Goal: Task Accomplishment & Management: Manage account settings

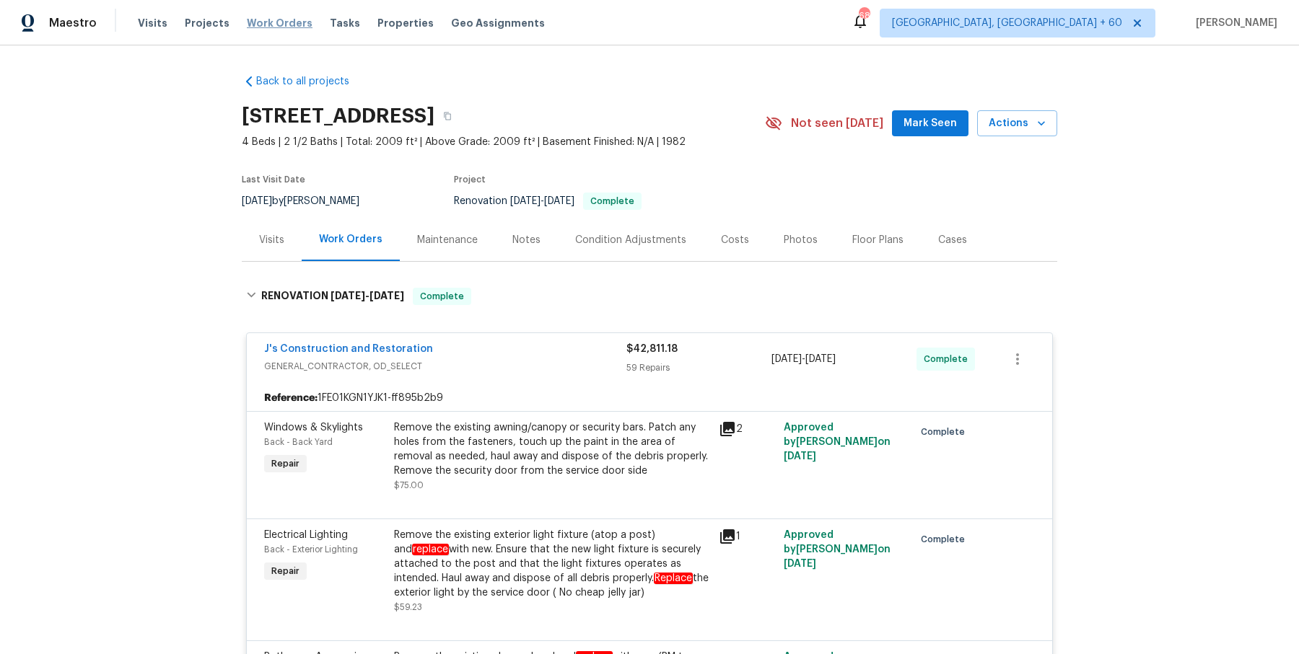
click at [279, 22] on span "Work Orders" at bounding box center [280, 23] width 66 height 14
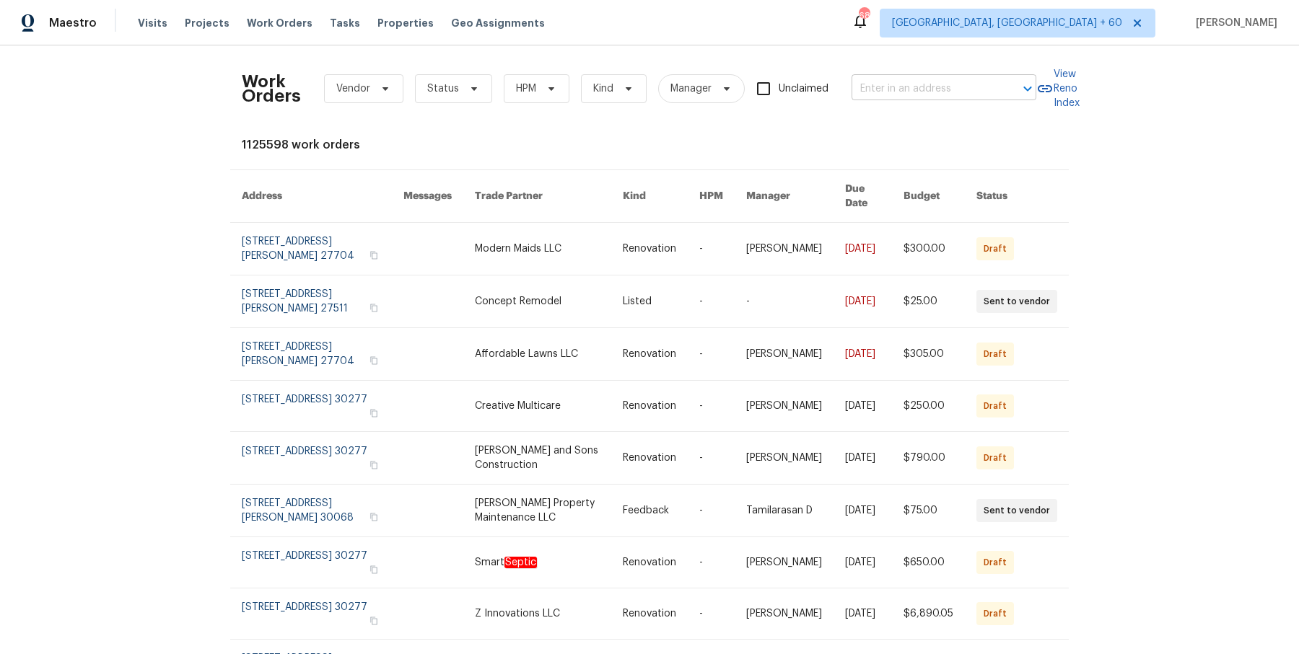
click at [1005, 81] on div at bounding box center [1018, 89] width 38 height 20
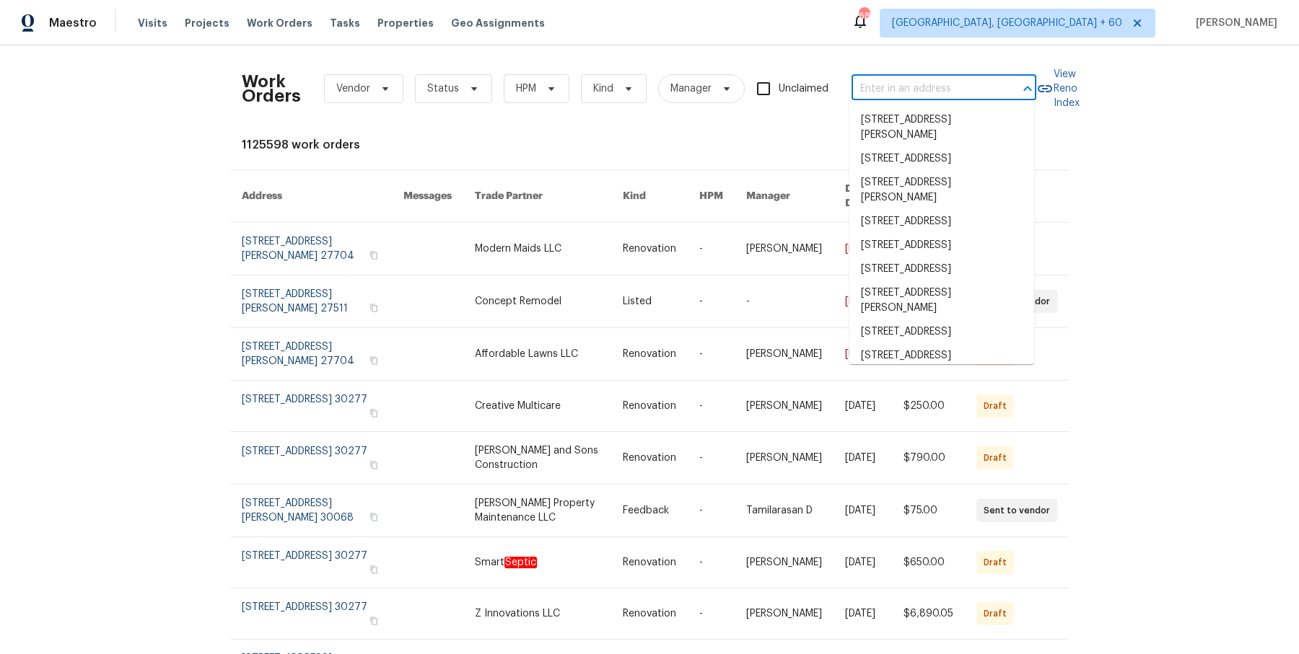
paste input "[STREET_ADDRESS]"
type input "[STREET_ADDRESS]"
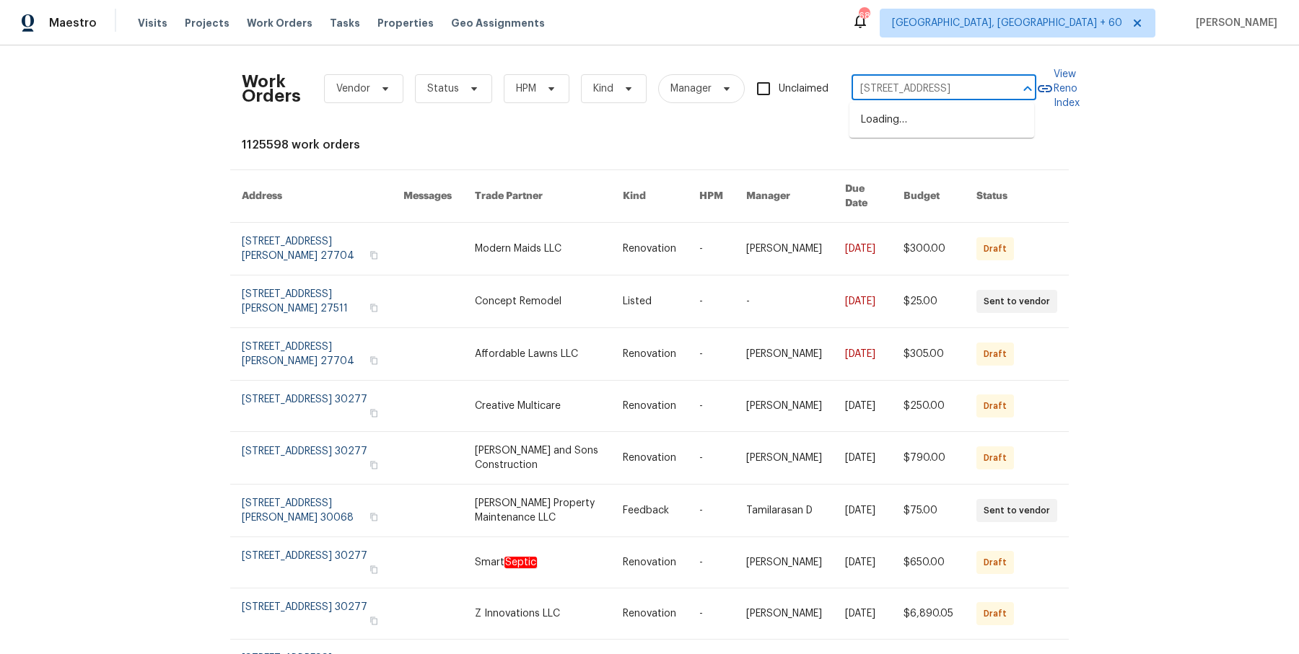
scroll to position [0, 73]
click at [940, 132] on li "[STREET_ADDRESS]" at bounding box center [941, 120] width 185 height 24
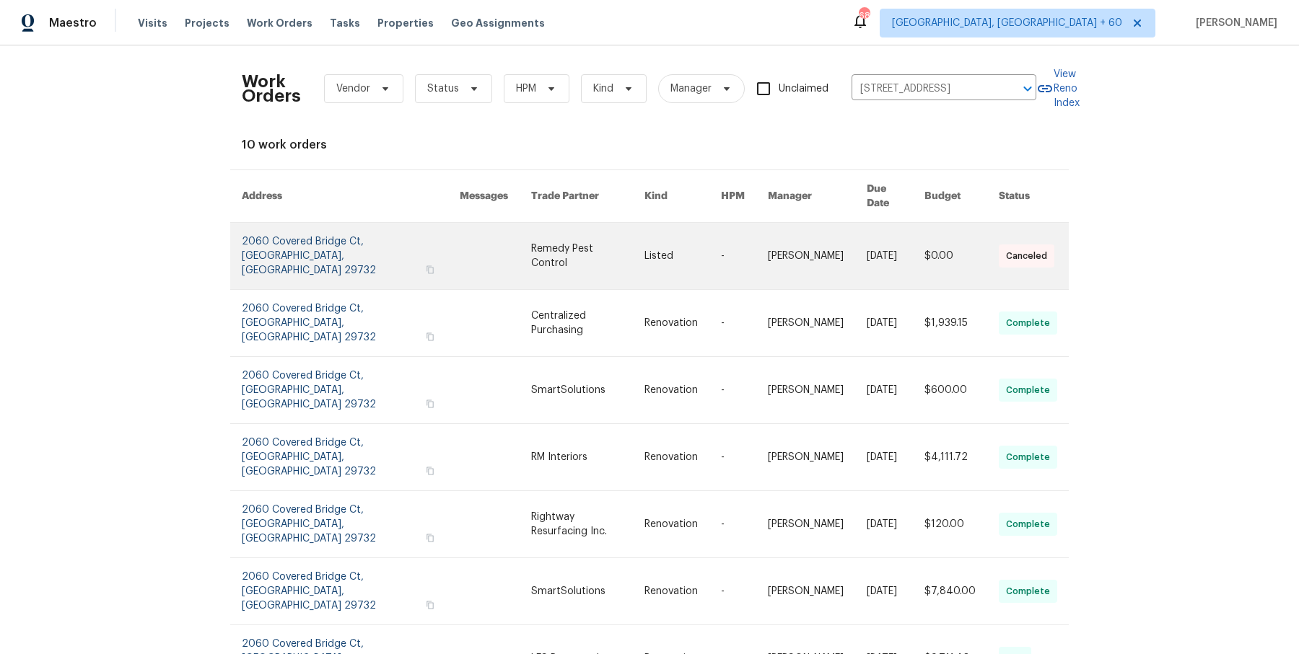
click at [807, 244] on link at bounding box center [817, 256] width 99 height 66
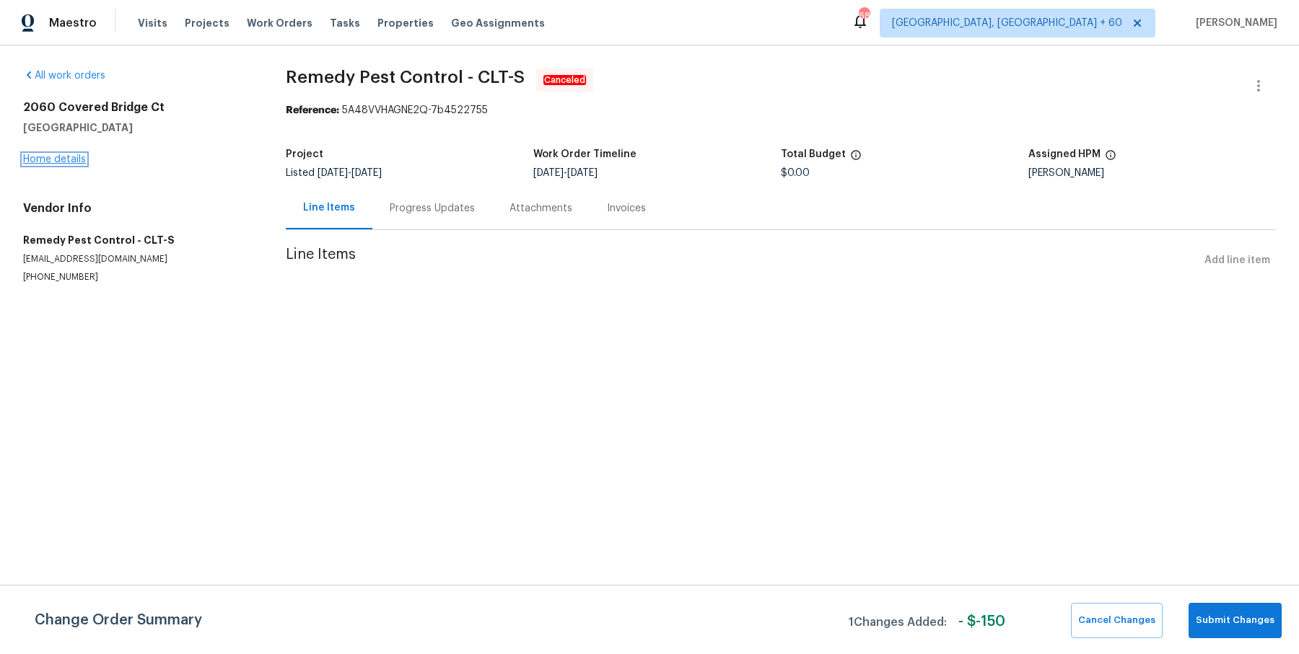
click at [45, 154] on link "Home details" at bounding box center [54, 159] width 63 height 10
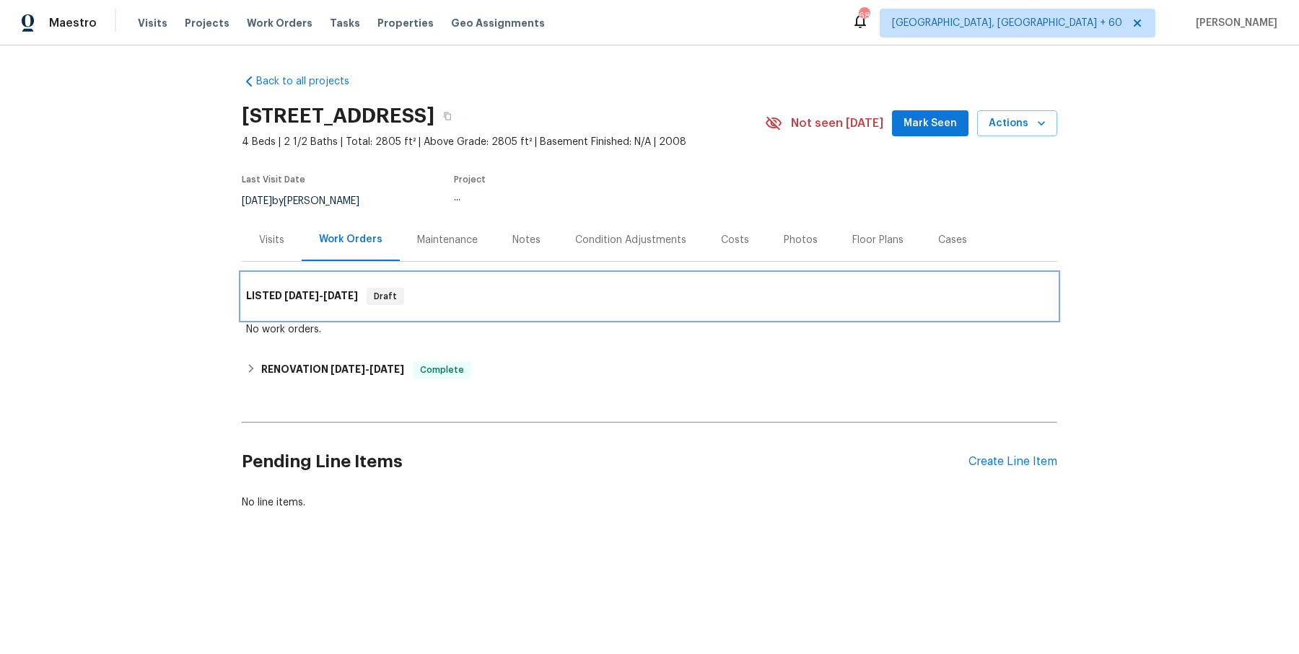
click at [445, 302] on div "LISTED [DATE] - [DATE] Draft" at bounding box center [649, 296] width 807 height 17
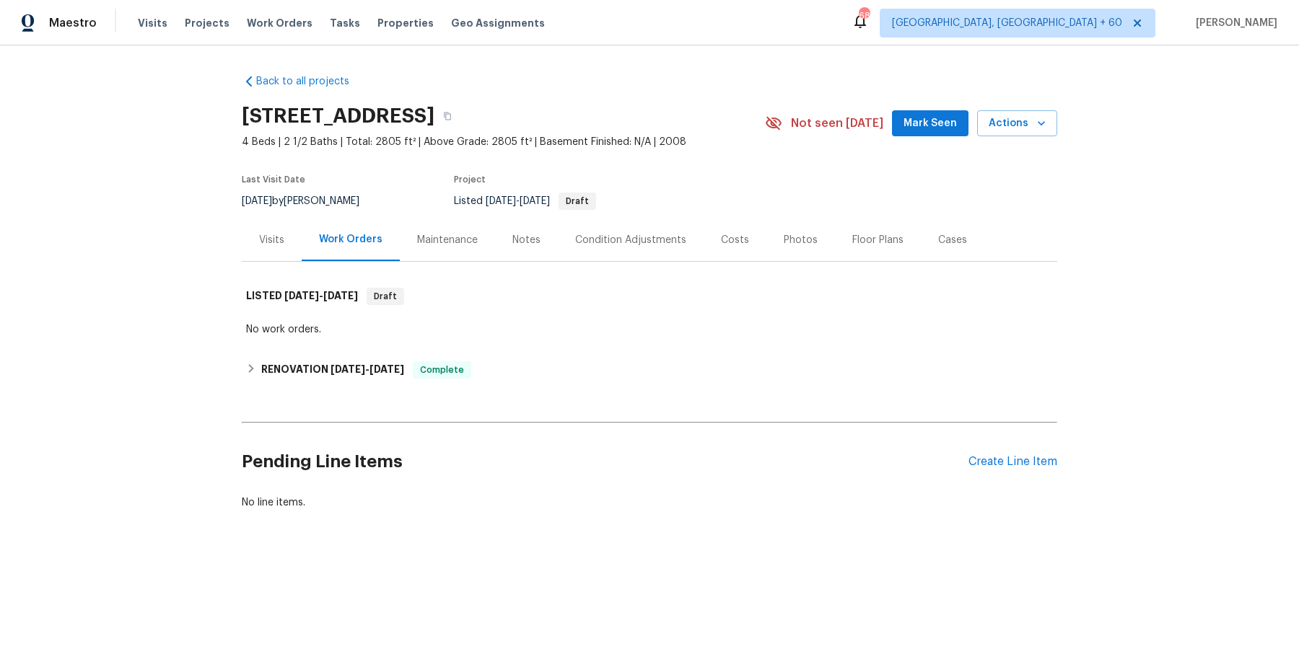
click at [449, 392] on div "Back to all projects [STREET_ADDRESS] 4 Beds | 2 1/2 Baths | Total: 2805 ft² | …" at bounding box center [649, 292] width 815 height 459
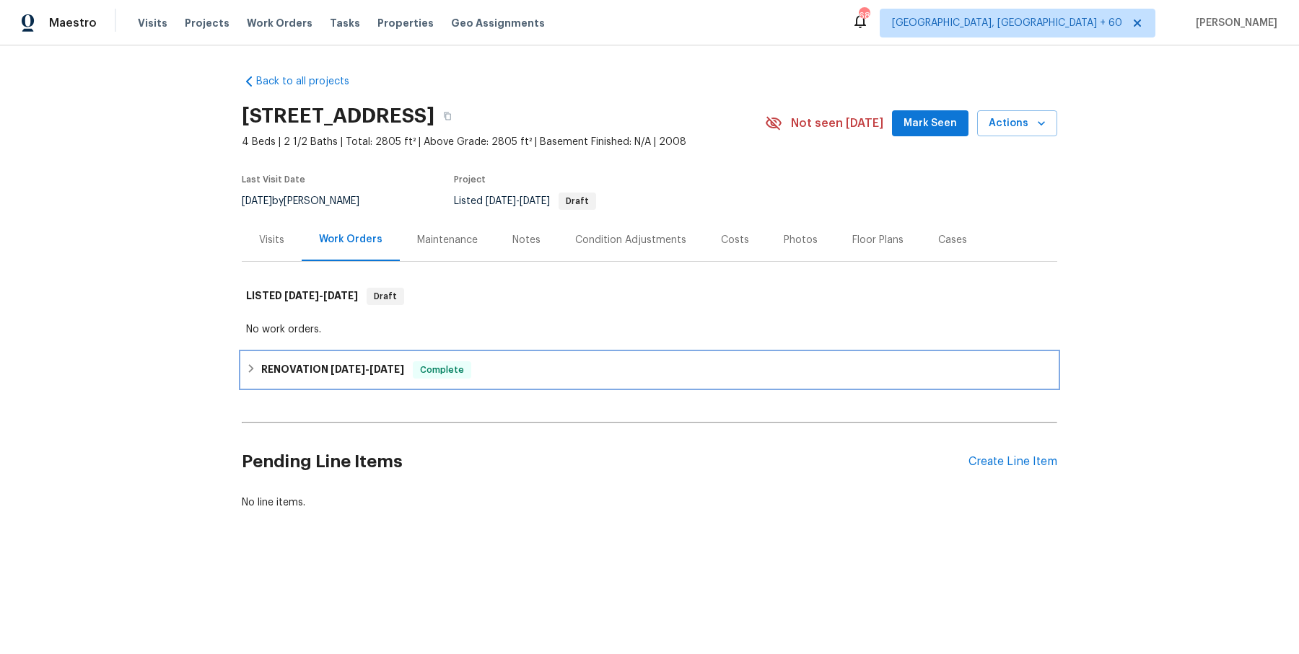
click at [471, 377] on div "Complete" at bounding box center [442, 369] width 58 height 17
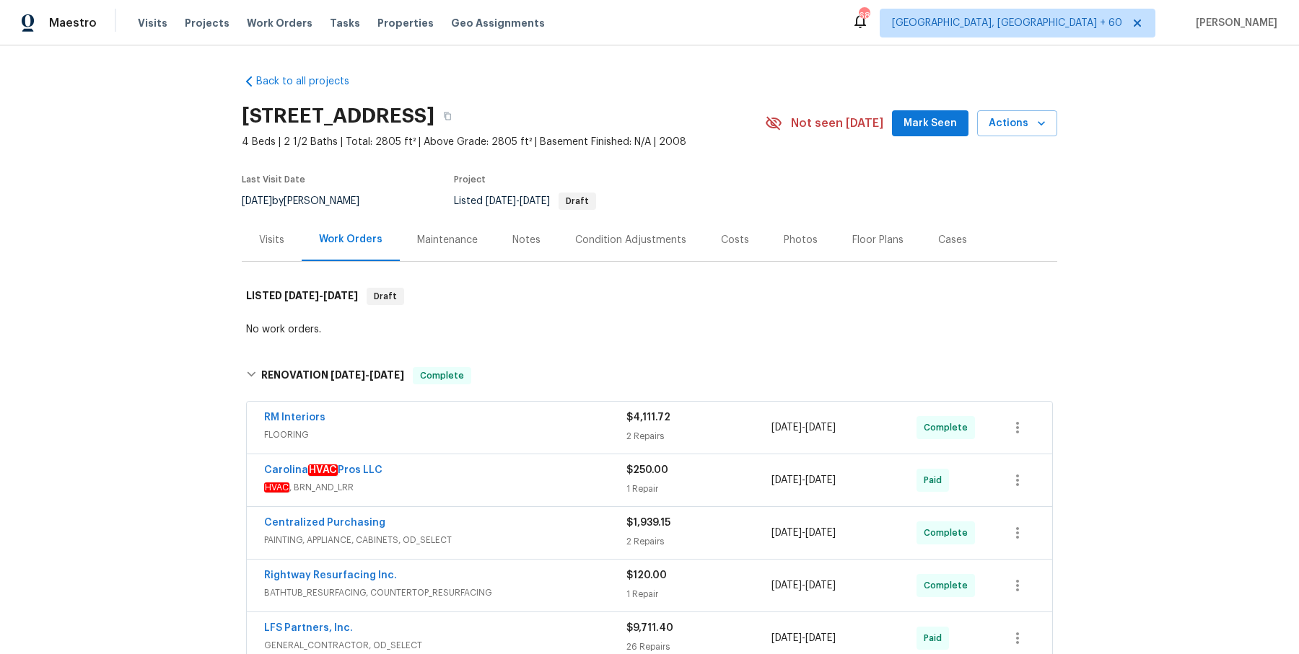
click at [527, 416] on div "RM Interiors" at bounding box center [445, 419] width 362 height 17
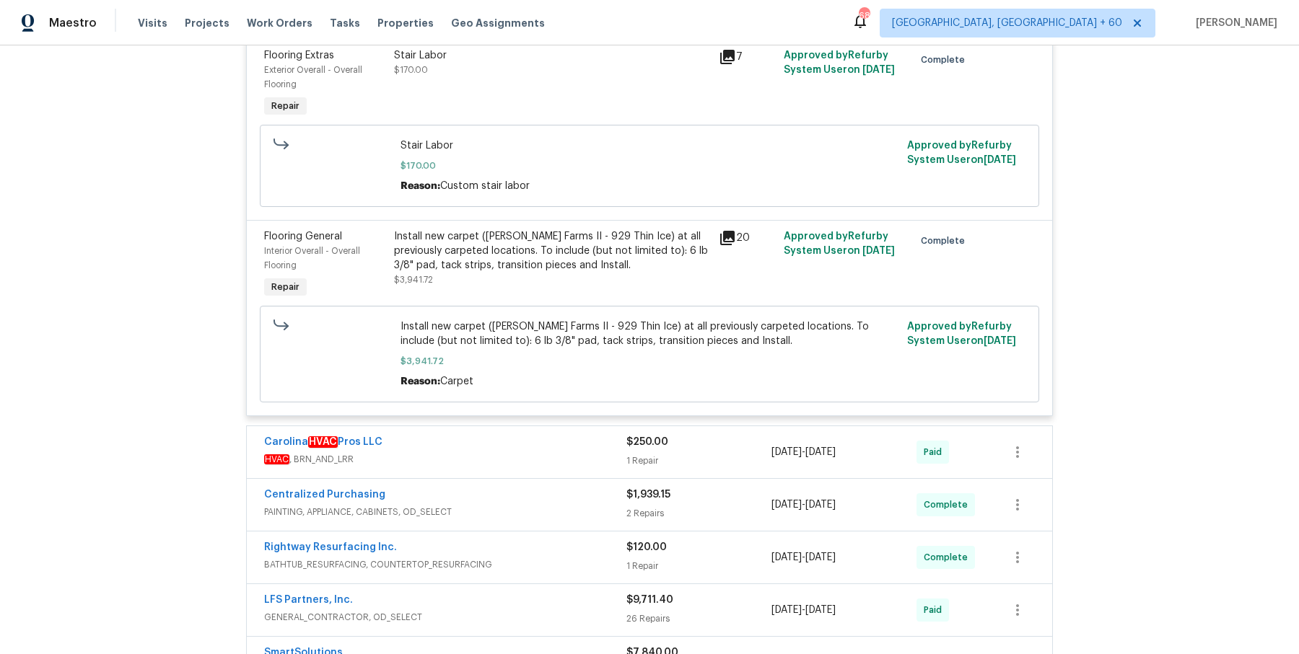
scroll to position [462, 0]
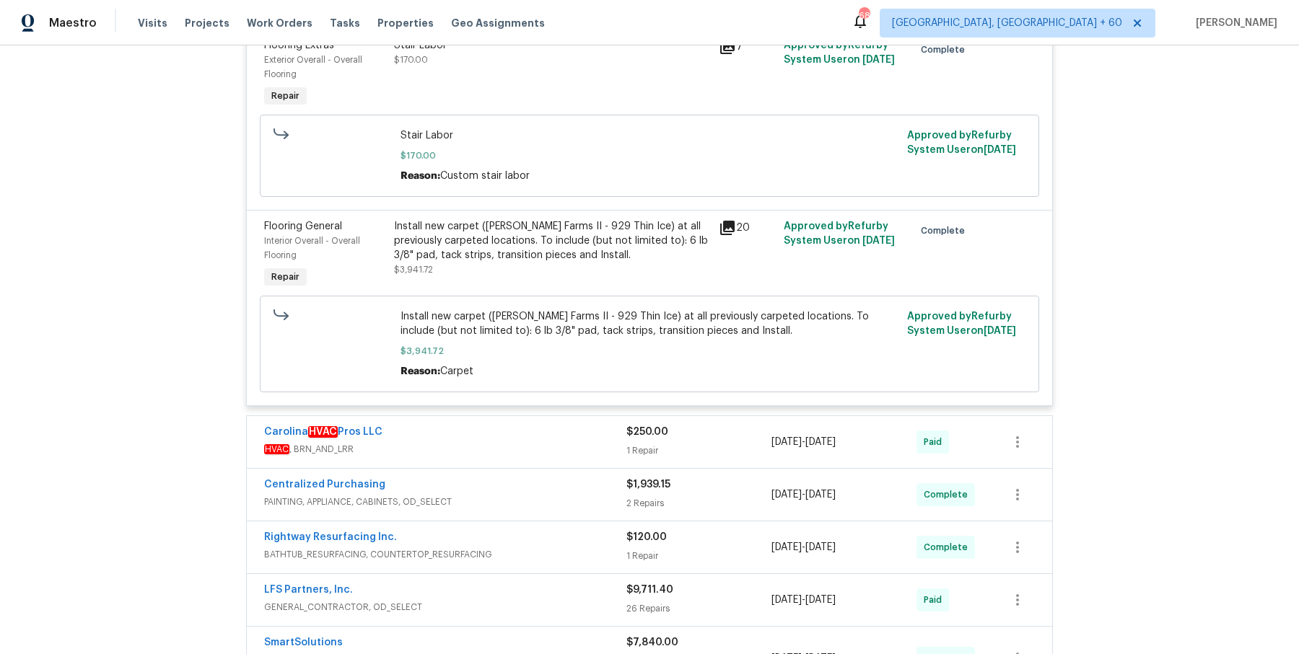
click at [522, 417] on div "Carolina HVAC Pros LLC HVAC , BRN_AND_LRR $250.00 1 Repair [DATE] - [DATE] Paid" at bounding box center [649, 442] width 805 height 52
click at [521, 431] on div "Carolina HVAC Pros LLC" at bounding box center [445, 433] width 362 height 17
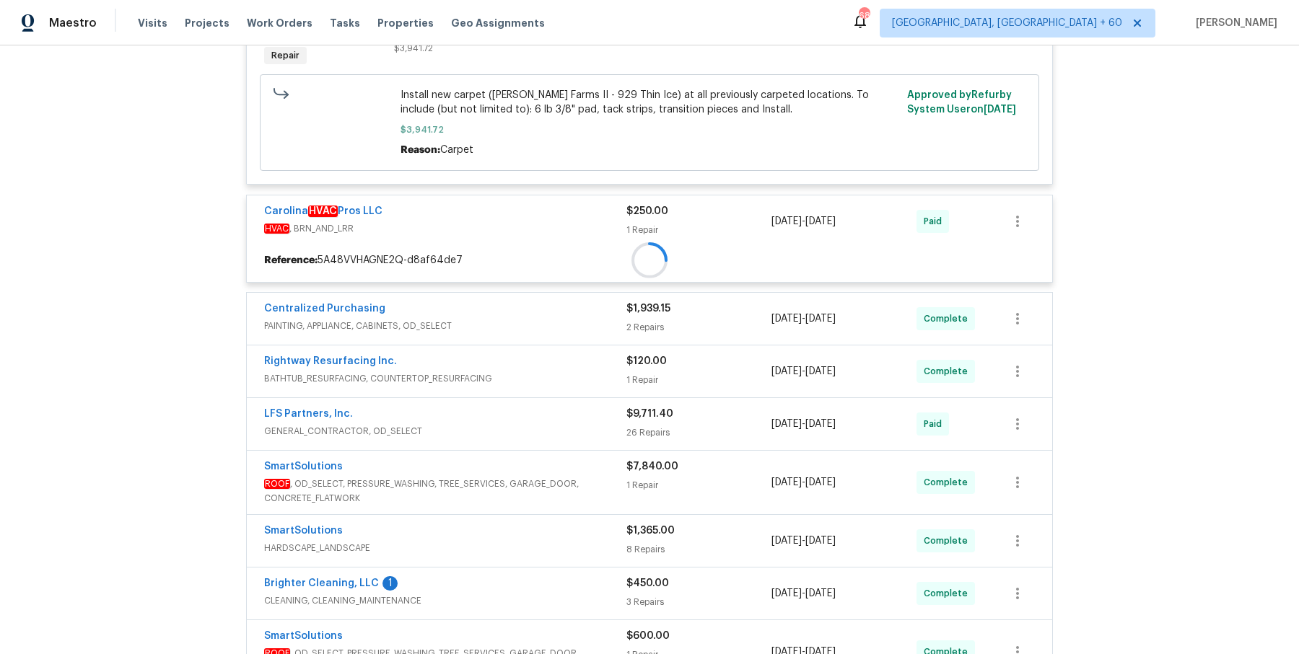
scroll to position [685, 0]
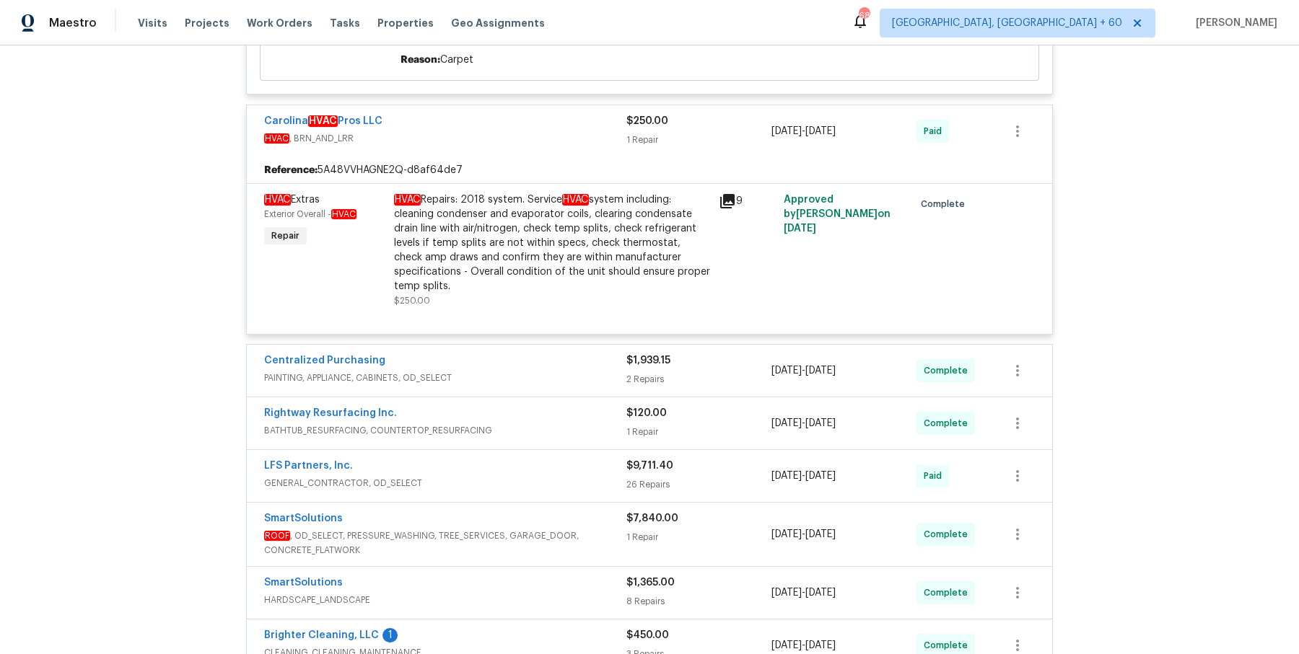
click at [564, 382] on span "PAINTING, APPLIANCE, CABINETS, OD_SELECT" at bounding box center [445, 378] width 362 height 14
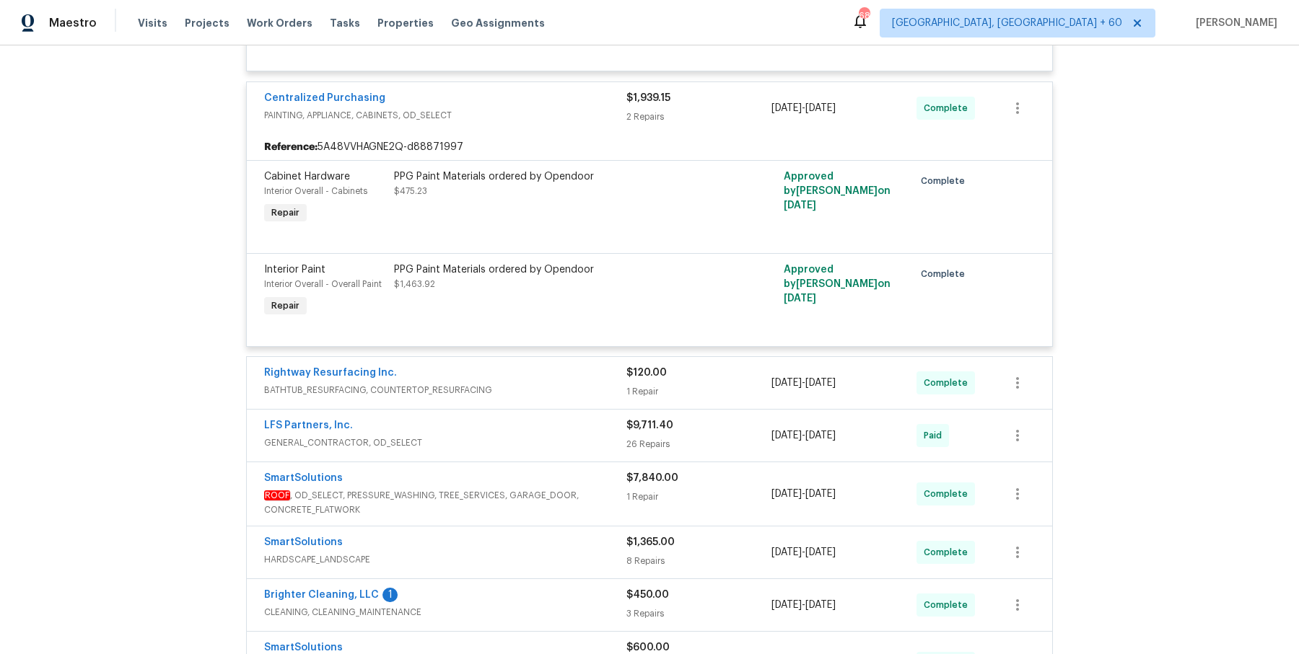
click at [564, 372] on div "Rightway Resurfacing Inc." at bounding box center [445, 374] width 362 height 17
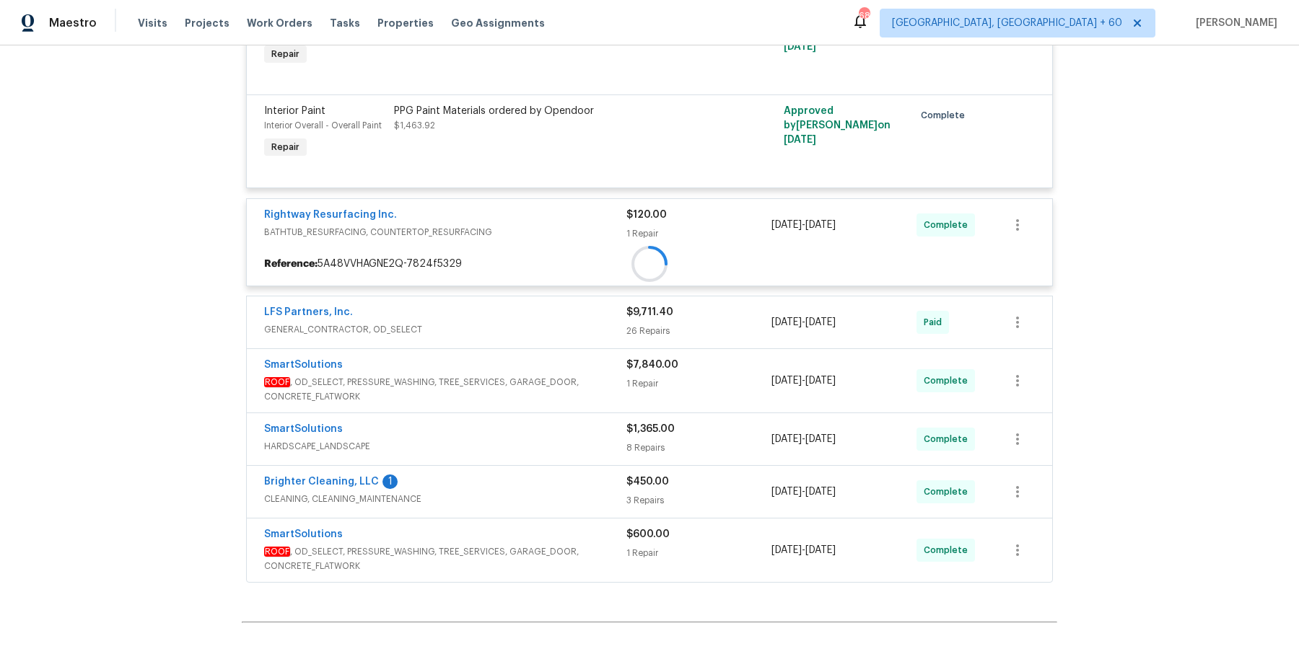
scroll to position [1220, 0]
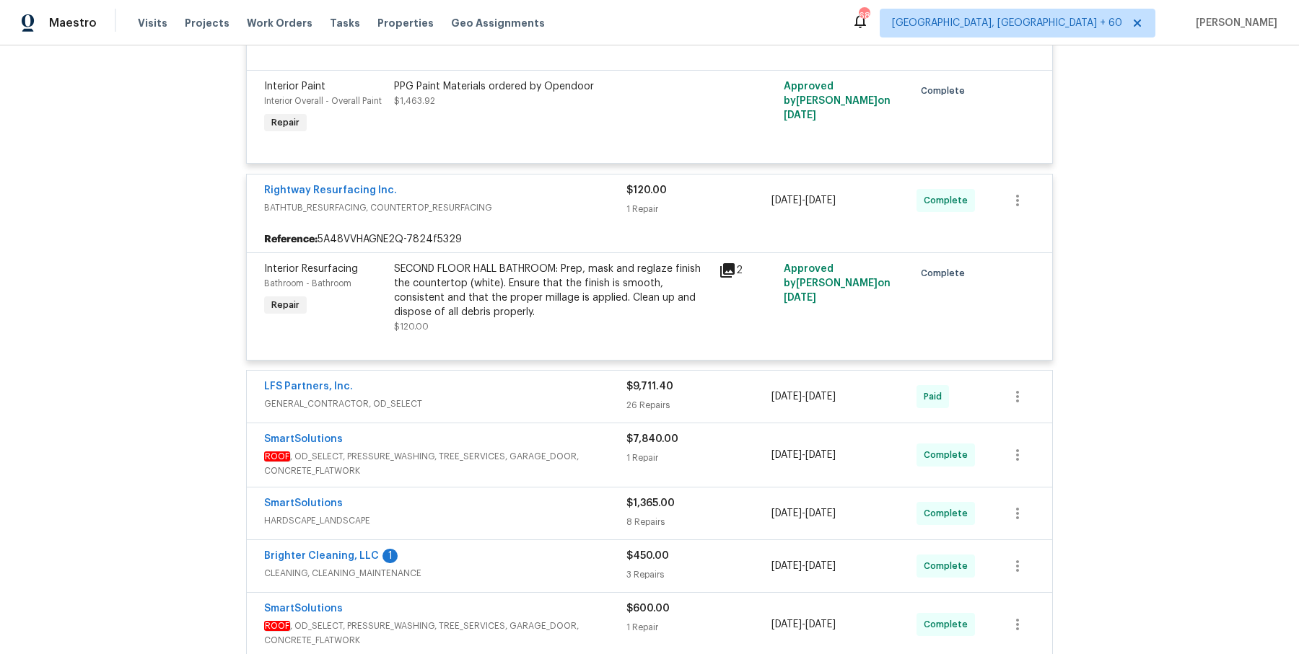
click at [556, 390] on div "LFS Partners, Inc." at bounding box center [445, 388] width 362 height 17
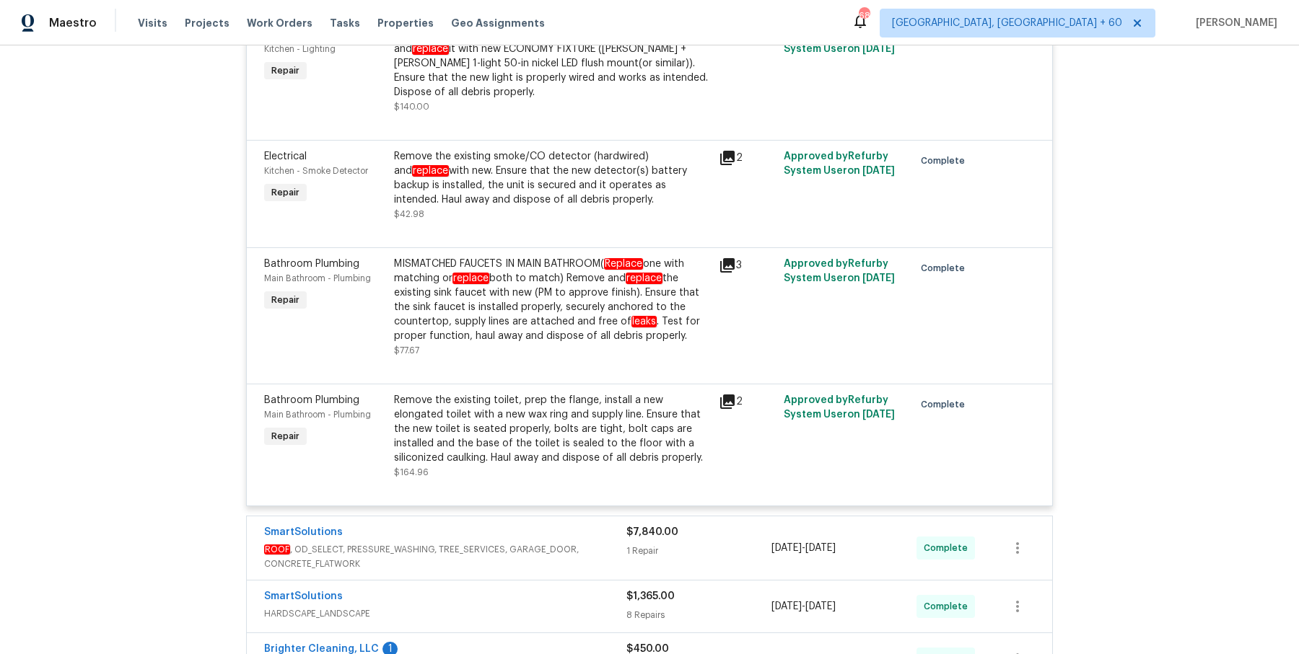
scroll to position [4938, 0]
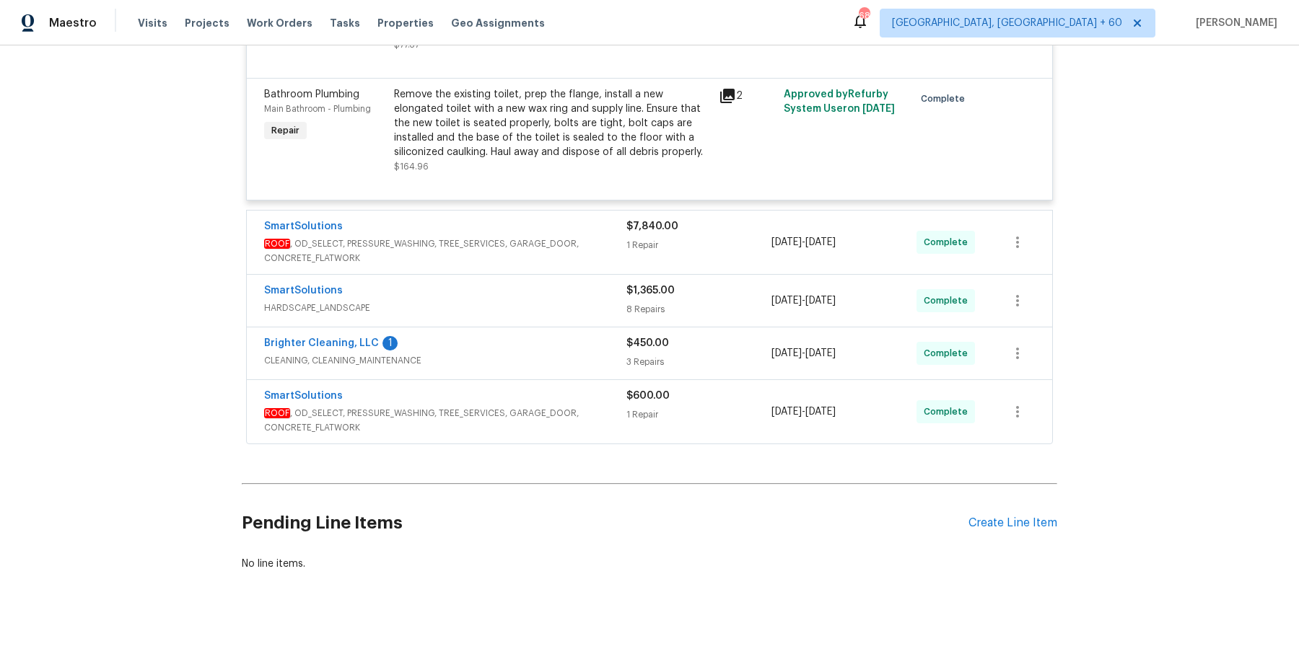
click at [605, 240] on span "ROOF , OD_SELECT, PRESSURE_WASHING, TREE_SERVICES, GARAGE_DOOR, CONCRETE_FLATWO…" at bounding box center [445, 251] width 362 height 29
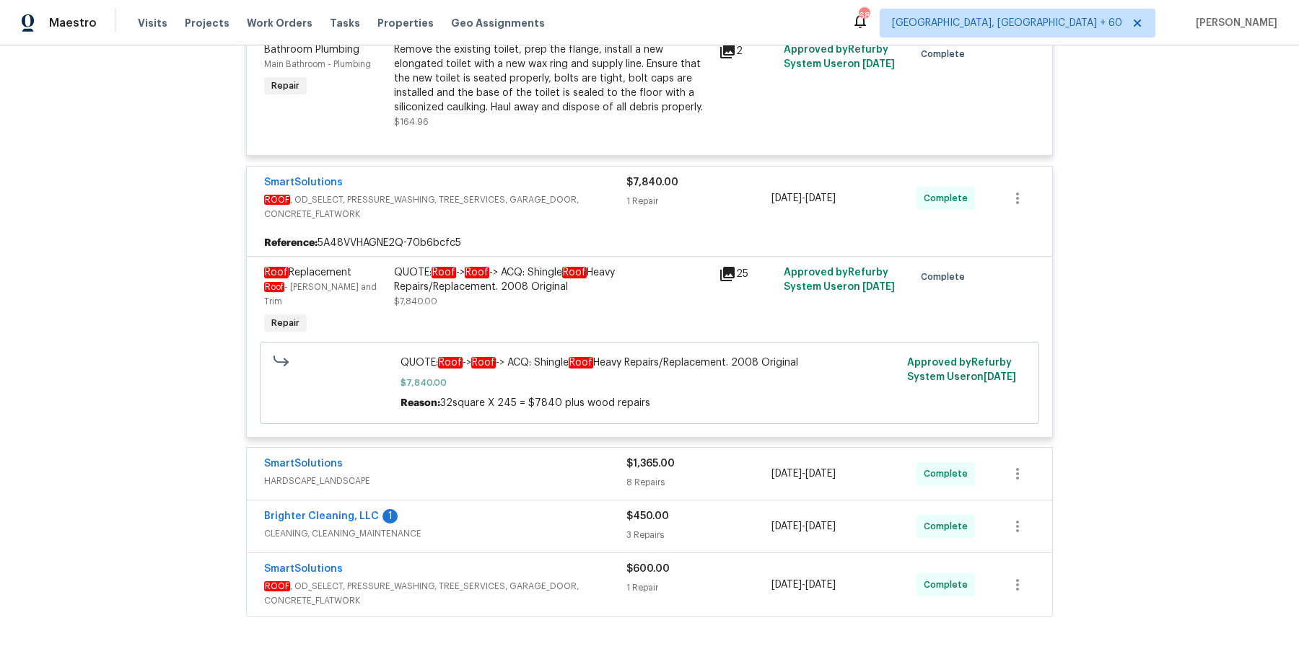
scroll to position [5132, 0]
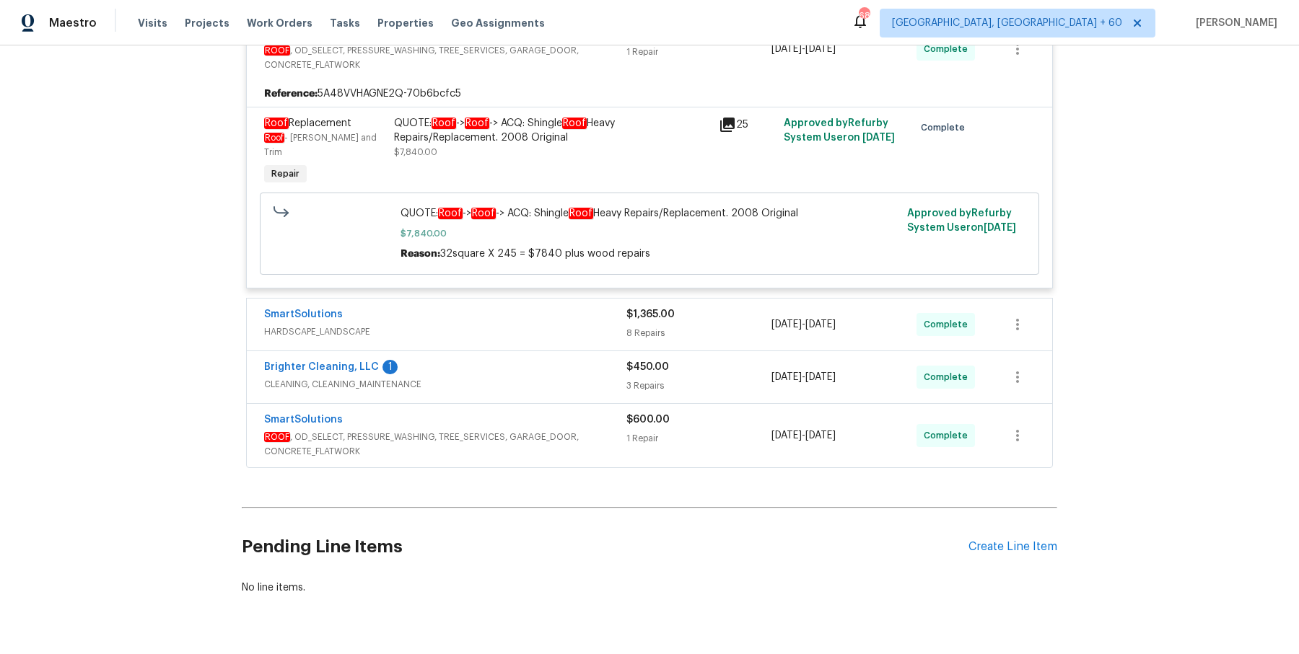
click at [571, 325] on span "HARDSCAPE_LANDSCAPE" at bounding box center [445, 332] width 362 height 14
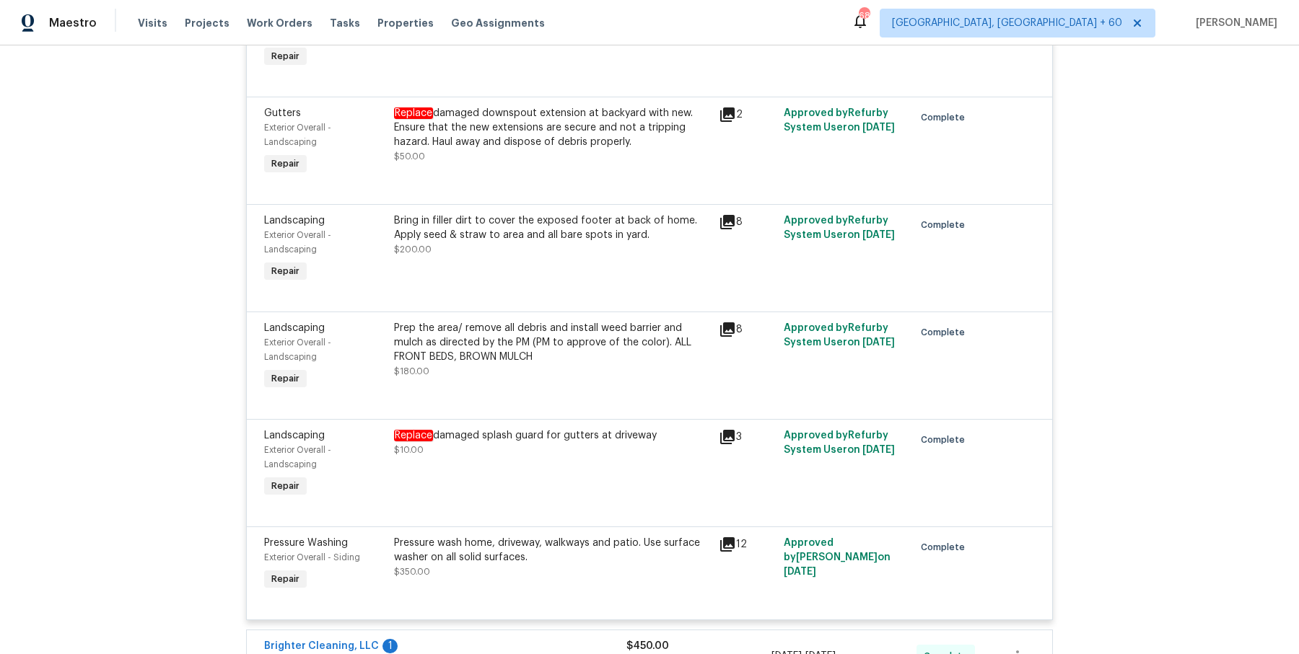
scroll to position [6071, 0]
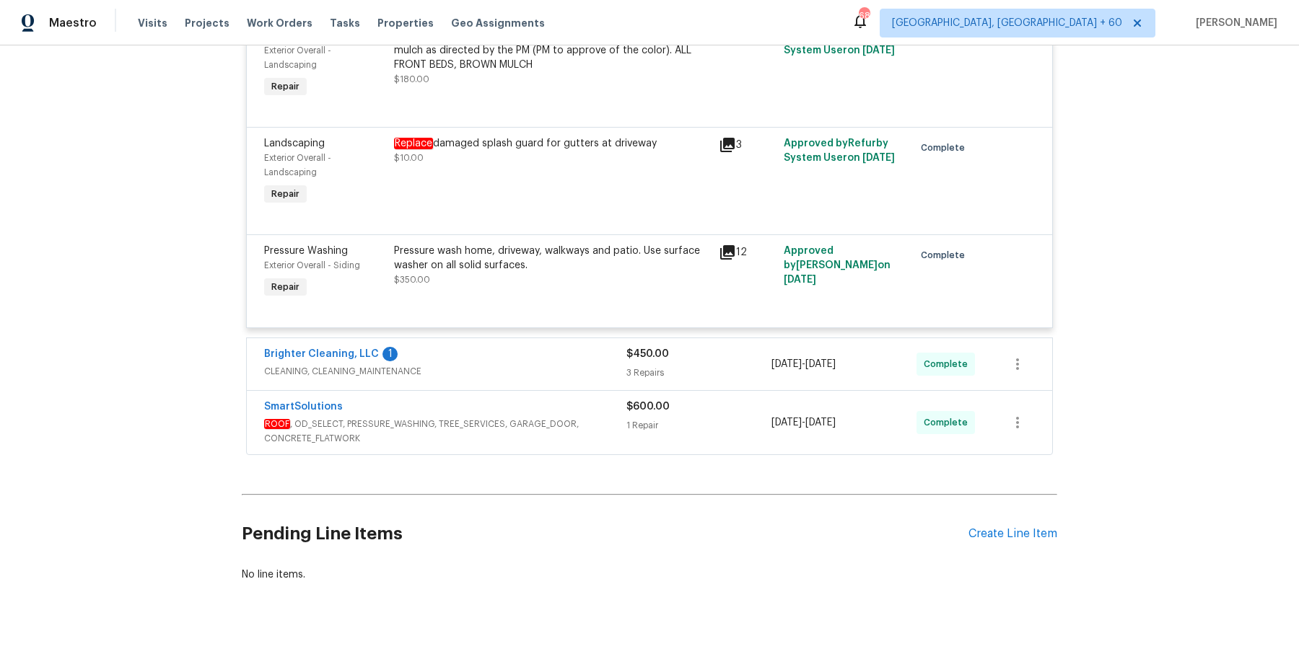
click at [551, 364] on div "Brighter Cleaning, LLC 1 CLEANING, CLEANING_MAINTENANCE $450.00 3 Repairs [DATE…" at bounding box center [649, 364] width 805 height 52
click at [571, 338] on div "Brighter Cleaning, LLC 1 CLEANING, CLEANING_MAINTENANCE $450.00 3 Repairs [DATE…" at bounding box center [649, 364] width 805 height 52
click at [561, 347] on div "Brighter Cleaning, LLC 1" at bounding box center [445, 355] width 362 height 17
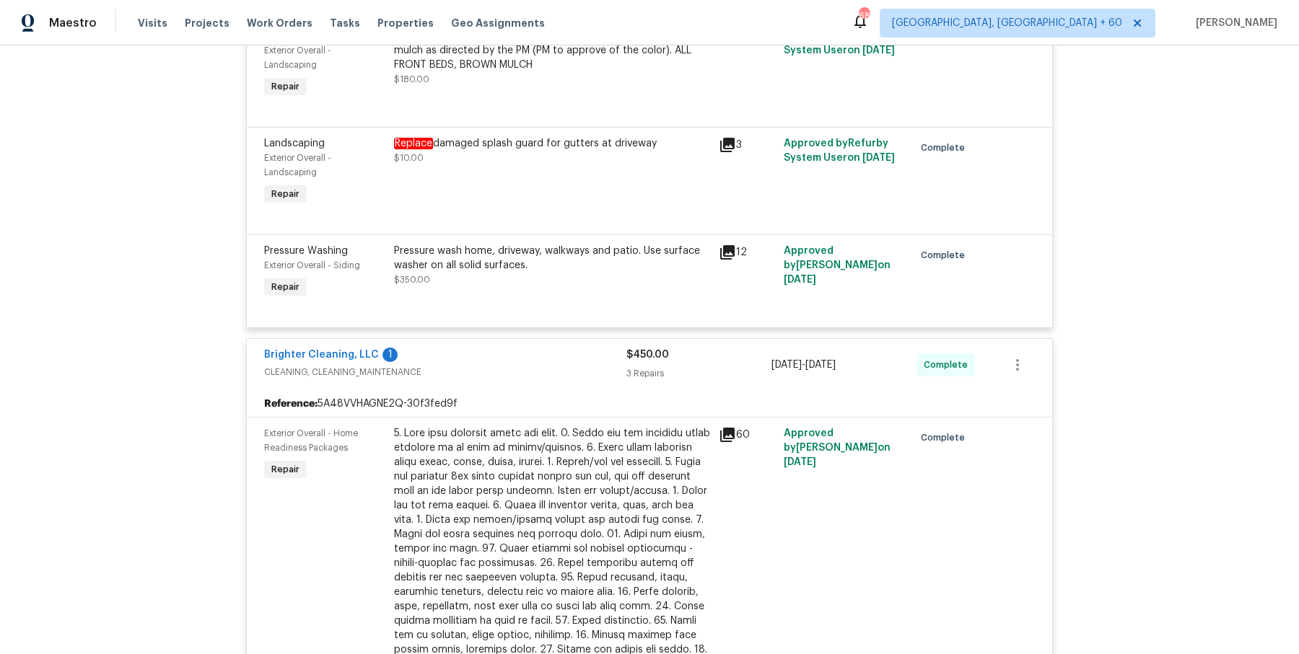
scroll to position [6604, 0]
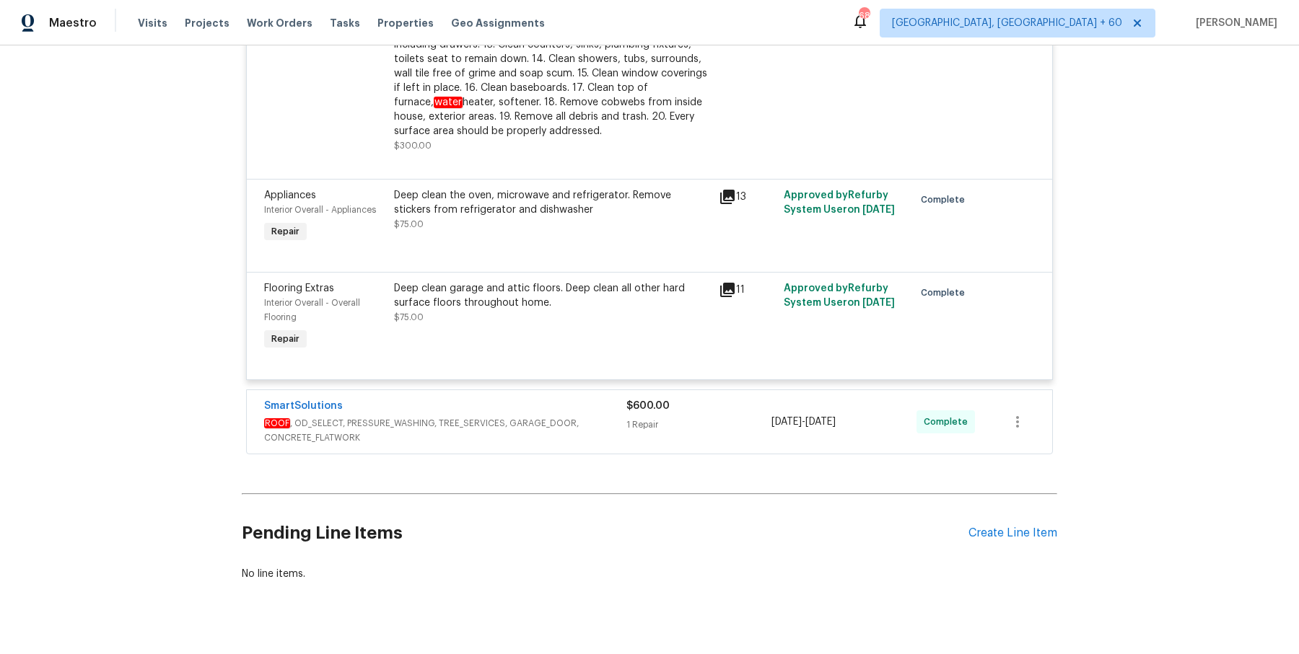
click at [551, 416] on span "ROOF , OD_SELECT, PRESSURE_WASHING, TREE_SERVICES, GARAGE_DOOR, CONCRETE_FLATWO…" at bounding box center [445, 430] width 362 height 29
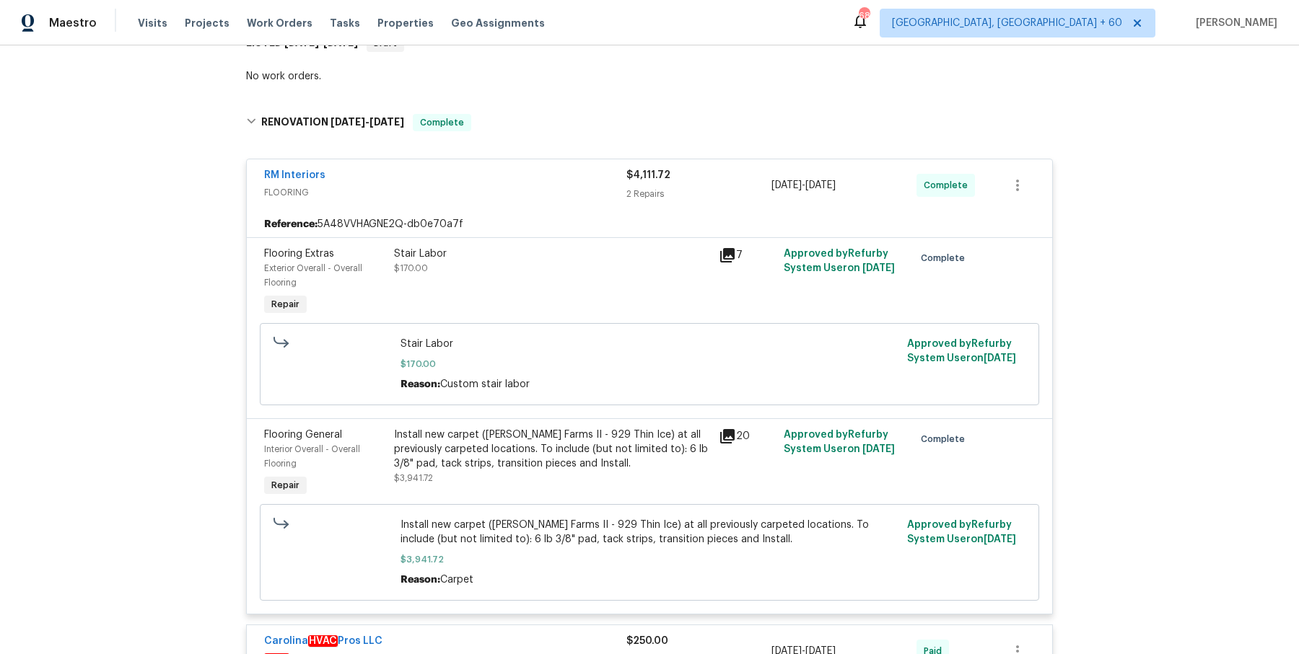
scroll to position [0, 0]
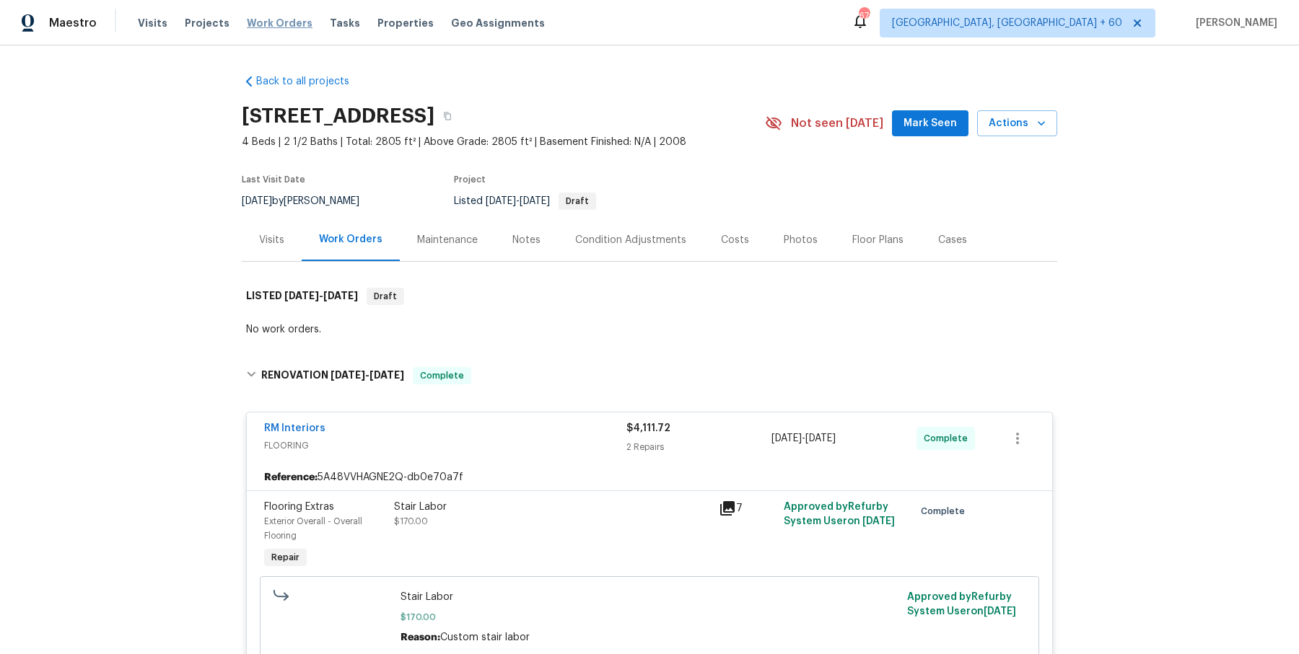
click at [258, 24] on span "Work Orders" at bounding box center [280, 23] width 66 height 14
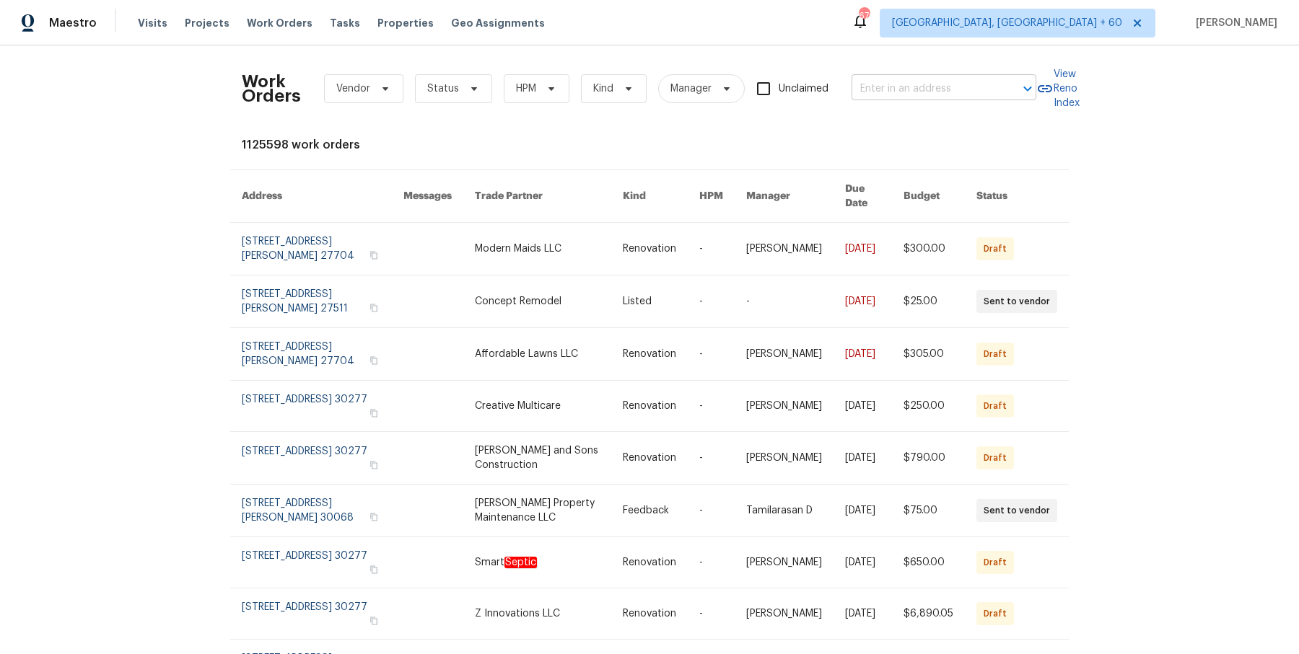
click at [881, 76] on div "Work Orders Vendor Status HPM Kind Manager Unclaimed ​" at bounding box center [639, 88] width 794 height 63
click at [880, 84] on input "text" at bounding box center [923, 89] width 144 height 22
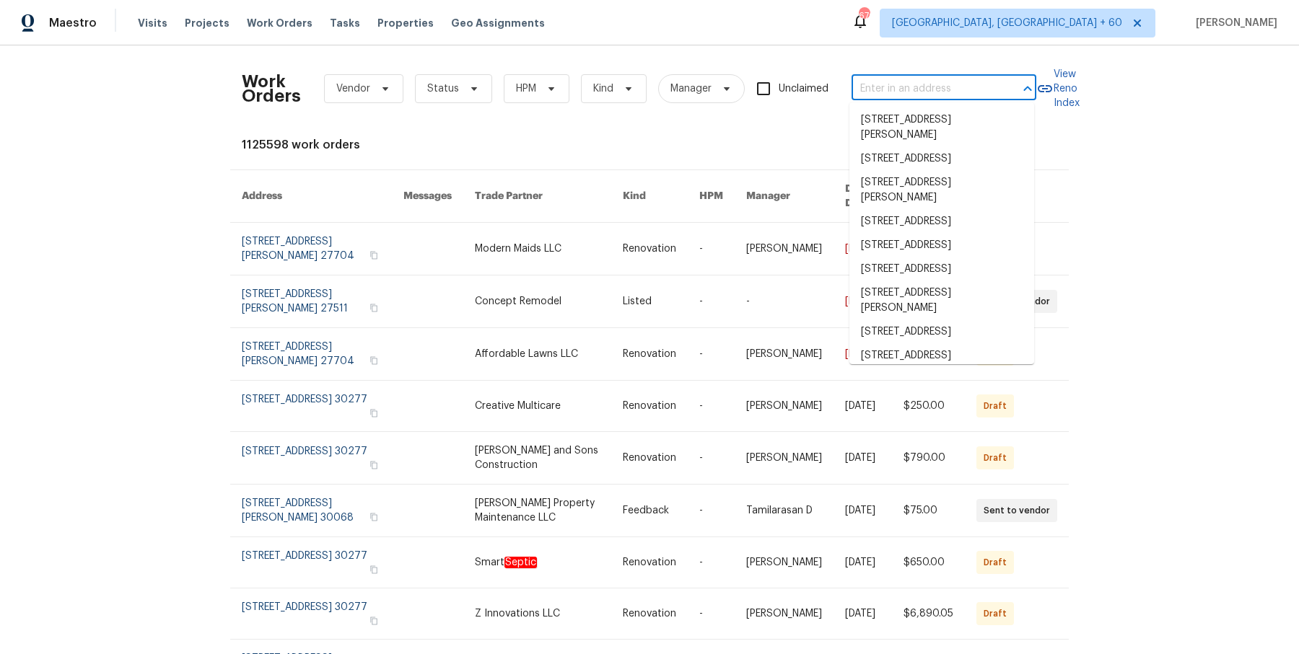
paste input "[STREET_ADDRESS]"
type input "[STREET_ADDRESS]"
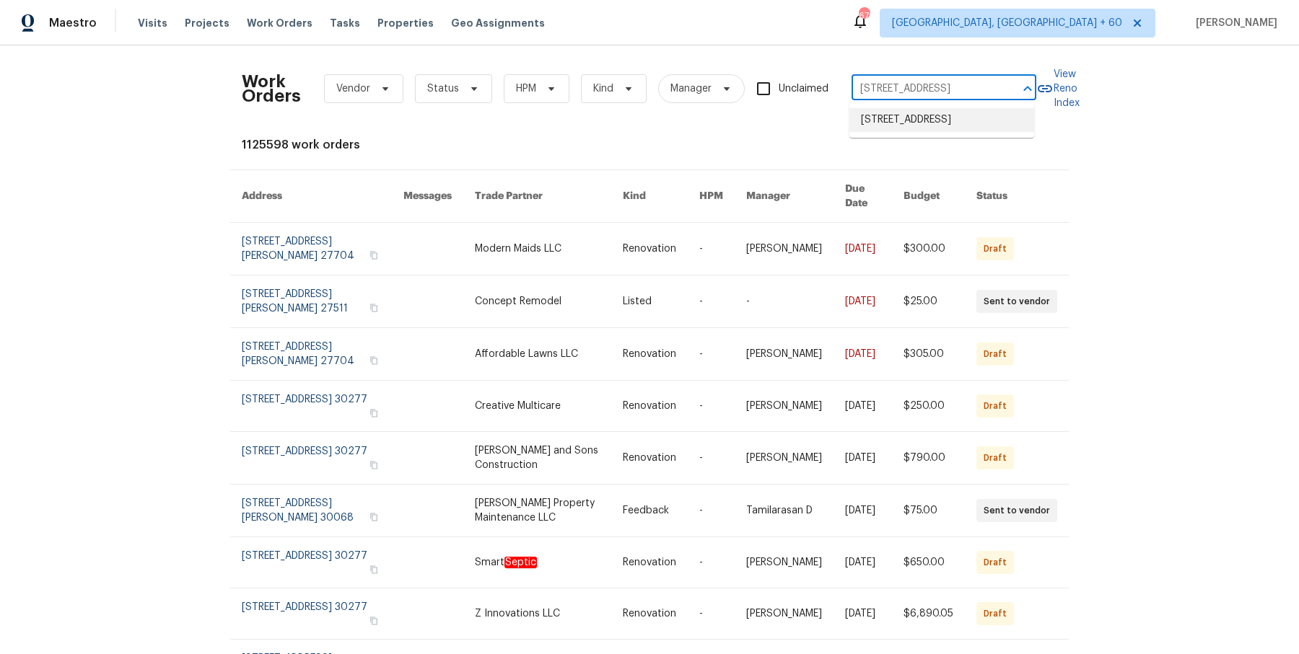
click at [886, 118] on li "[STREET_ADDRESS]" at bounding box center [941, 120] width 185 height 24
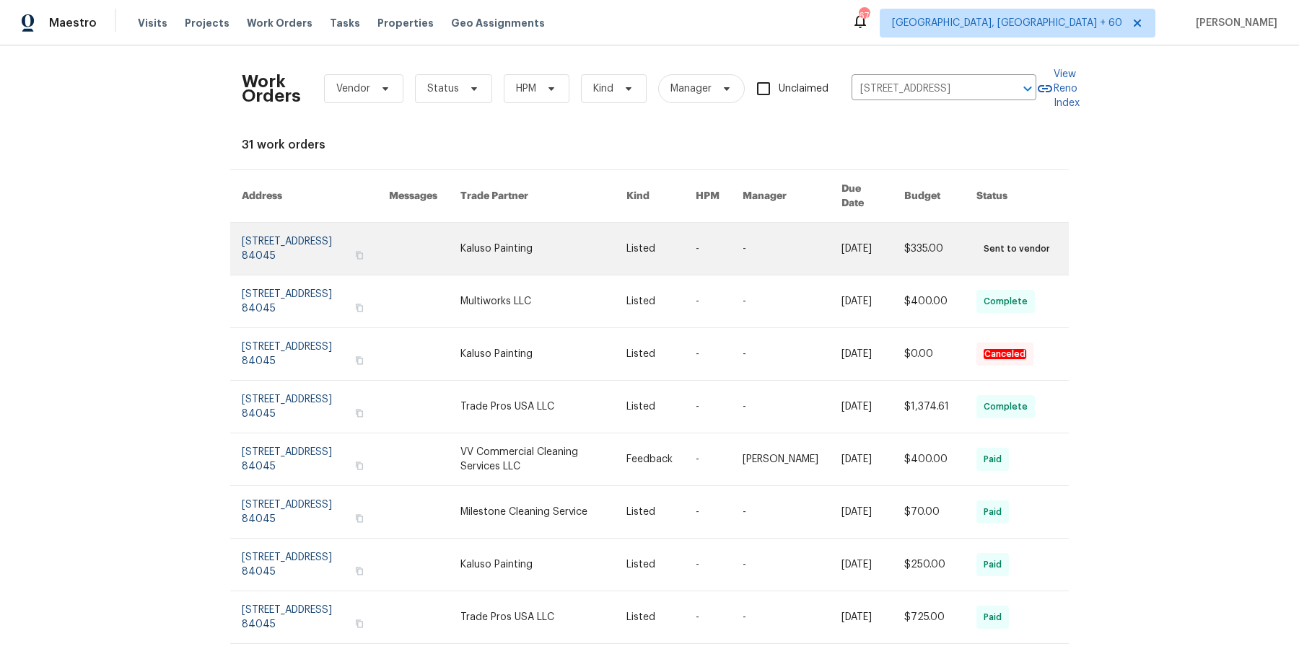
click at [863, 246] on link at bounding box center [872, 249] width 63 height 52
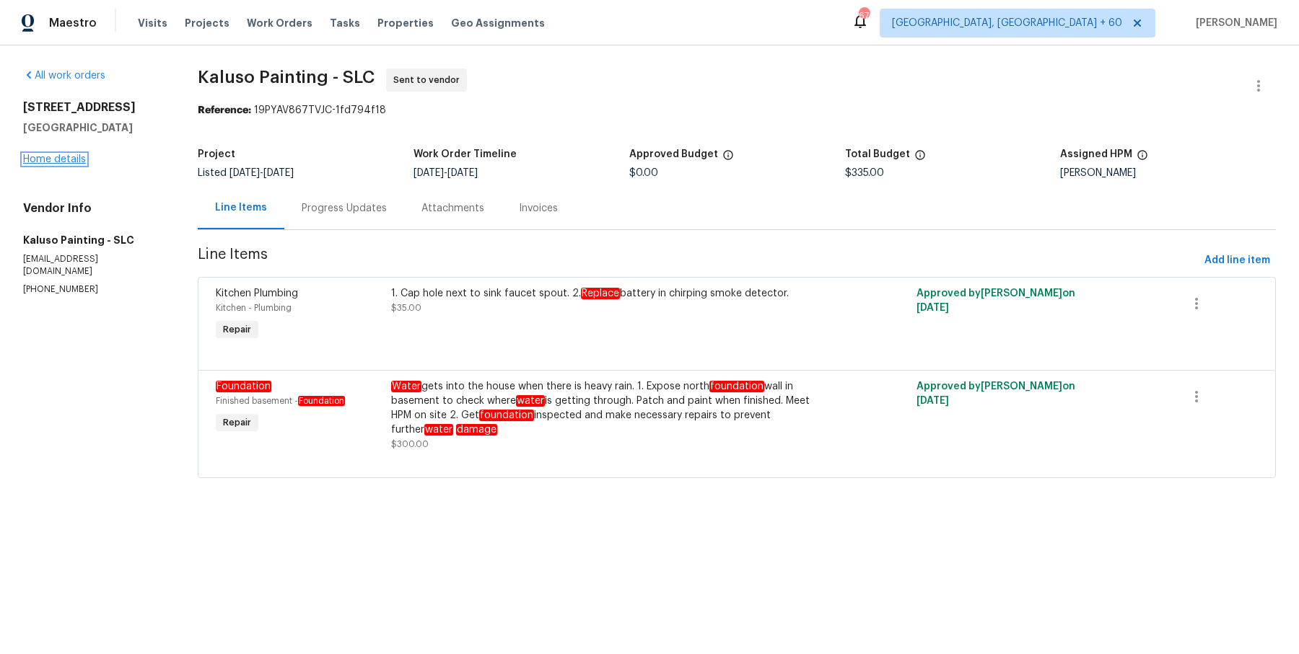
click at [61, 165] on link "Home details" at bounding box center [54, 159] width 63 height 10
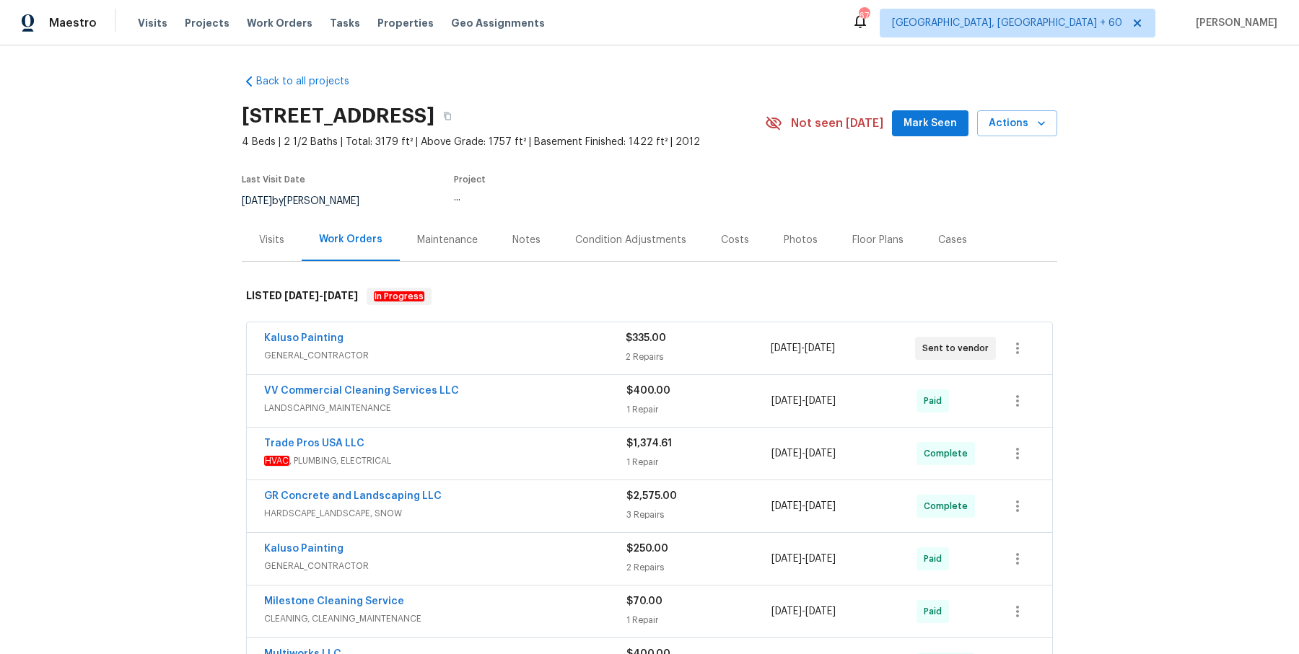
click at [481, 363] on span "GENERAL_CONTRACTOR" at bounding box center [444, 355] width 361 height 14
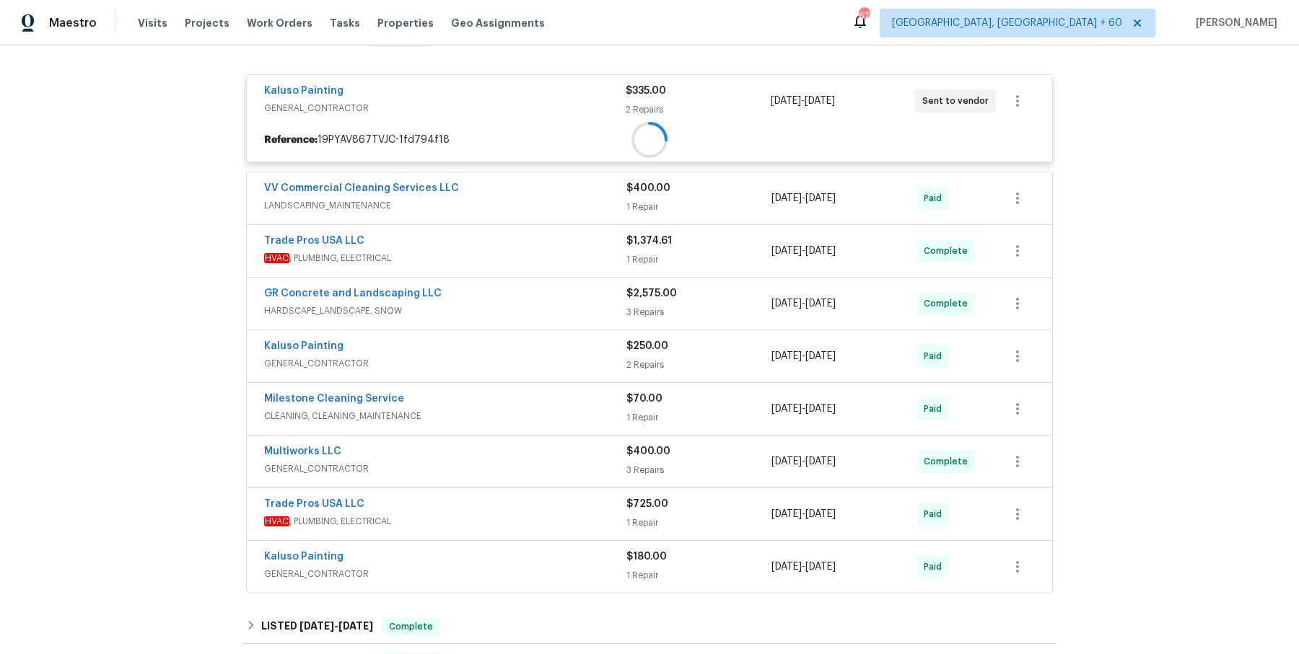
scroll to position [260, 0]
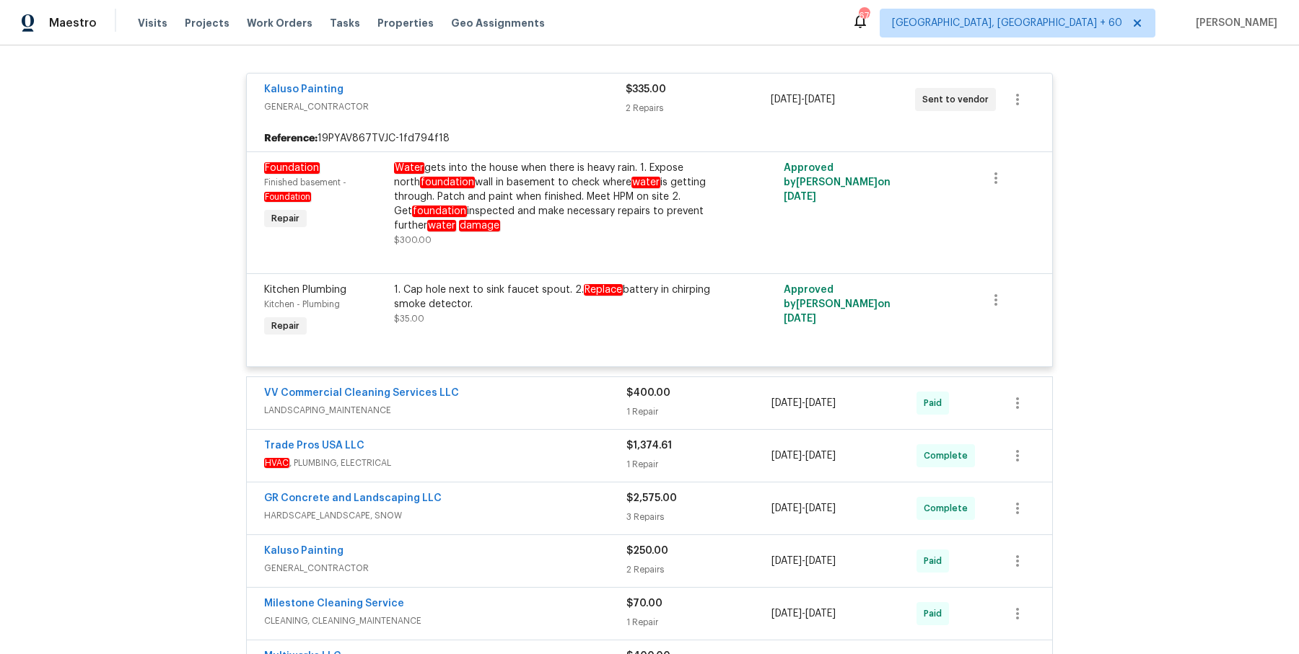
click at [484, 418] on span "LANDSCAPING_MAINTENANCE" at bounding box center [445, 410] width 362 height 14
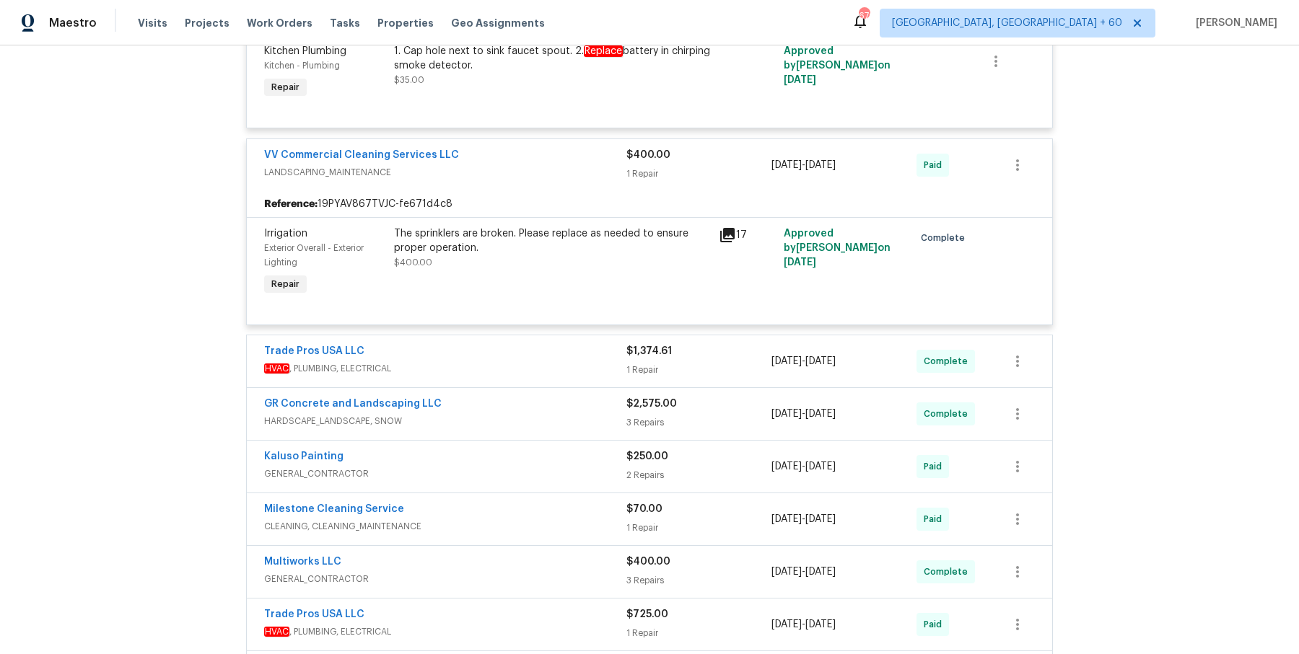
scroll to position [642, 0]
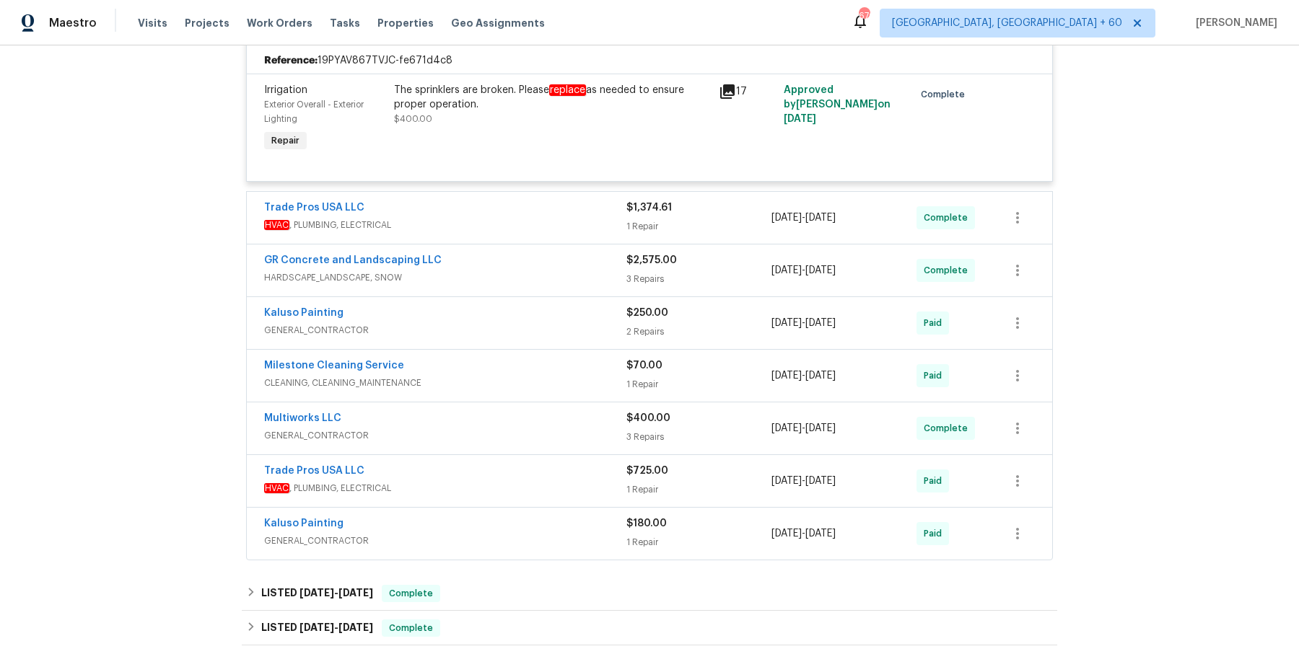
click at [539, 218] on div "Trade Pros USA LLC" at bounding box center [445, 209] width 362 height 17
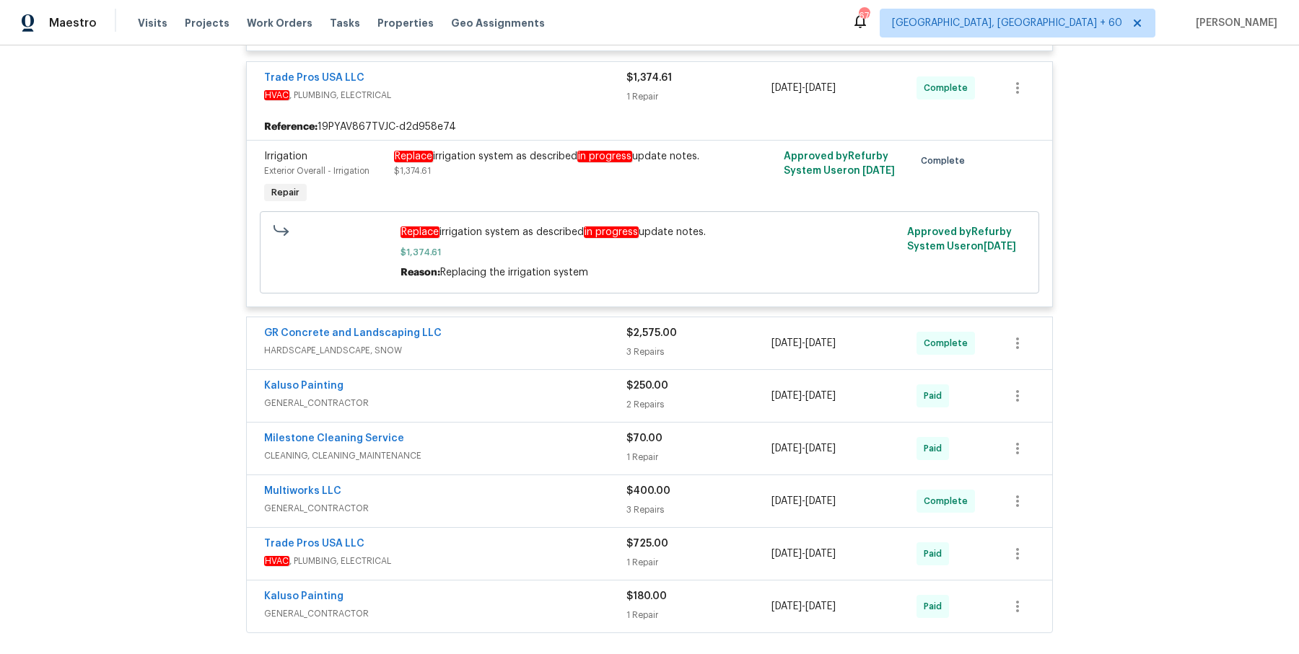
scroll to position [770, 0]
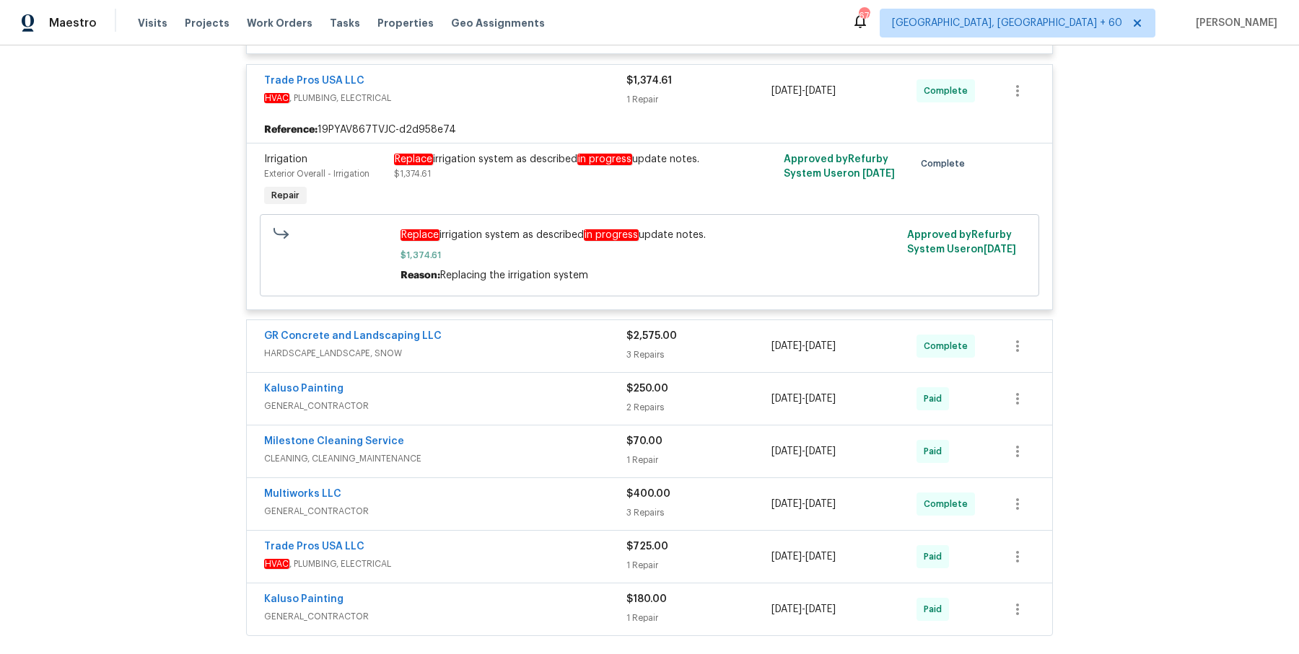
click at [536, 361] on span "HARDSCAPE_LANDSCAPE, SNOW" at bounding box center [445, 353] width 362 height 14
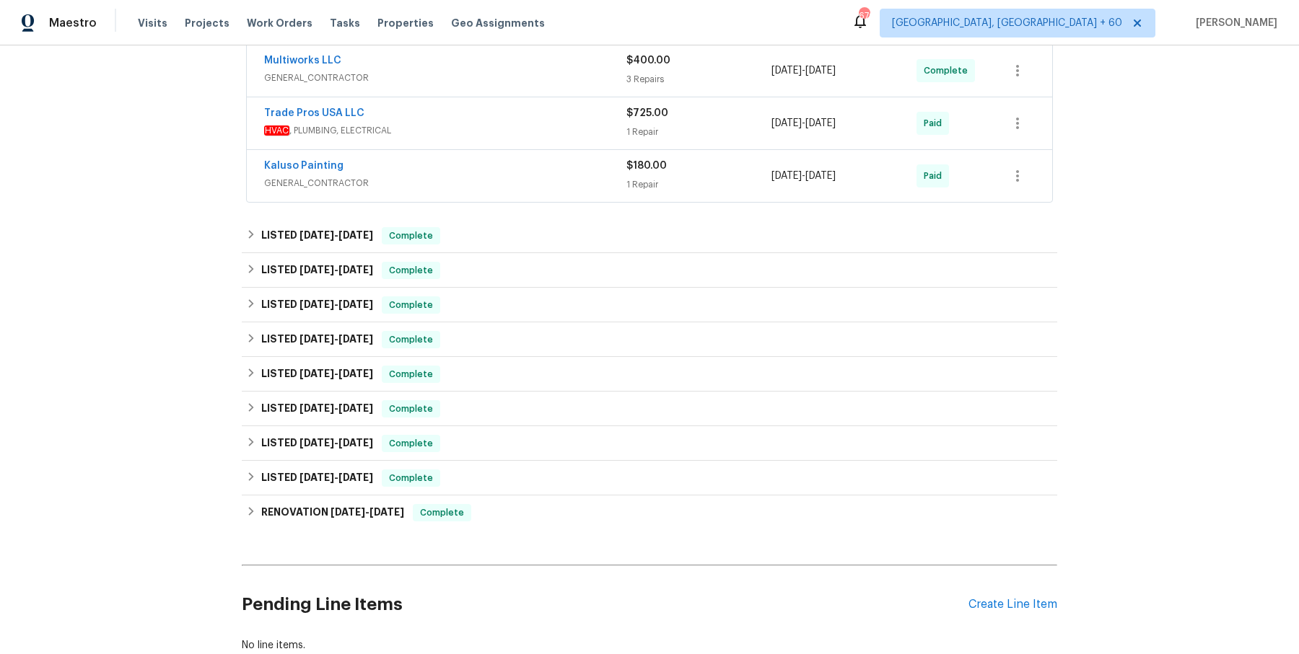
scroll to position [1727, 0]
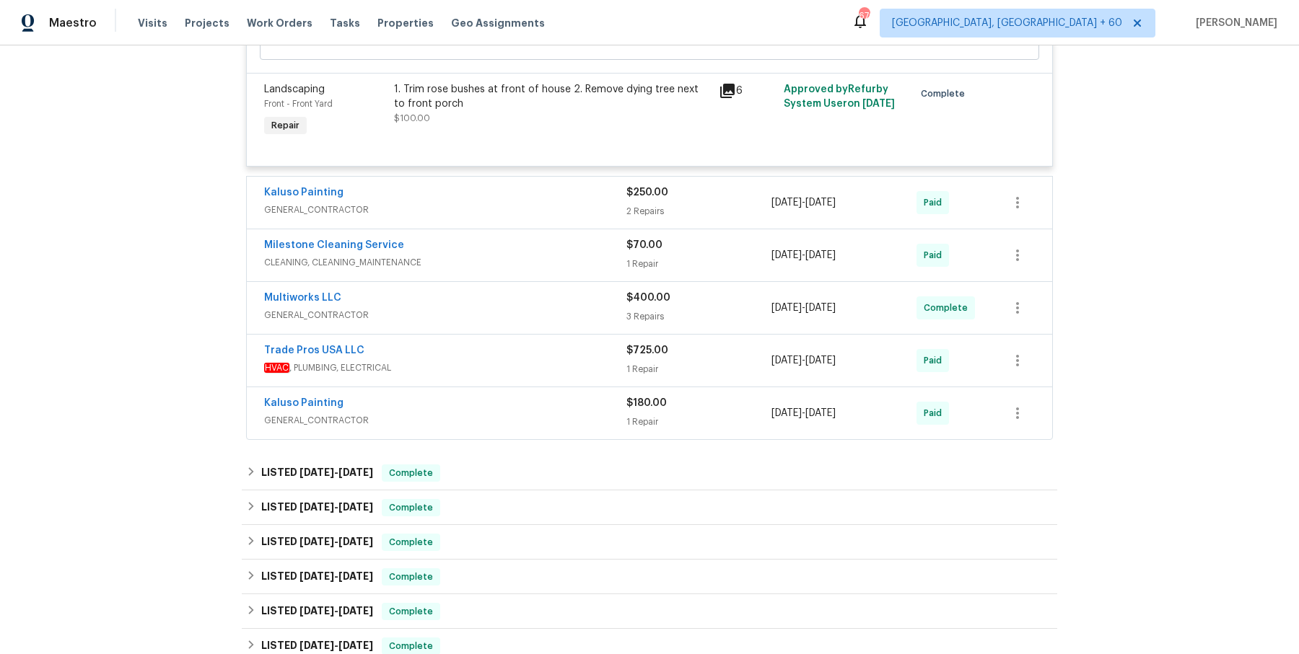
click at [575, 216] on span "GENERAL_CONTRACTOR" at bounding box center [445, 210] width 362 height 14
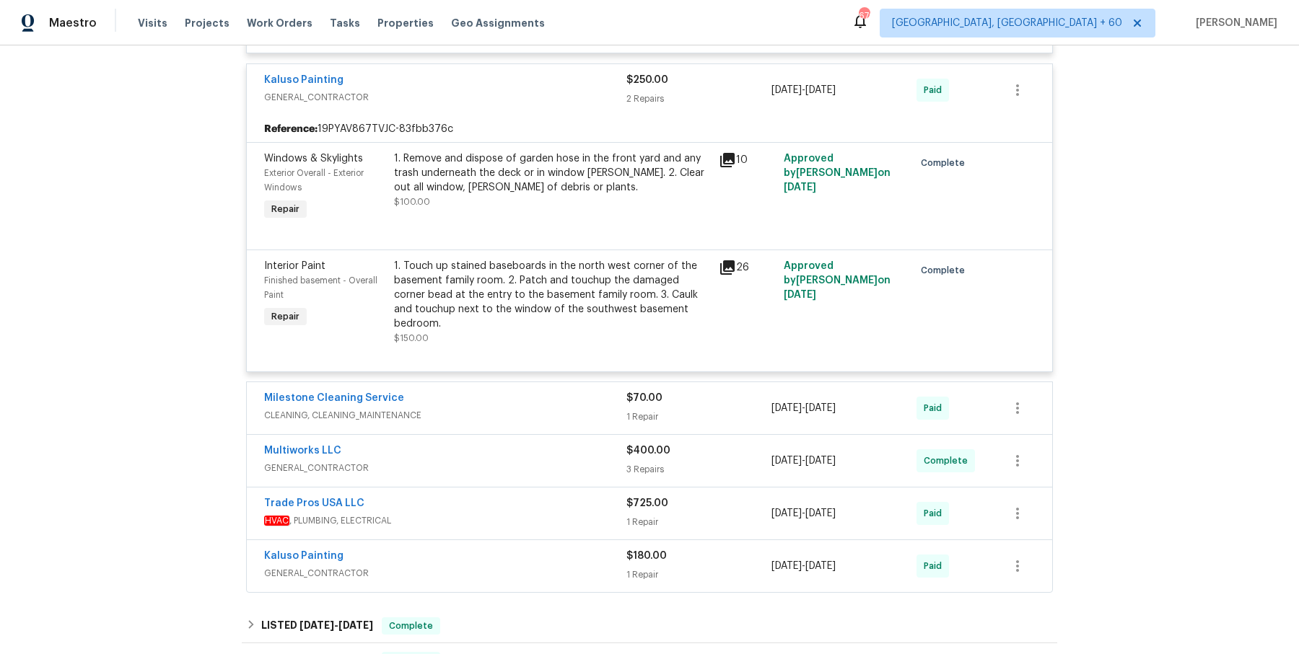
scroll to position [1682, 0]
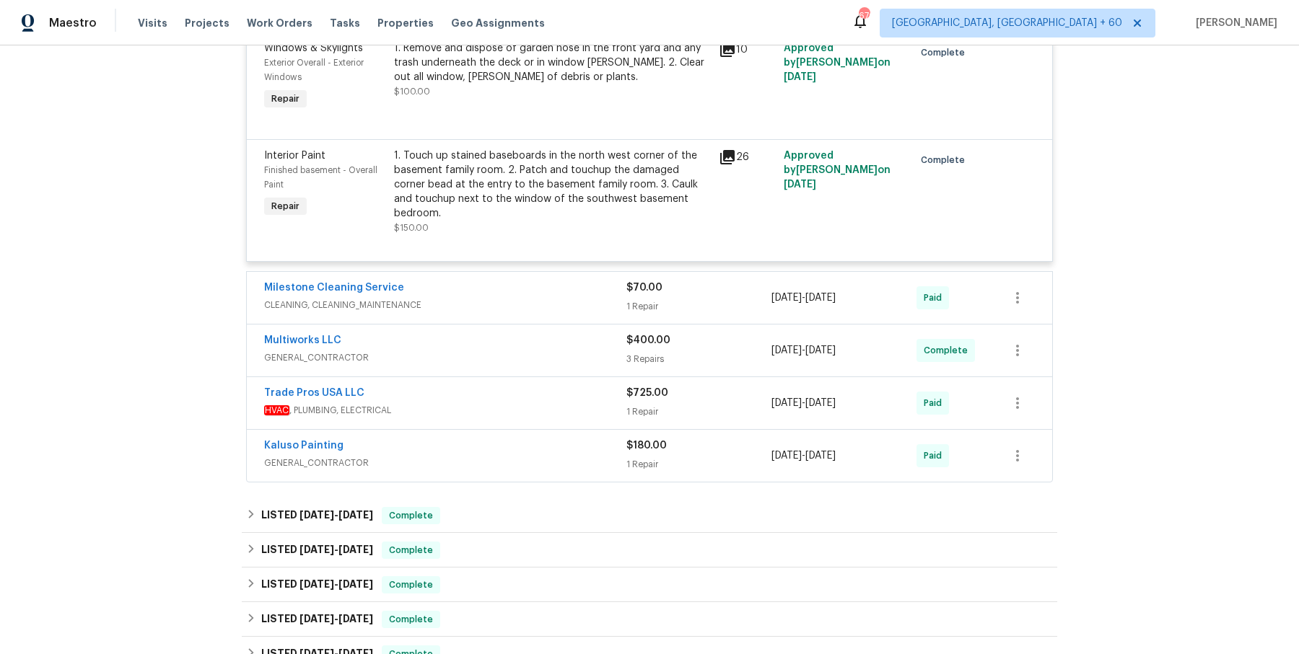
click at [548, 277] on div "Milestone Cleaning Service CLEANING, CLEANING_MAINTENANCE $70.00 1 Repair [DATE…" at bounding box center [649, 298] width 805 height 52
click at [553, 291] on div "Milestone Cleaning Service" at bounding box center [445, 289] width 362 height 17
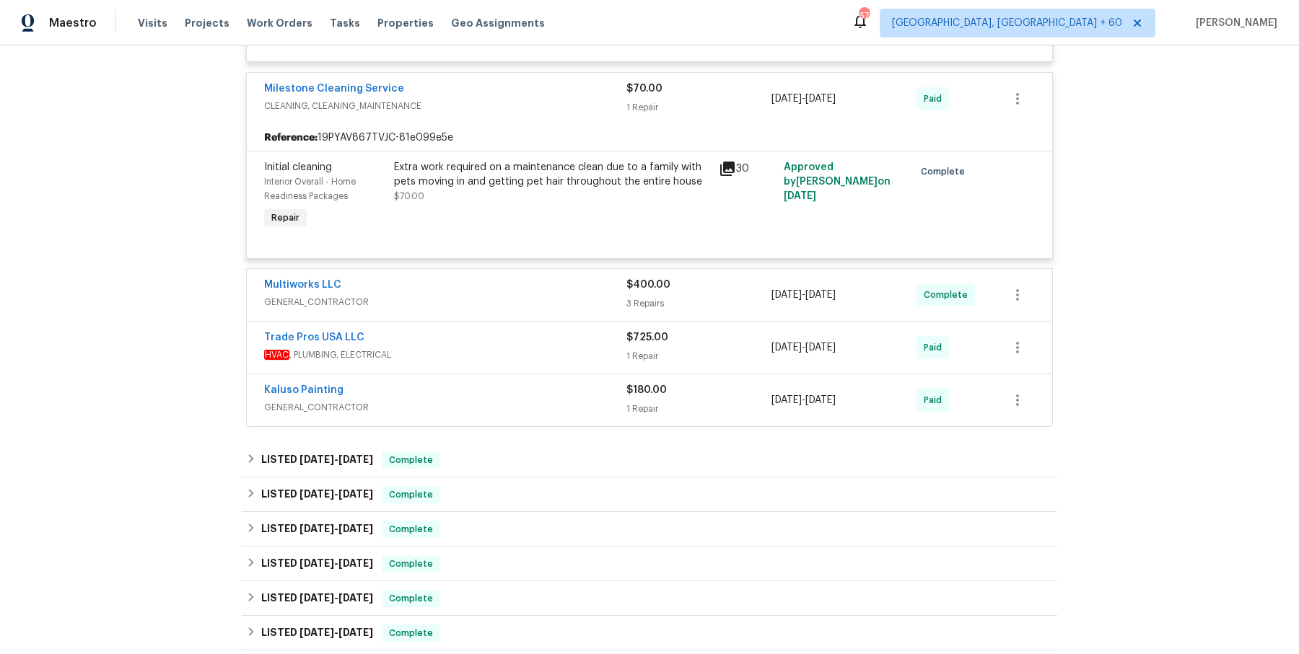
click at [553, 291] on div "Multiworks LLC" at bounding box center [445, 286] width 362 height 17
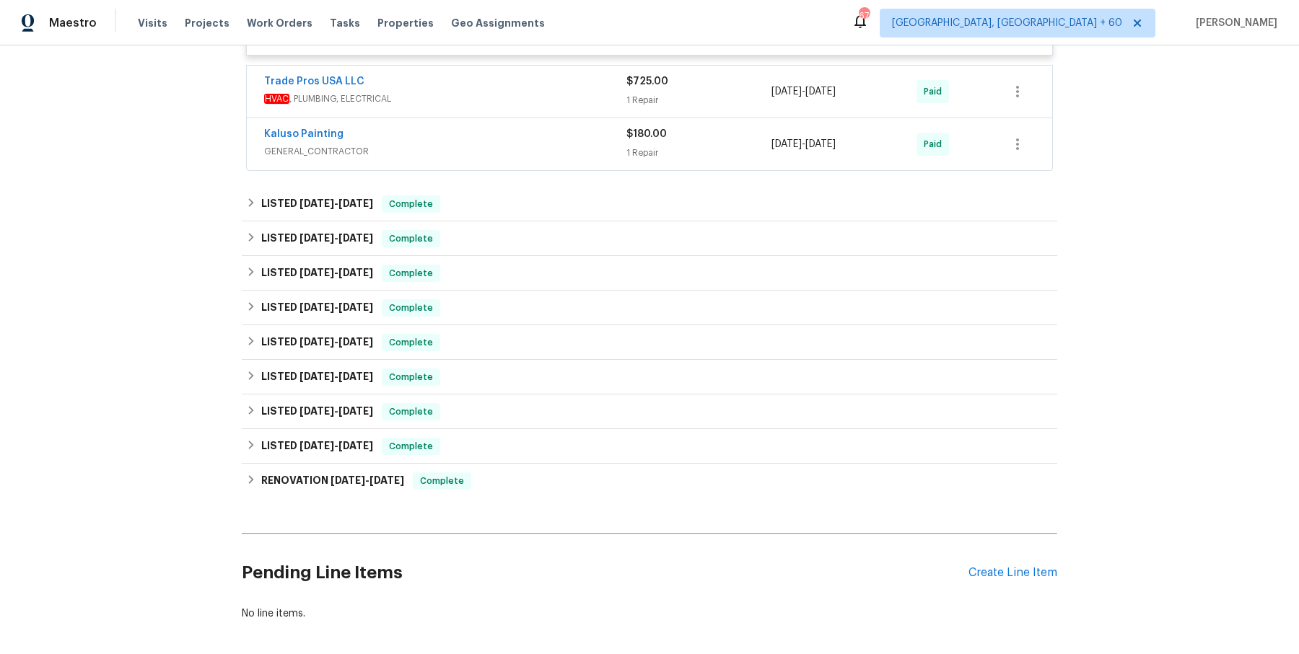
scroll to position [2822, 0]
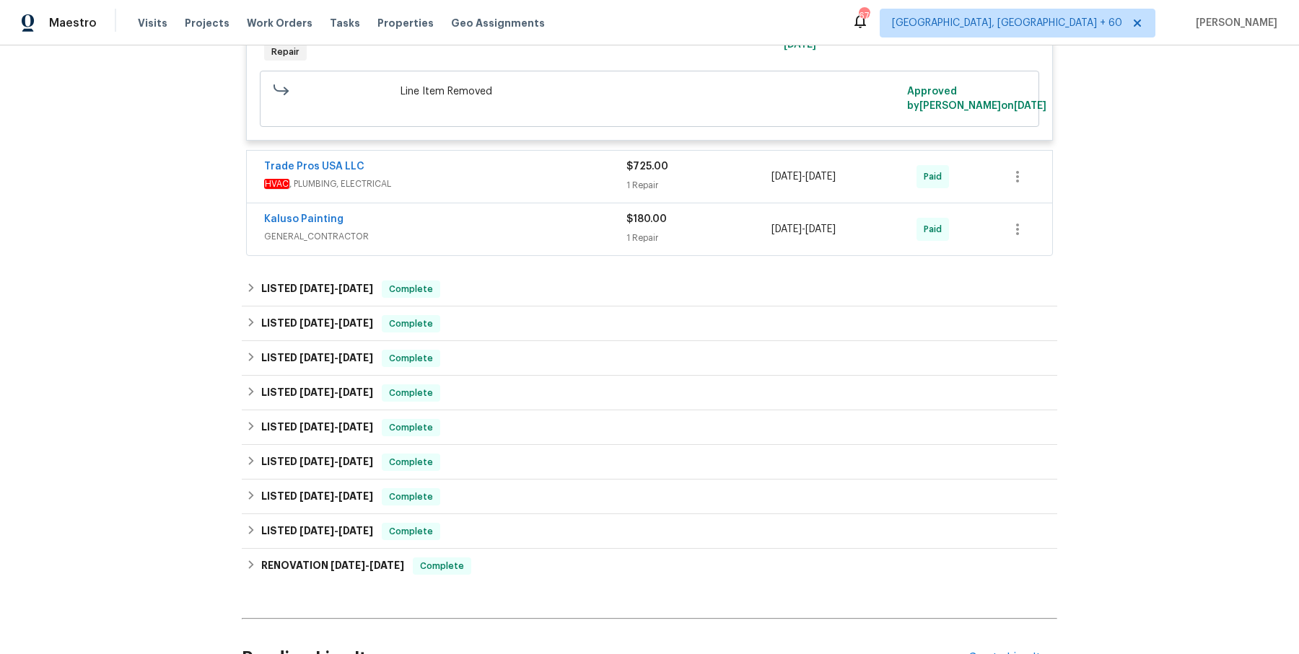
click at [550, 151] on div "Trade Pros USA LLC HVAC , PLUMBING, ELECTRICAL $725.00 1 Repair [DATE] - [DATE]…" at bounding box center [649, 177] width 805 height 52
click at [547, 188] on span "HVAC , PLUMBING, ELECTRICAL" at bounding box center [445, 184] width 362 height 14
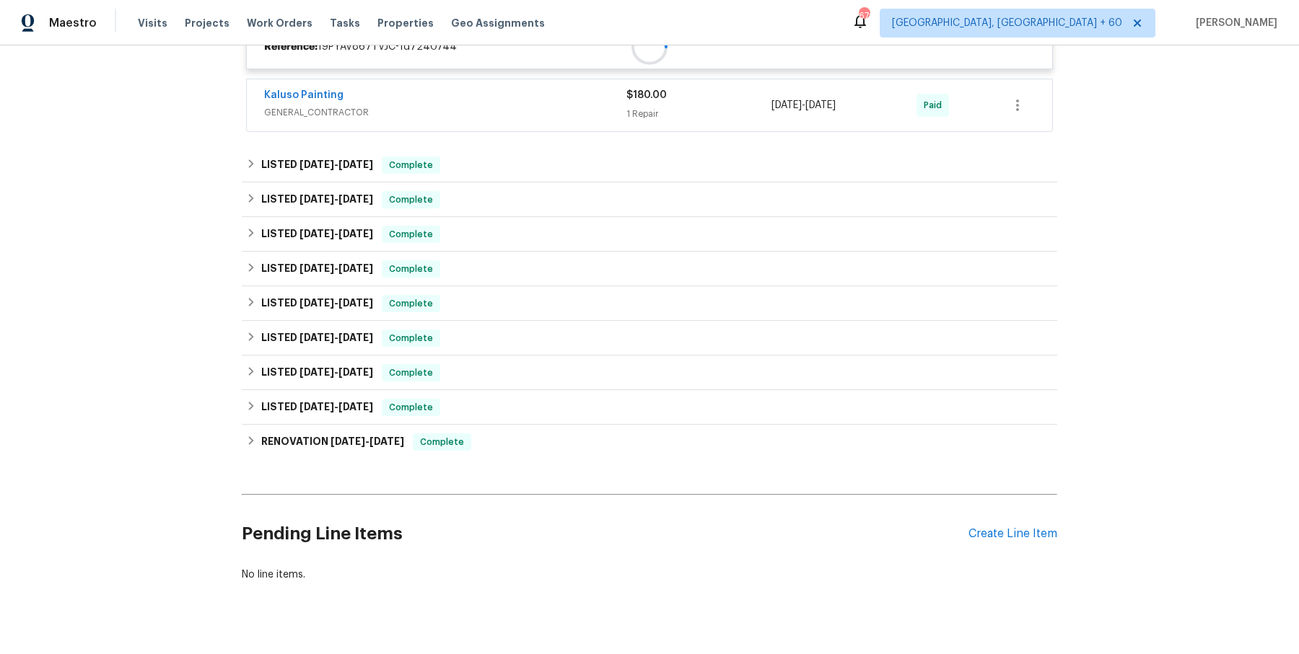
scroll to position [3015, 0]
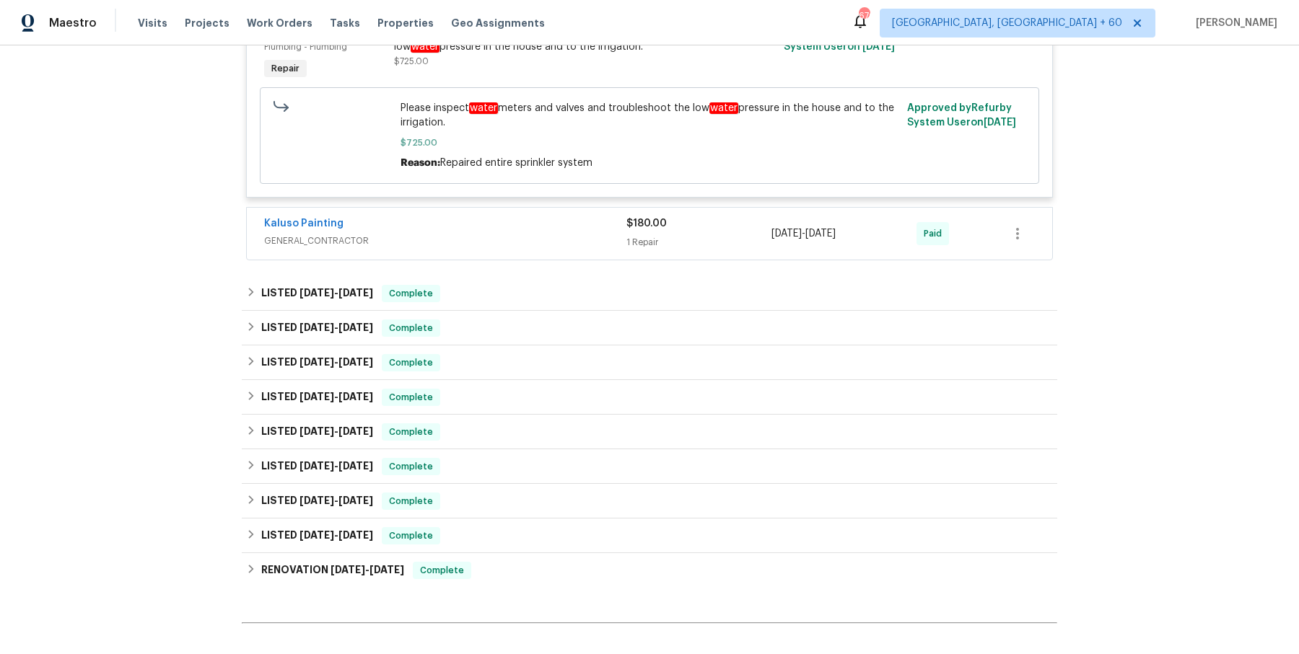
click at [559, 227] on div "Kaluso Painting" at bounding box center [445, 224] width 362 height 17
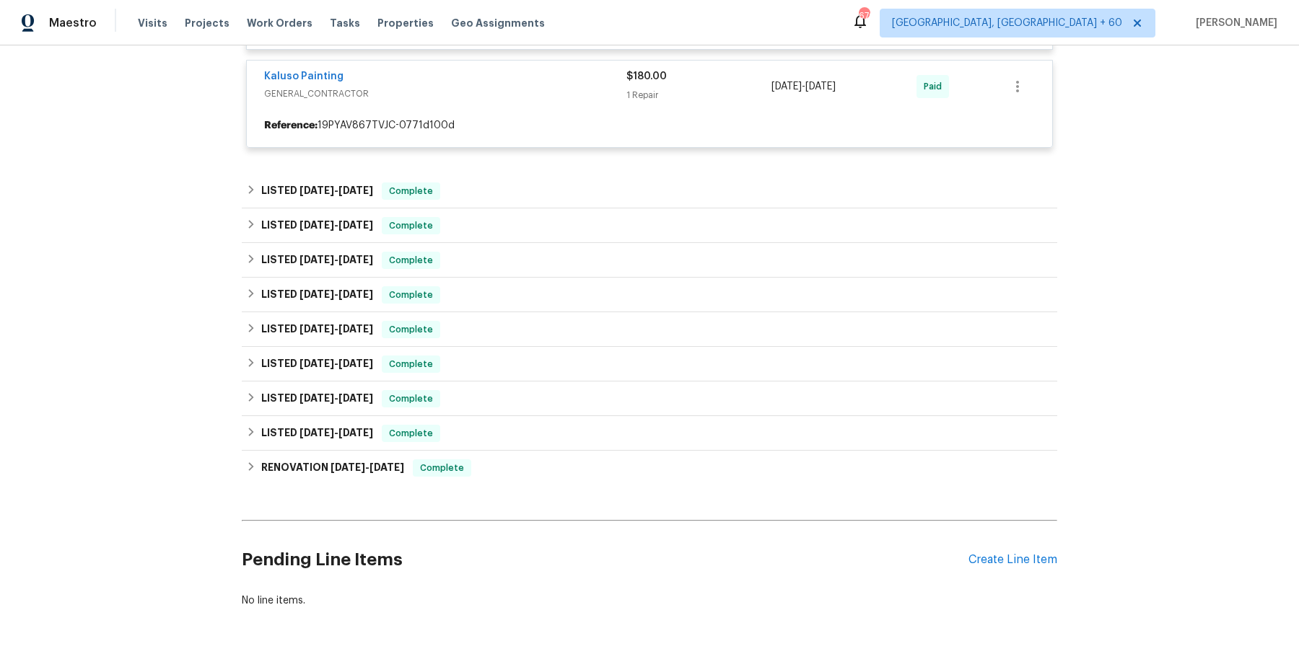
scroll to position [3185, 0]
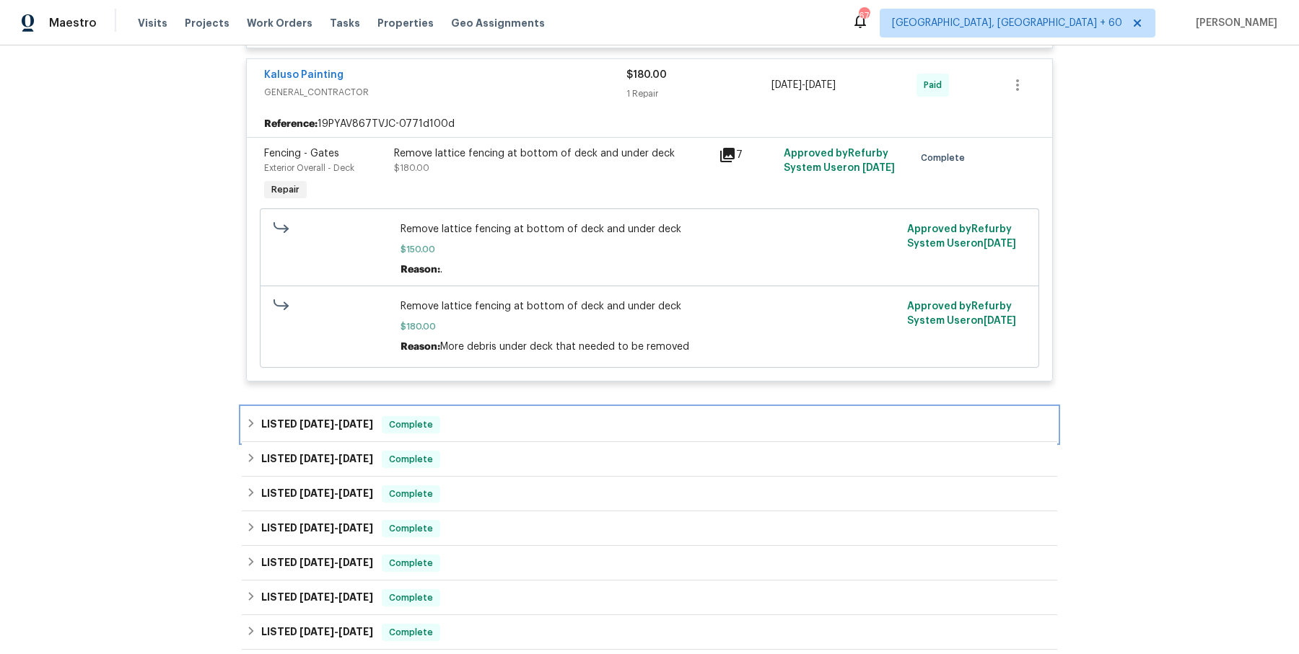
click at [514, 434] on div "LISTED [DATE] - [DATE] Complete" at bounding box center [649, 425] width 815 height 35
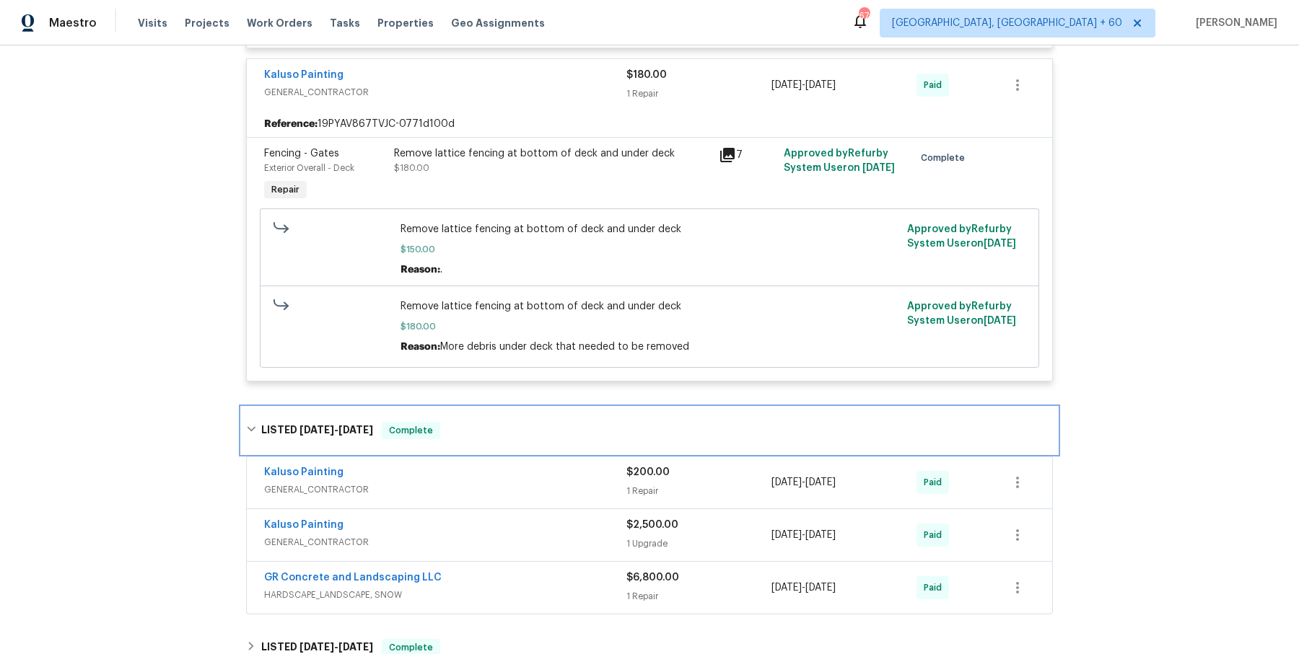
click at [514, 434] on div "LISTED [DATE] - [DATE] Complete" at bounding box center [649, 430] width 807 height 17
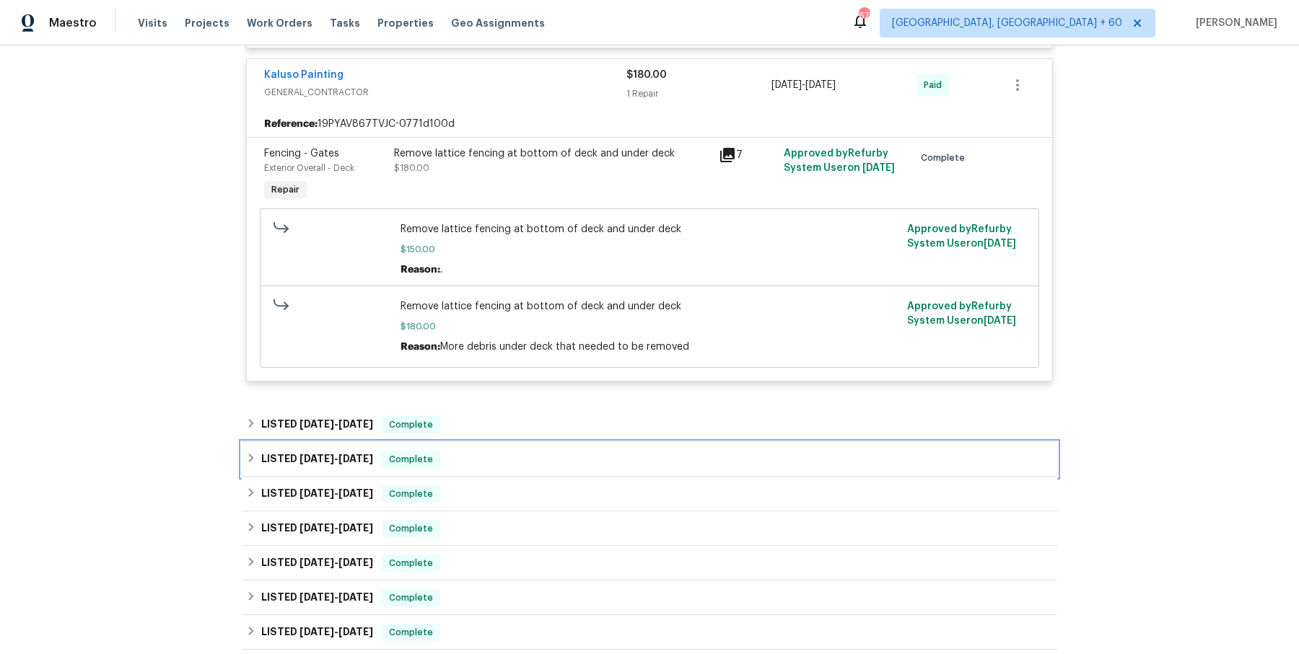
click at [504, 454] on div "LISTED [DATE] - [DATE] Complete" at bounding box center [649, 459] width 807 height 17
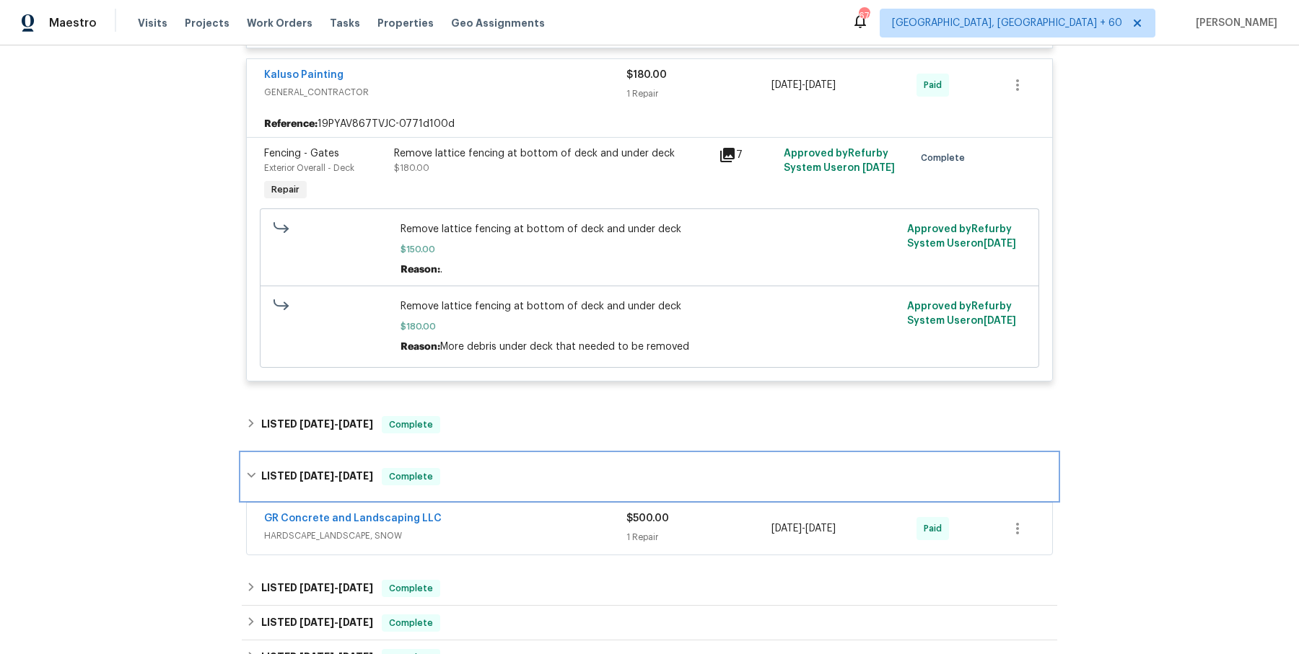
click at [499, 474] on div "LISTED [DATE] - [DATE] Complete" at bounding box center [649, 476] width 807 height 17
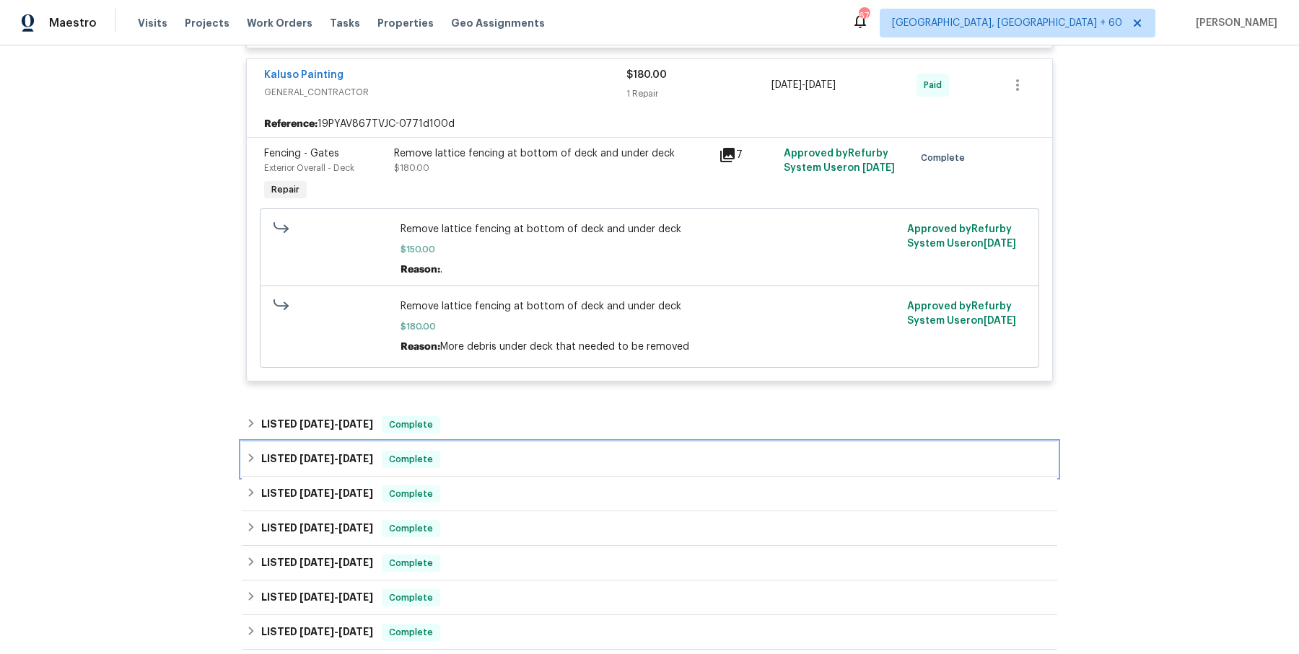
scroll to position [3312, 0]
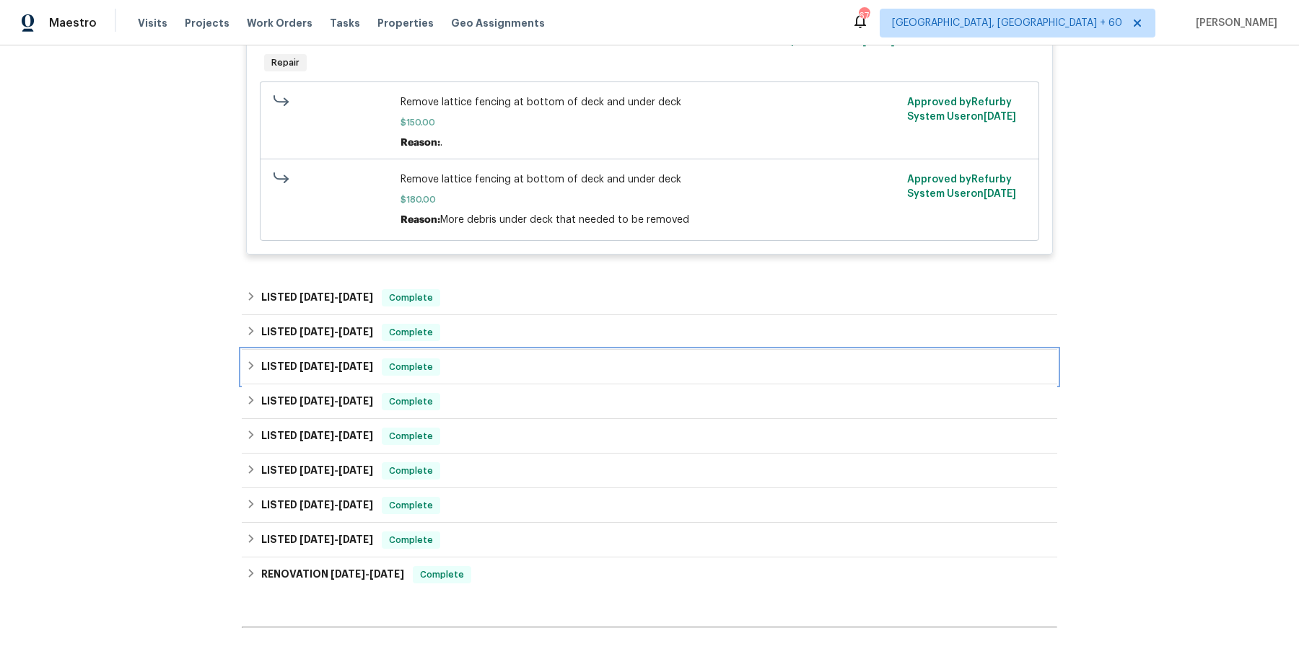
click at [499, 372] on div "LISTED [DATE] - [DATE] Complete" at bounding box center [649, 367] width 807 height 17
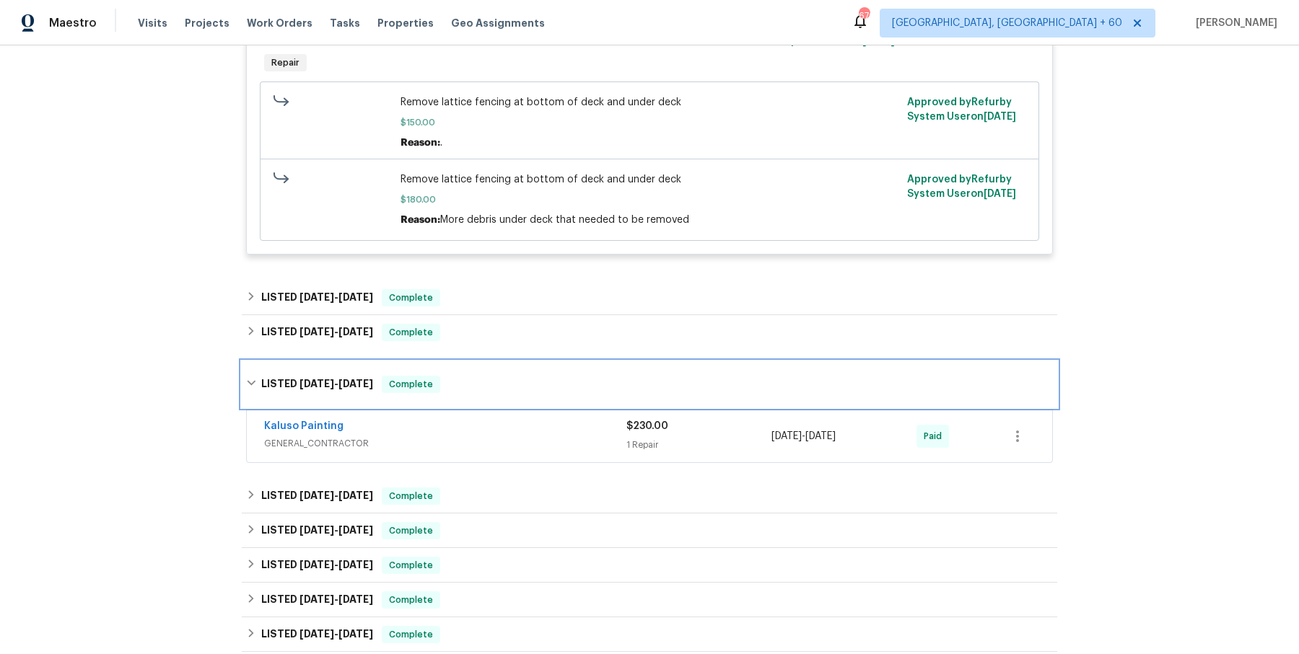
click at [499, 372] on div "LISTED [DATE] - [DATE] Complete" at bounding box center [649, 384] width 815 height 46
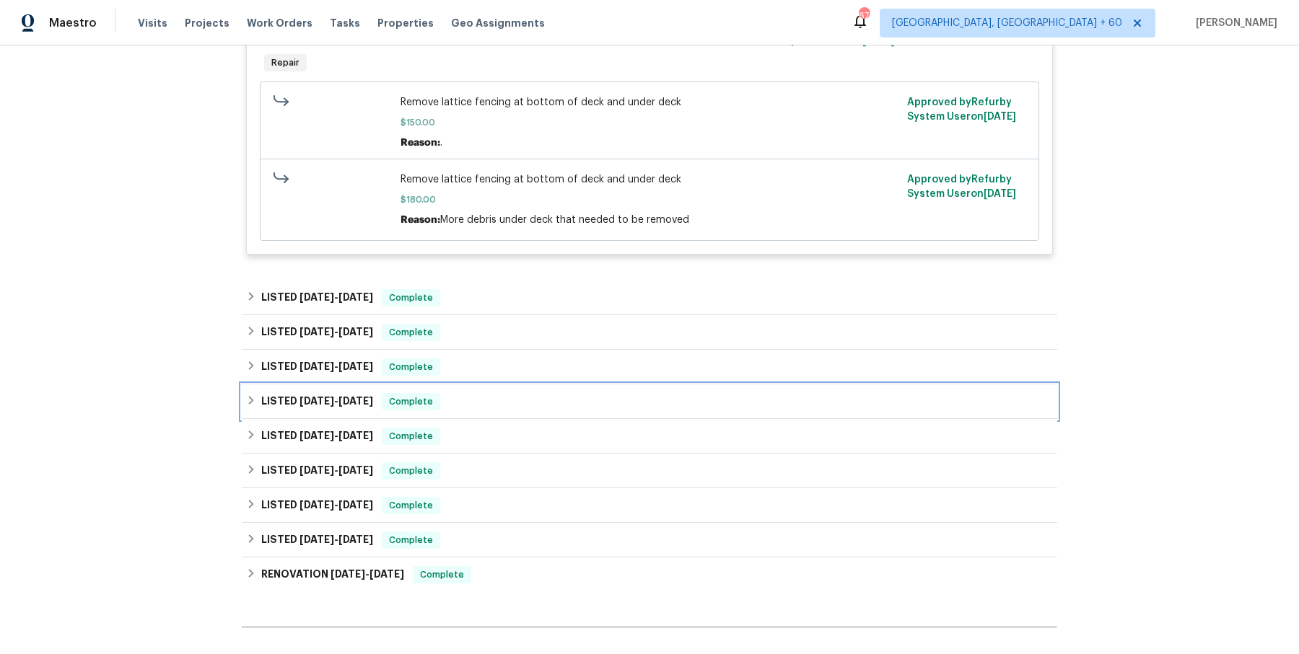
click at [487, 406] on div "LISTED [DATE] - [DATE] Complete" at bounding box center [649, 401] width 807 height 17
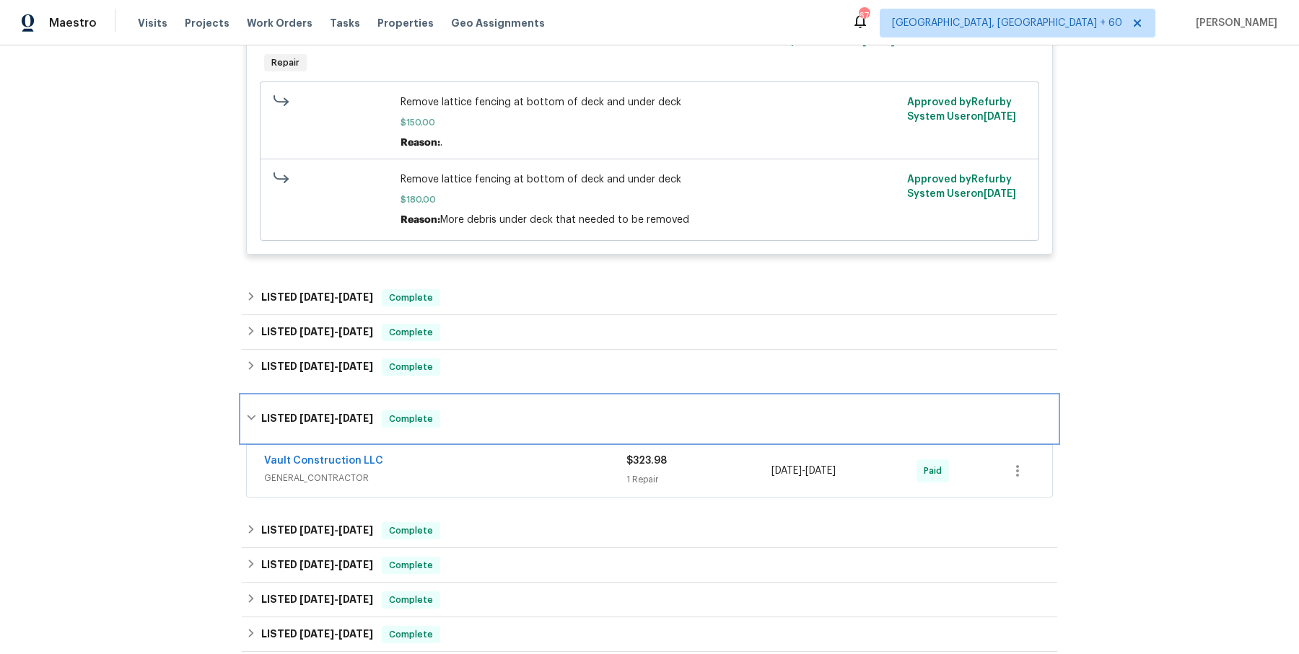
click at [486, 413] on div "LISTED [DATE] - [DATE] Complete" at bounding box center [649, 419] width 807 height 17
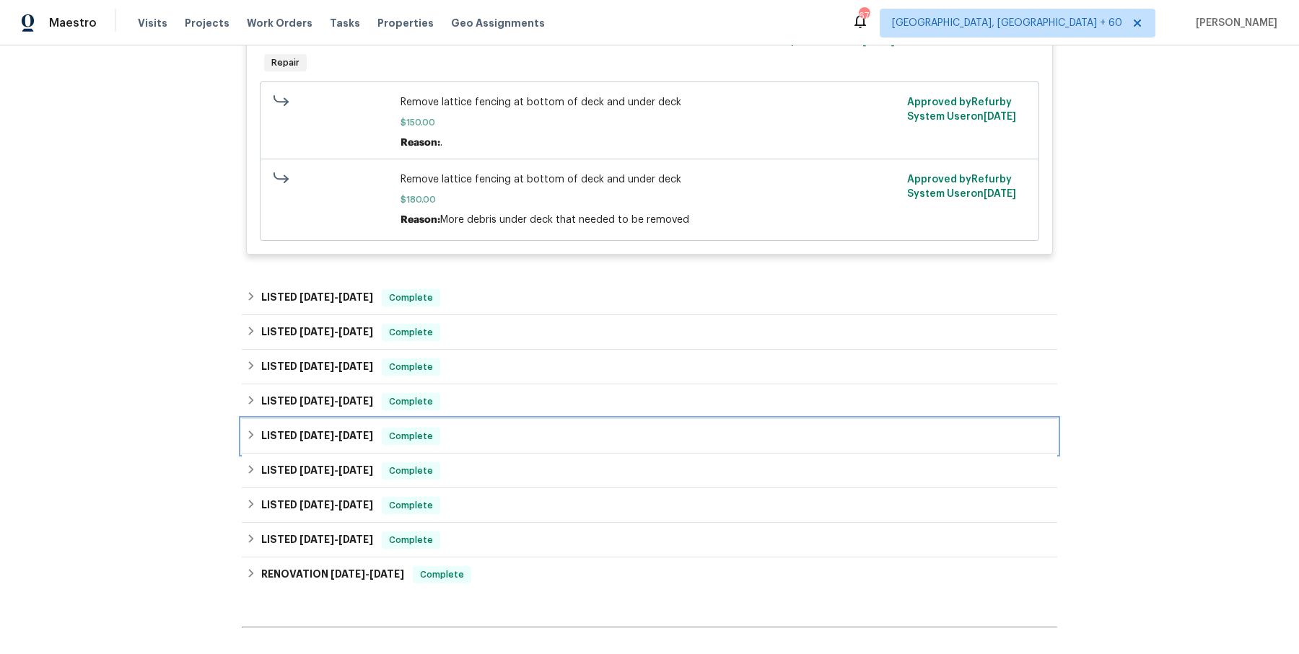
click at [480, 439] on div "LISTED [DATE] - [DATE] Complete" at bounding box center [649, 436] width 807 height 17
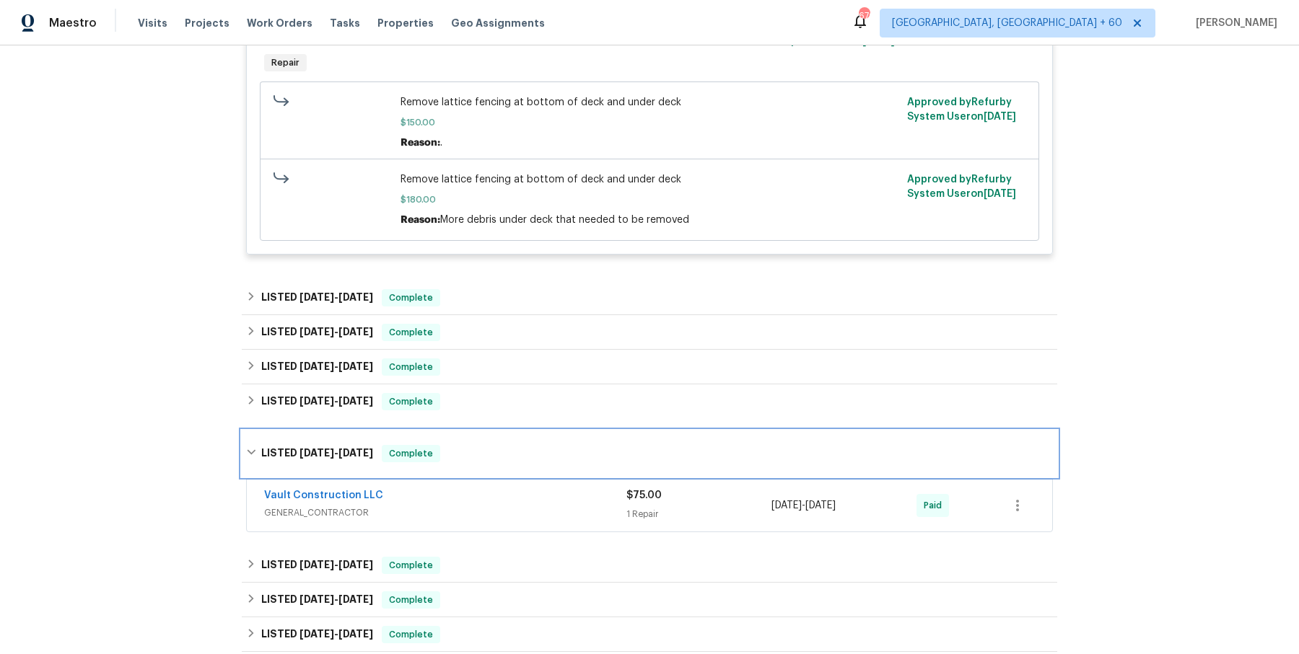
click at [471, 467] on div "LISTED [DATE] - [DATE] Complete" at bounding box center [649, 454] width 815 height 46
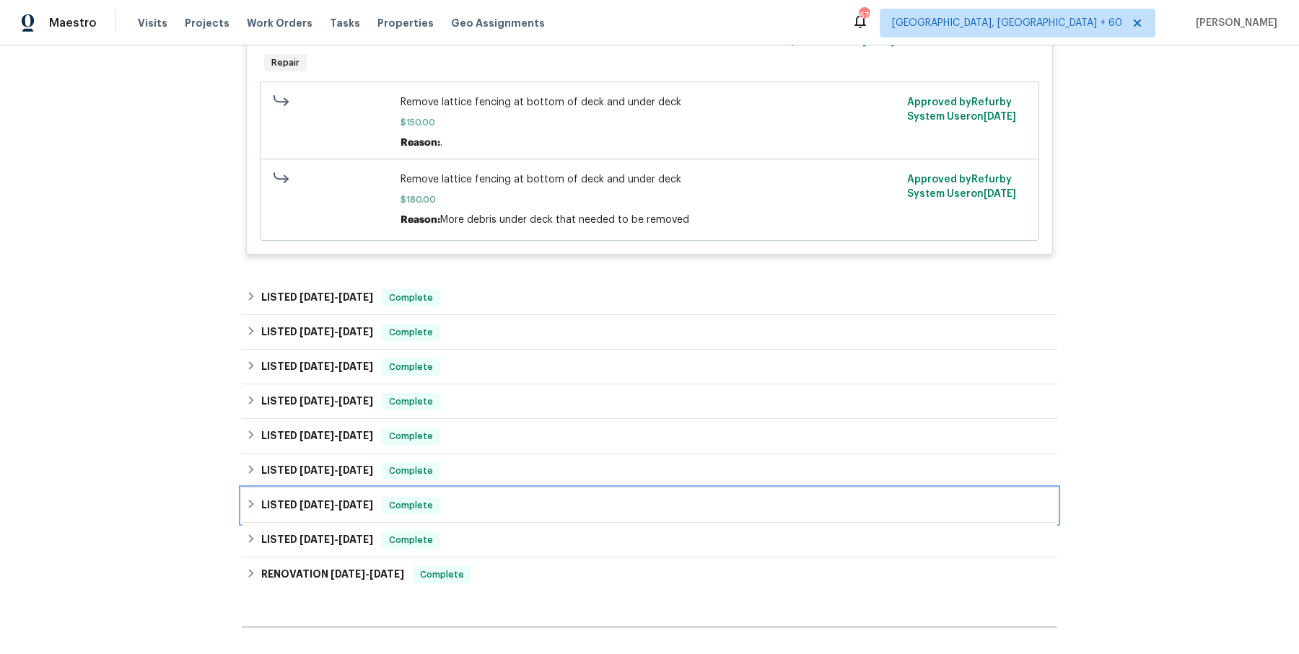
click at [466, 488] on div "LISTED [DATE] - [DATE] Complete" at bounding box center [649, 505] width 815 height 35
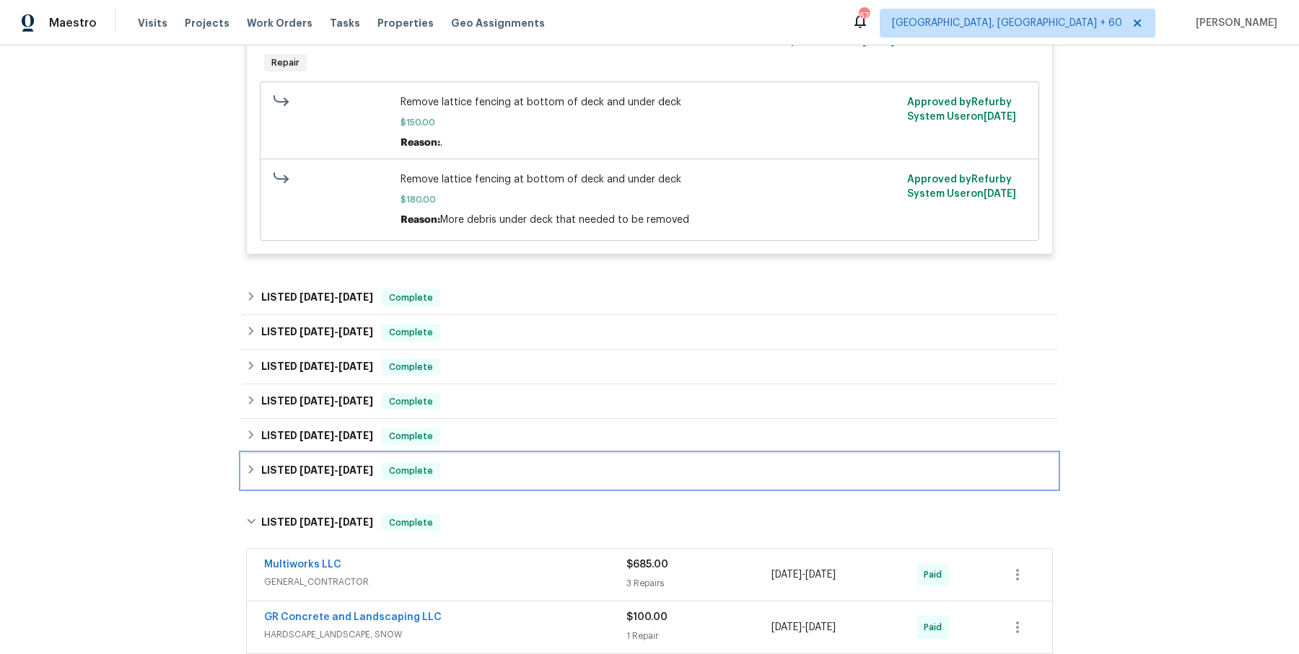
click at [469, 478] on div "LISTED [DATE] - [DATE] Complete" at bounding box center [649, 471] width 815 height 35
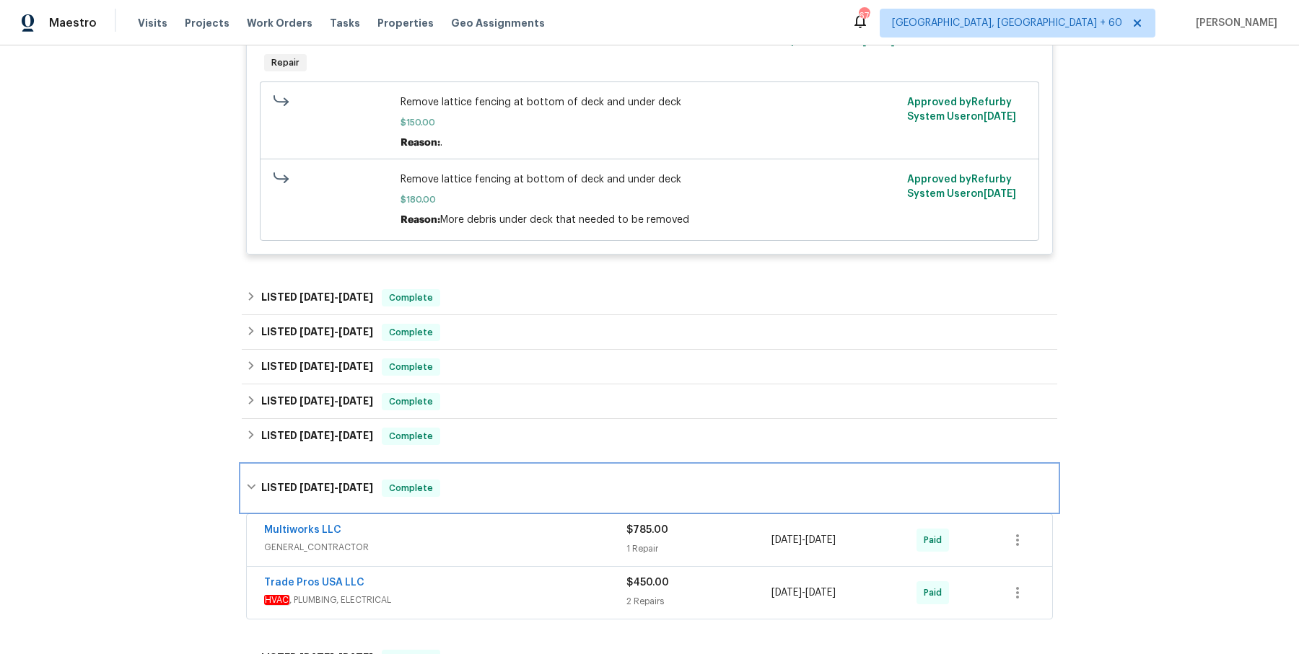
click at [469, 483] on div "LISTED [DATE] - [DATE] Complete" at bounding box center [649, 488] width 807 height 17
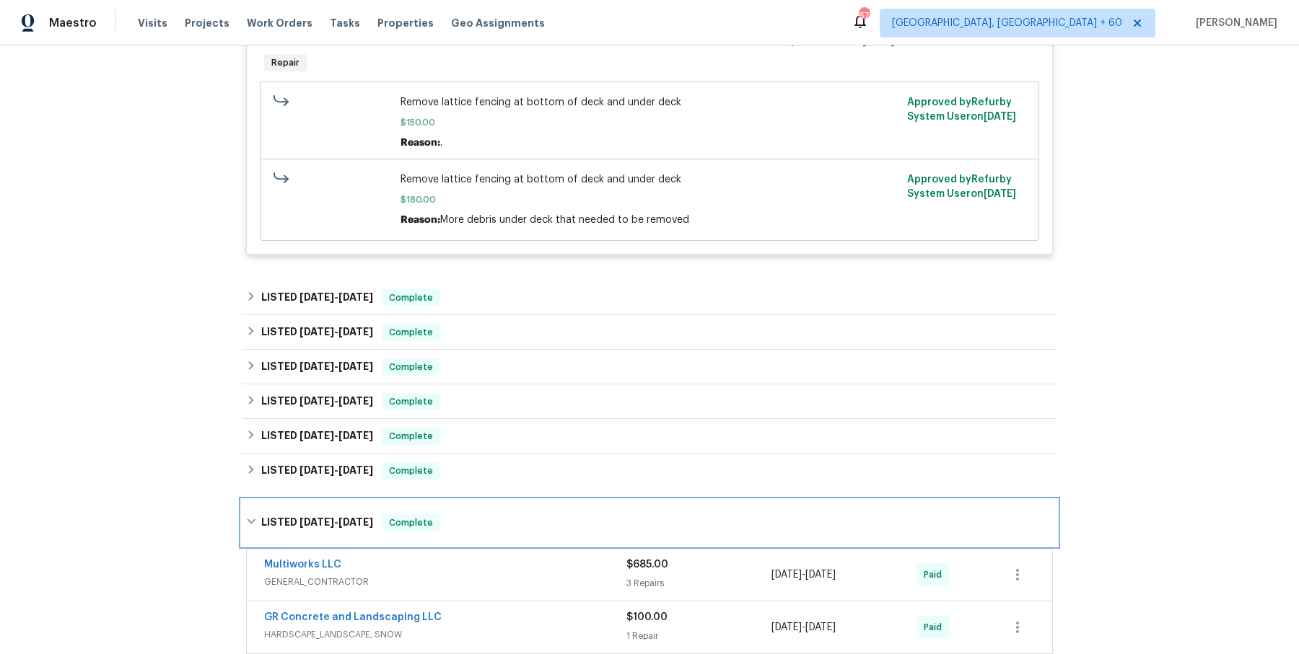
click at [460, 521] on div "LISTED [DATE] - [DATE] Complete" at bounding box center [649, 522] width 807 height 17
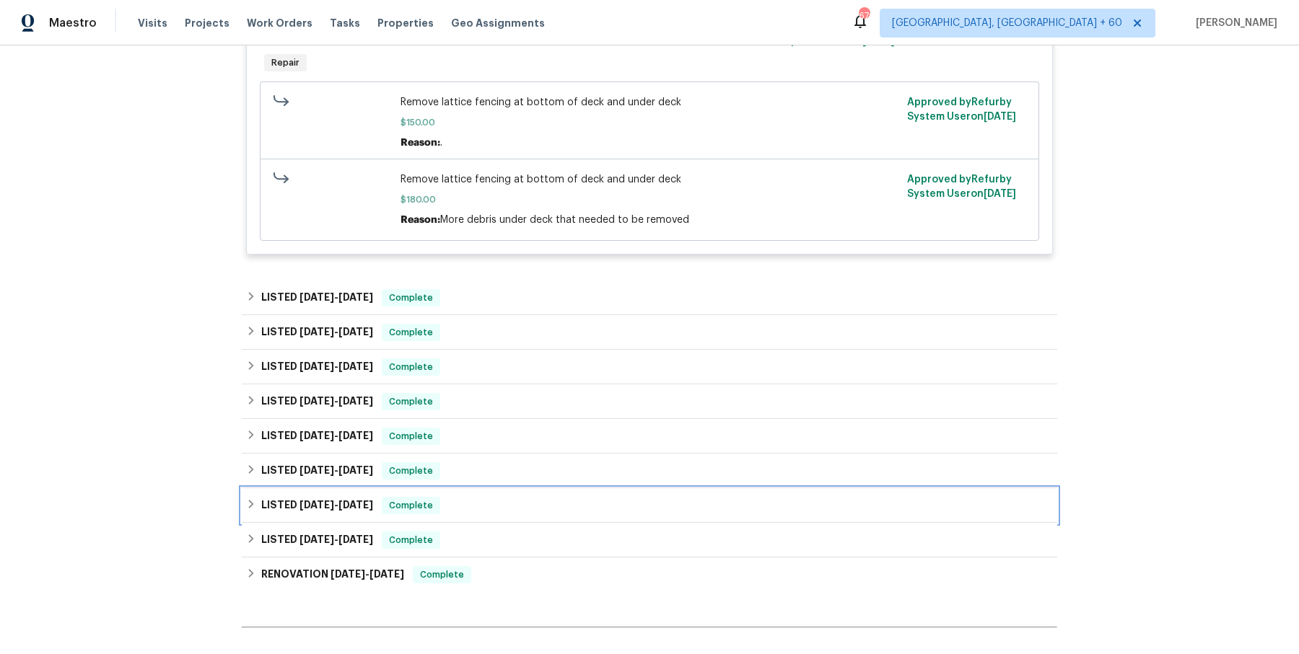
scroll to position [3431, 0]
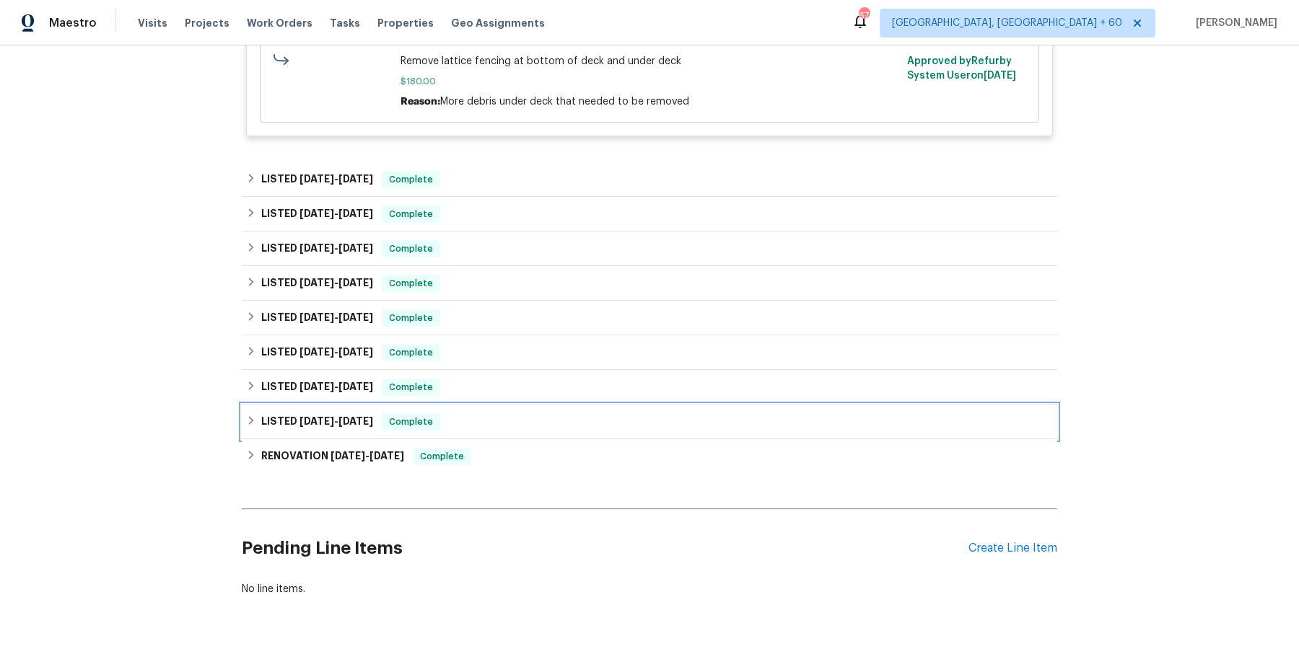
click at [489, 413] on div "LISTED [DATE] - [DATE] Complete" at bounding box center [649, 421] width 807 height 17
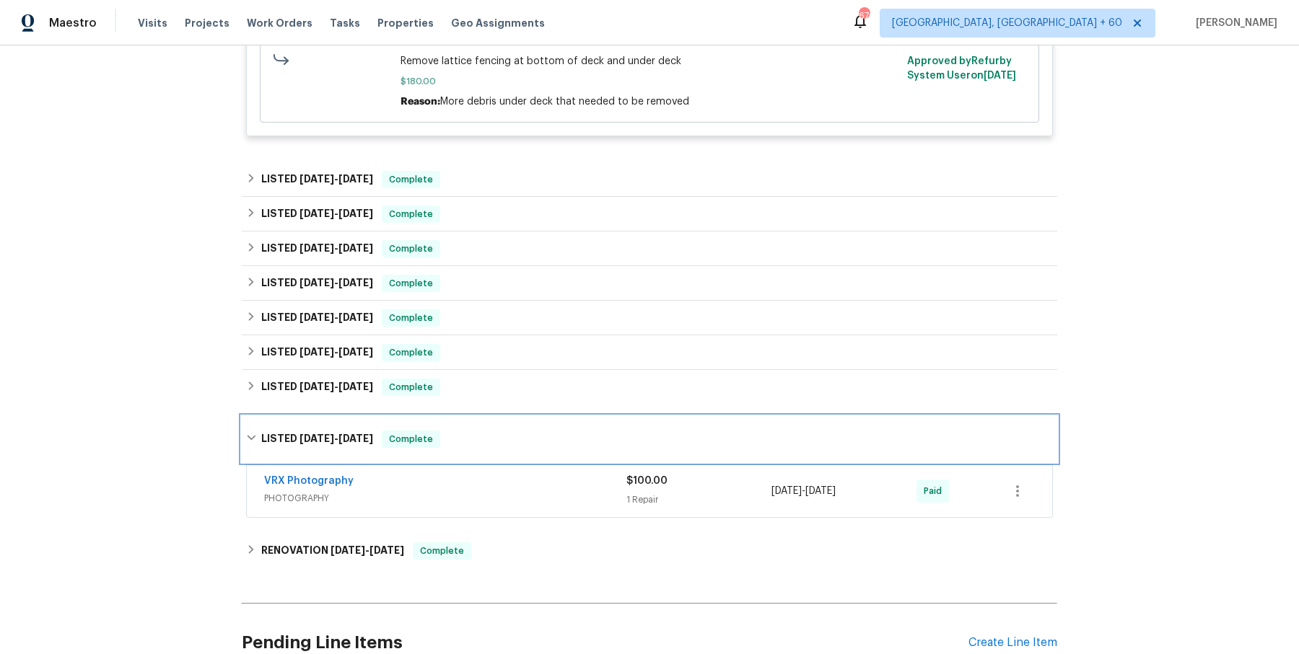
click at [483, 444] on div "LISTED [DATE] - [DATE] Complete" at bounding box center [649, 439] width 807 height 17
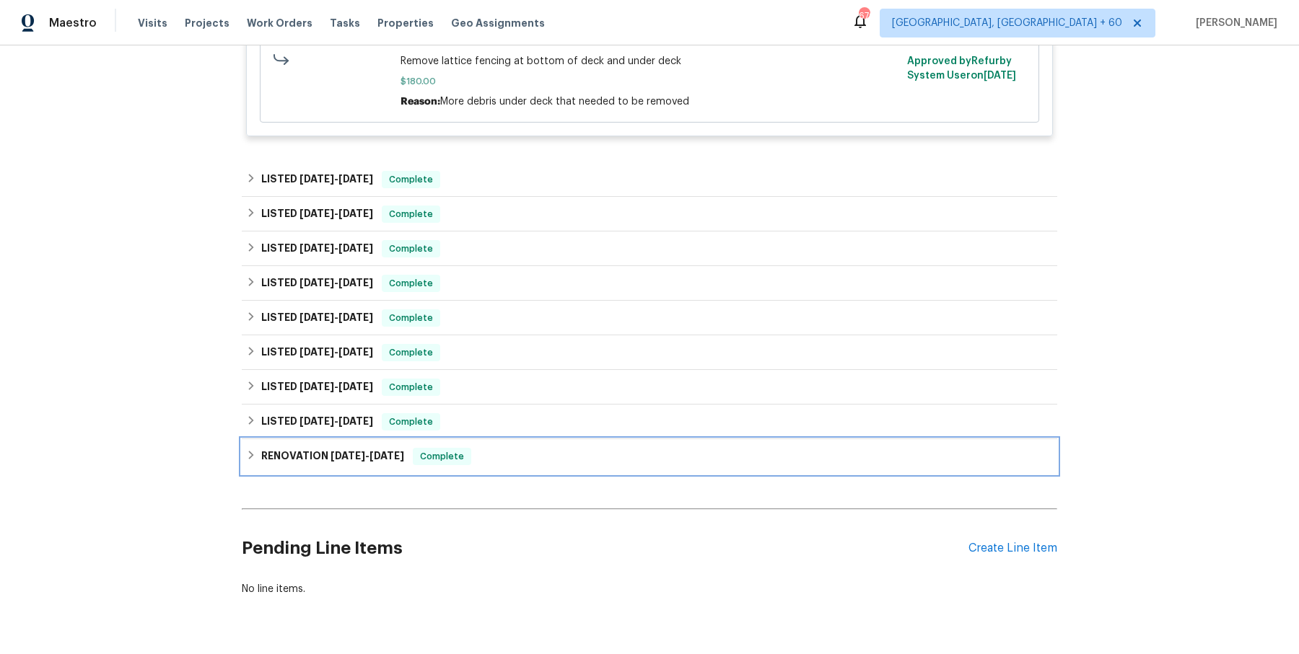
click at [474, 457] on div "RENOVATION [DATE] - [DATE] Complete" at bounding box center [649, 456] width 807 height 17
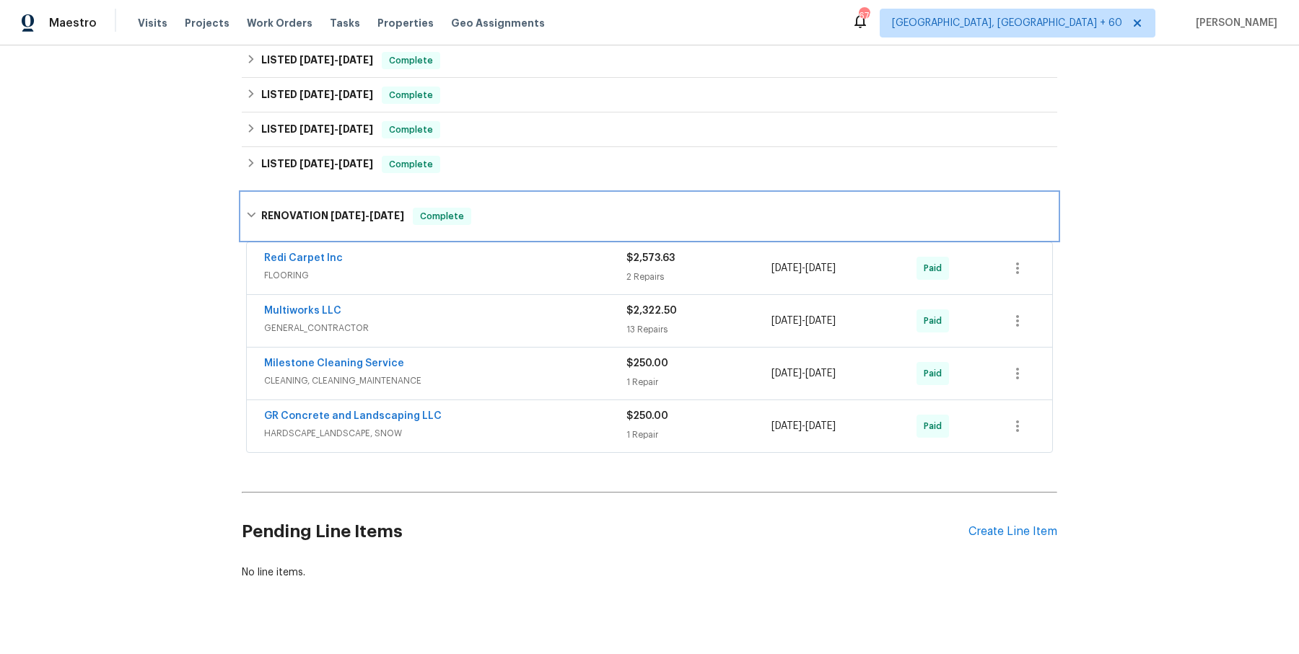
scroll to position [3687, 0]
click at [508, 241] on div "Redi Carpet Inc FLOORING $2,573.63 2 Repairs [DATE] - [DATE] Paid Multiworks LL…" at bounding box center [649, 350] width 815 height 218
click at [523, 216] on div "RENOVATION [DATE] - [DATE] Complete" at bounding box center [649, 217] width 807 height 17
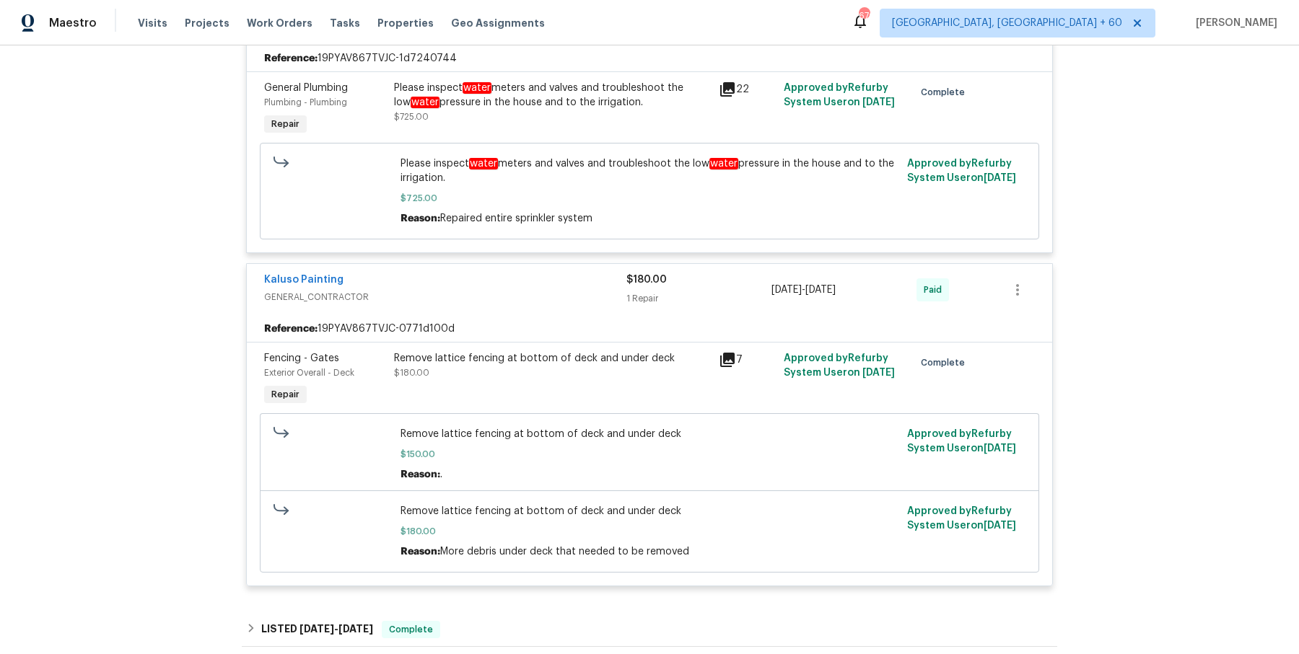
scroll to position [3469, 0]
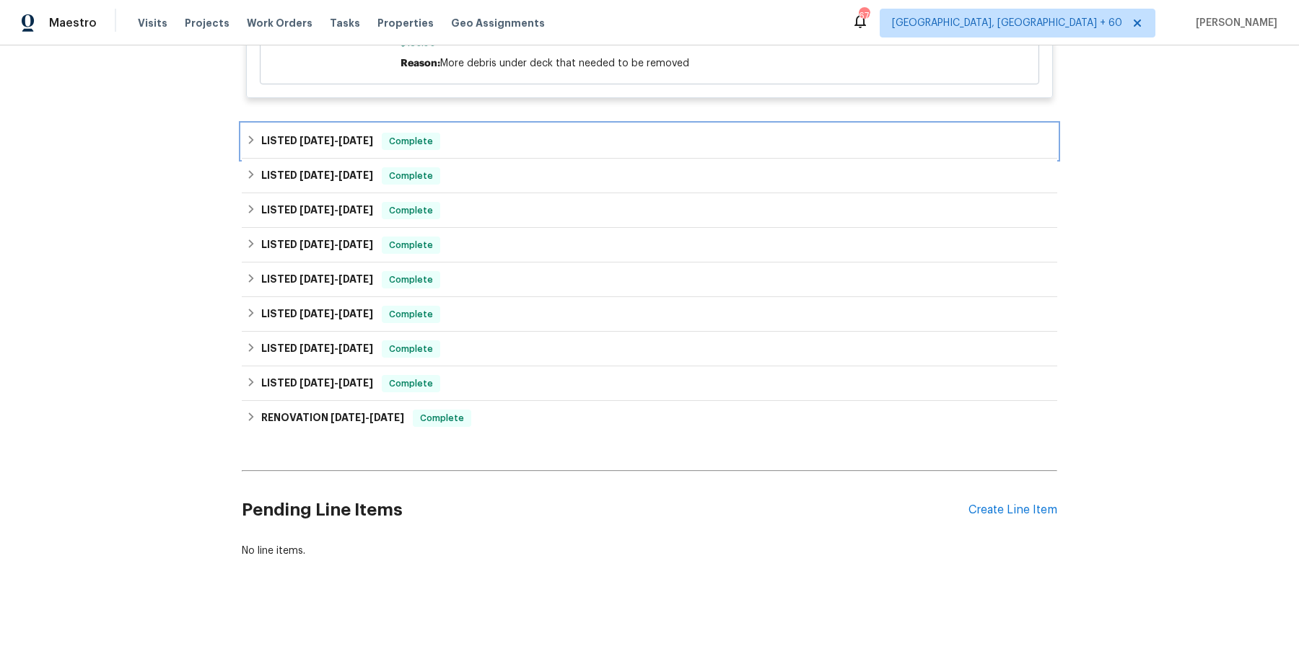
click at [543, 126] on div "LISTED [DATE] - [DATE] Complete" at bounding box center [649, 141] width 815 height 35
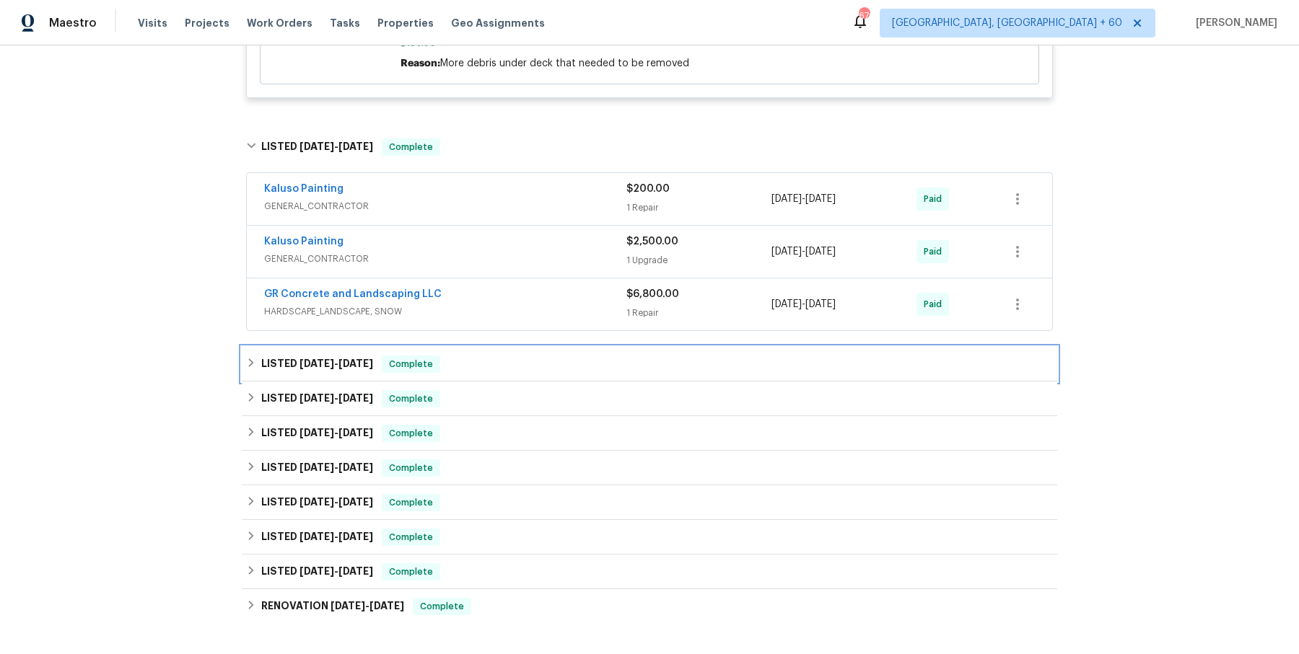
click at [478, 357] on div "LISTED [DATE] - [DATE] Complete" at bounding box center [649, 364] width 807 height 17
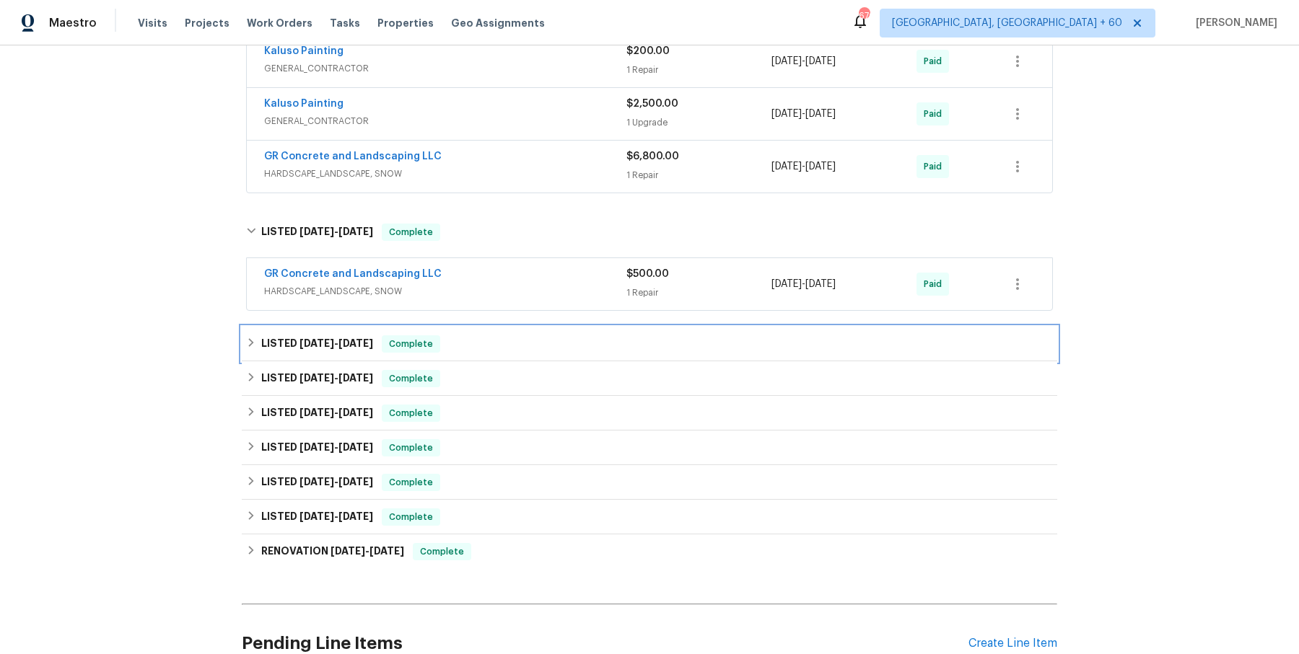
click at [521, 347] on div "LISTED [DATE] - [DATE] Complete" at bounding box center [649, 343] width 807 height 17
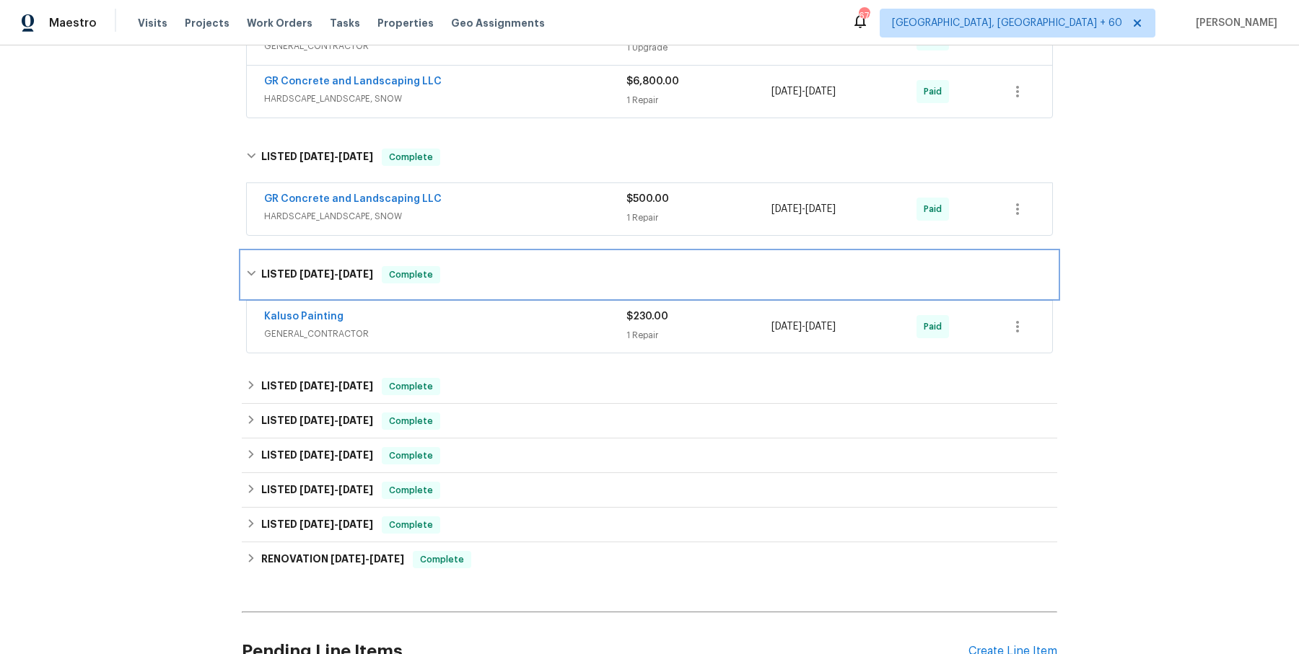
scroll to position [3706, 0]
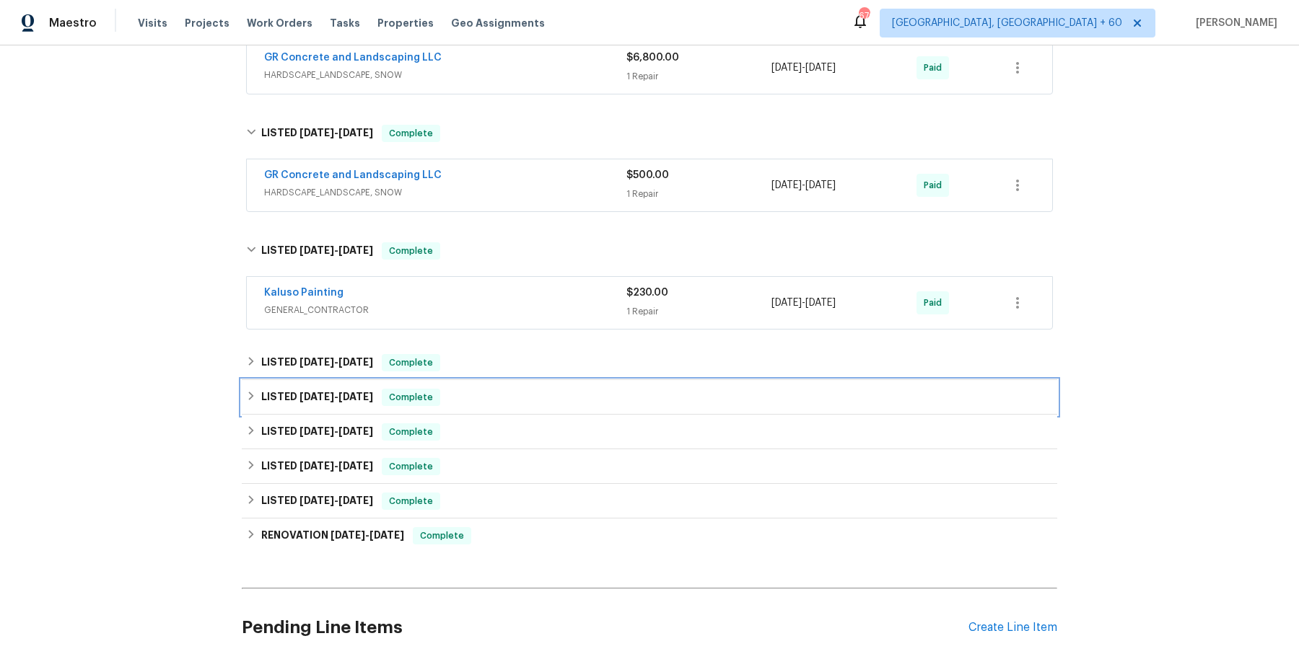
click at [535, 380] on div "LISTED [DATE] - [DATE] Complete" at bounding box center [649, 397] width 815 height 35
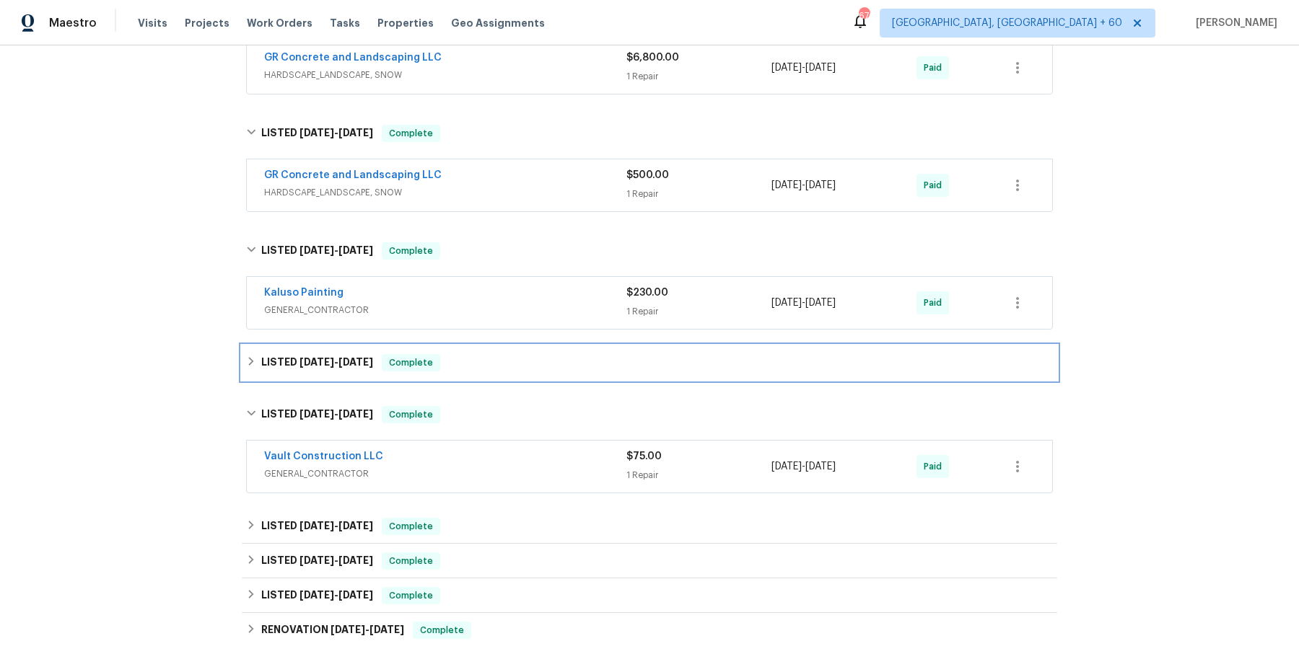
click at [535, 354] on div "LISTED [DATE] - [DATE] Complete" at bounding box center [649, 362] width 807 height 17
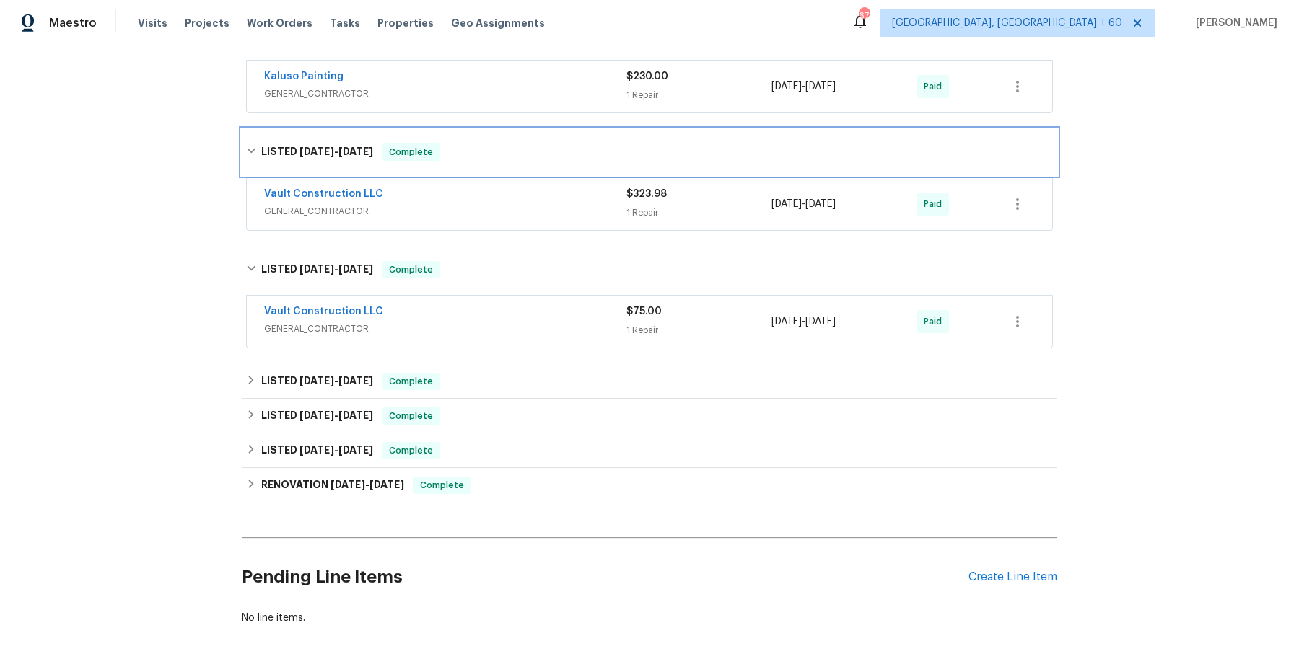
scroll to position [3933, 0]
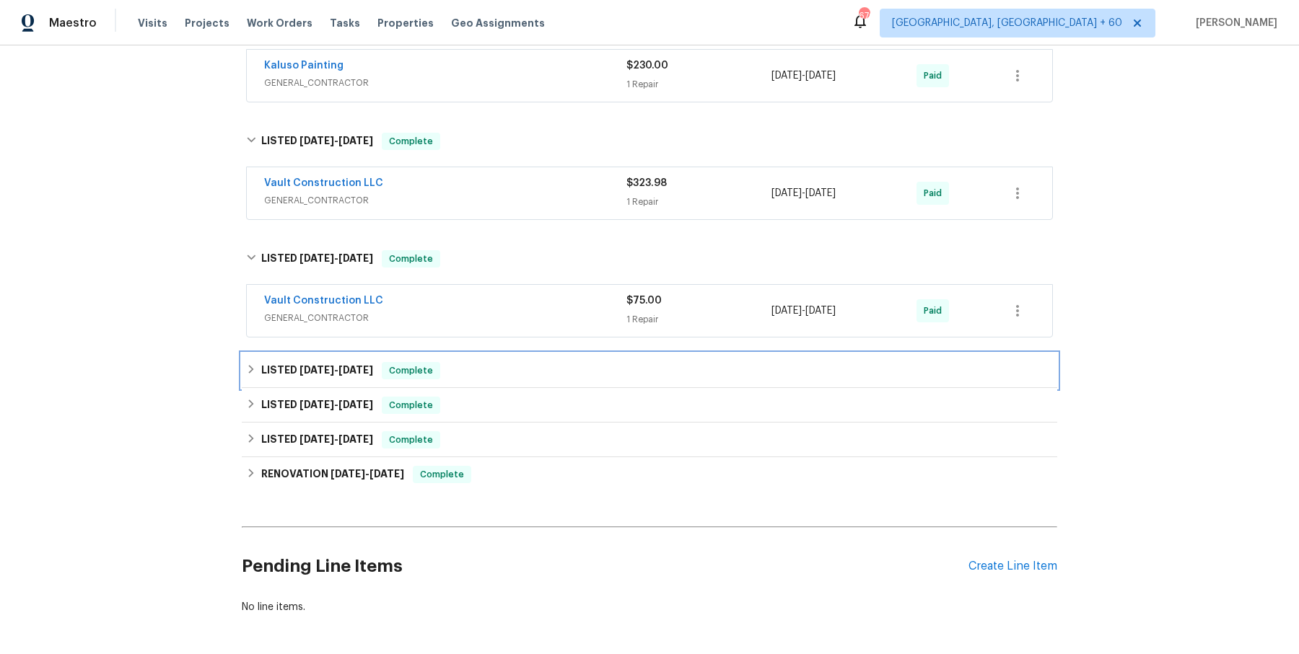
click at [540, 354] on div "LISTED [DATE] - [DATE] Complete" at bounding box center [649, 371] width 815 height 35
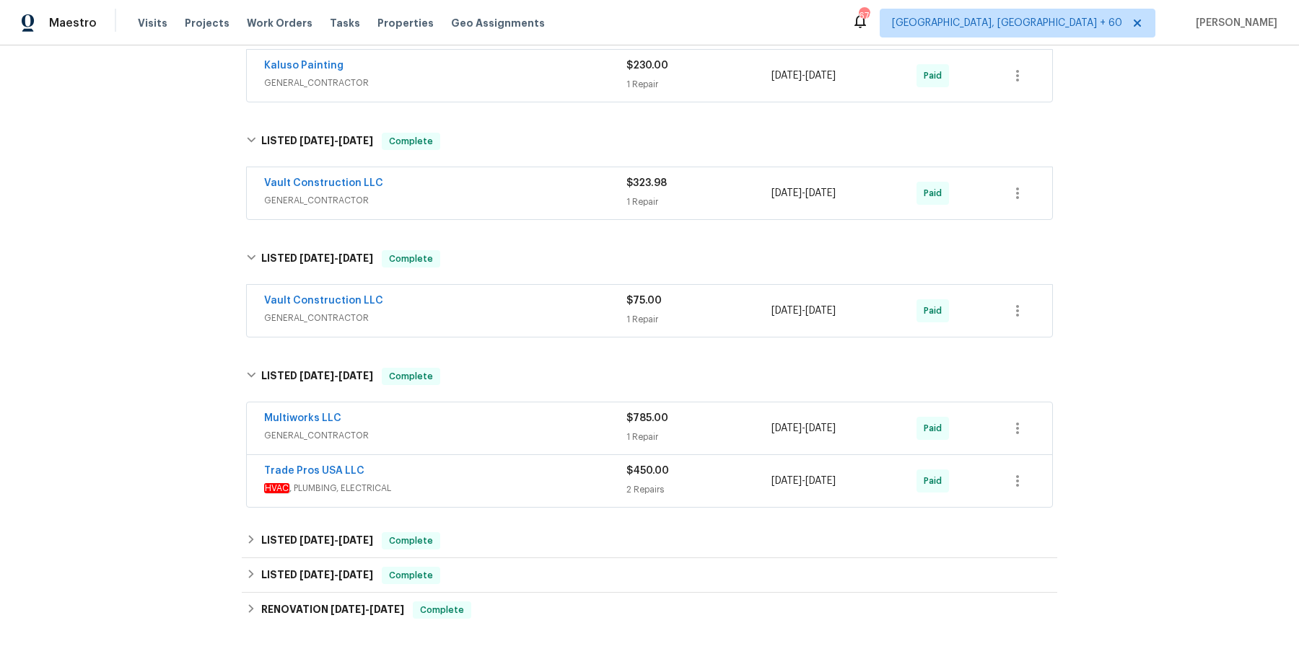
click at [517, 429] on span "GENERAL_CONTRACTOR" at bounding box center [445, 436] width 362 height 14
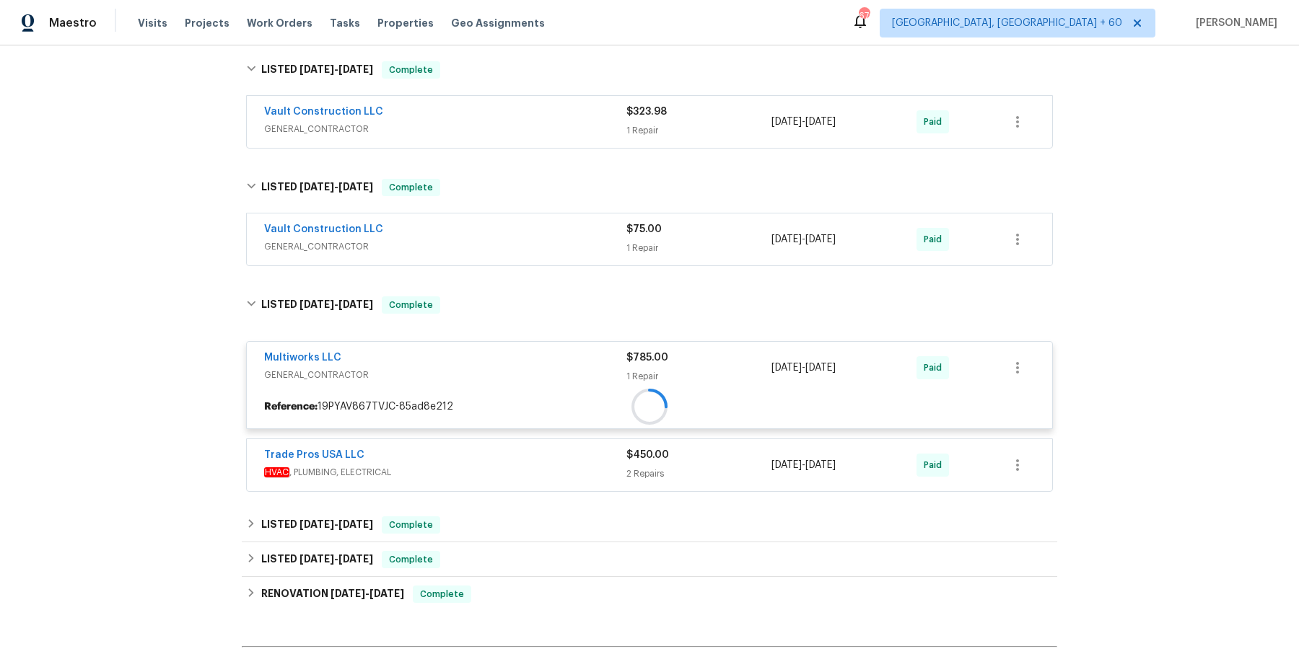
scroll to position [4022, 0]
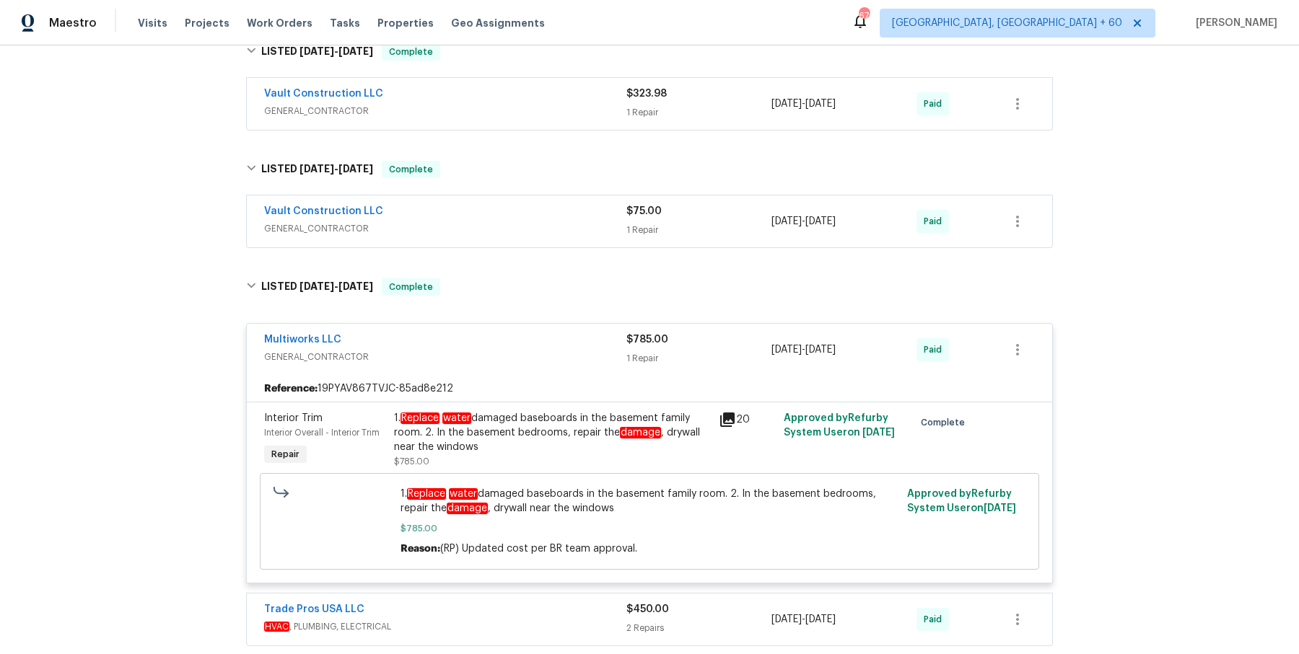
click at [528, 361] on div "Multiworks LLC GENERAL_CONTRACTOR" at bounding box center [445, 350] width 362 height 35
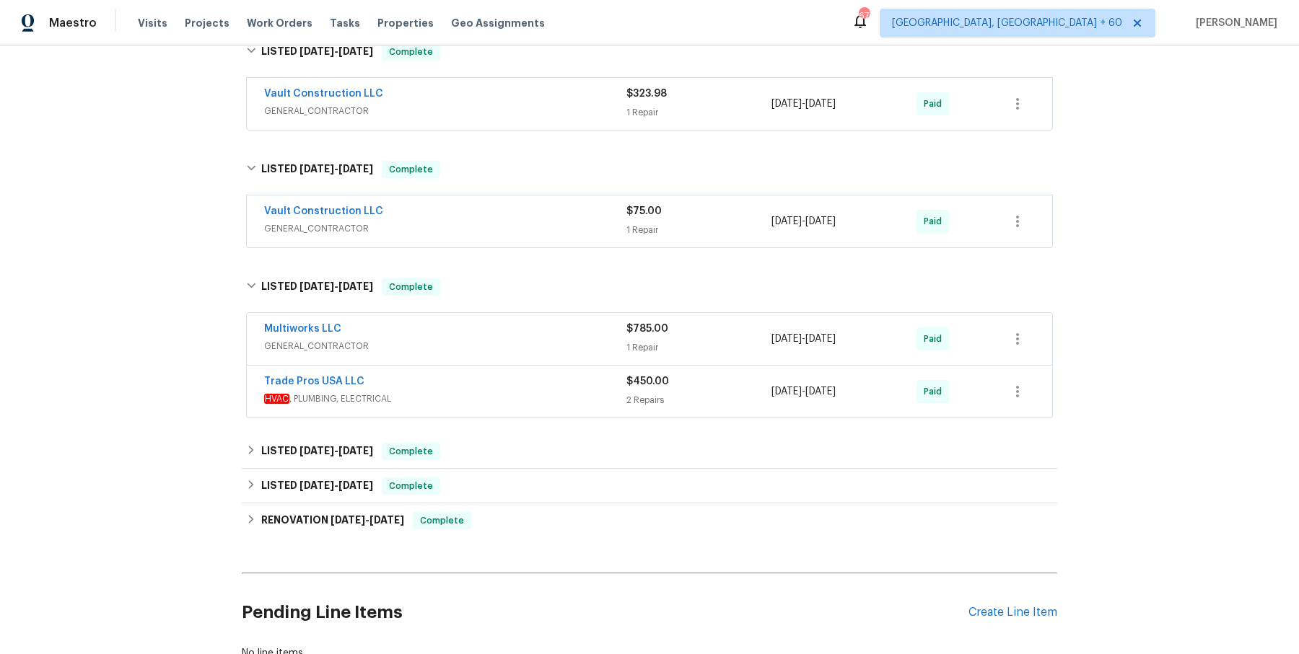
scroll to position [4120, 0]
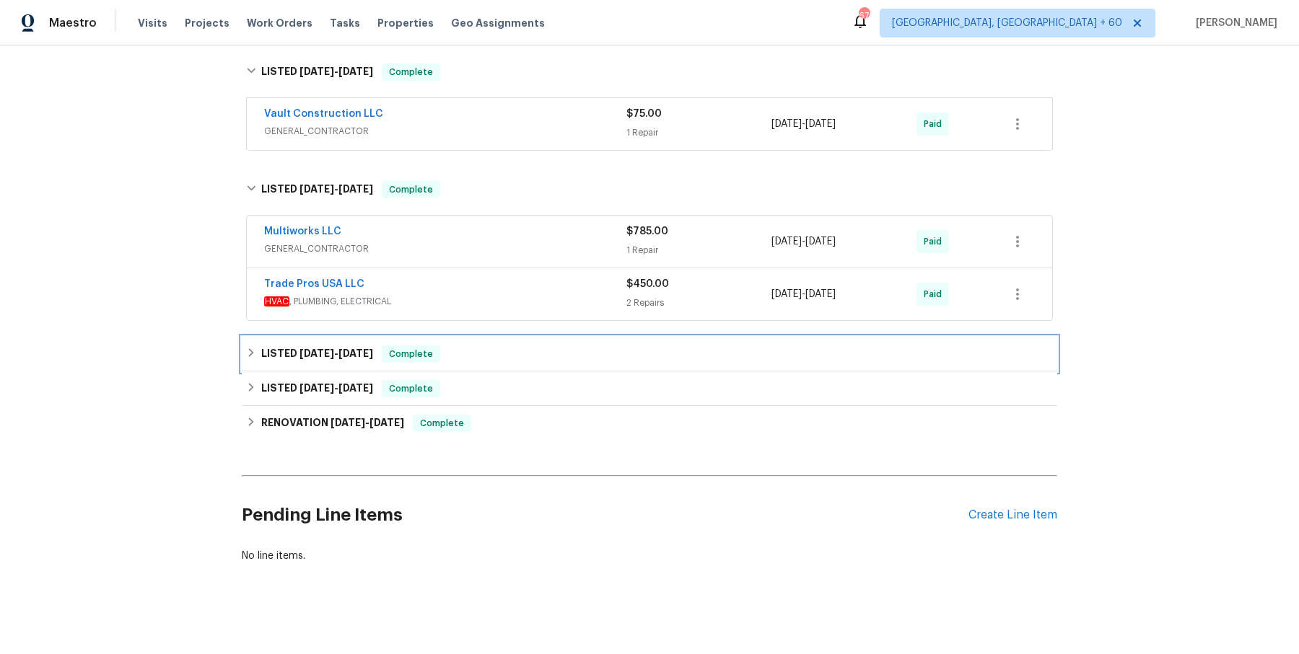
click at [484, 337] on div "LISTED [DATE] - [DATE] Complete" at bounding box center [649, 354] width 815 height 35
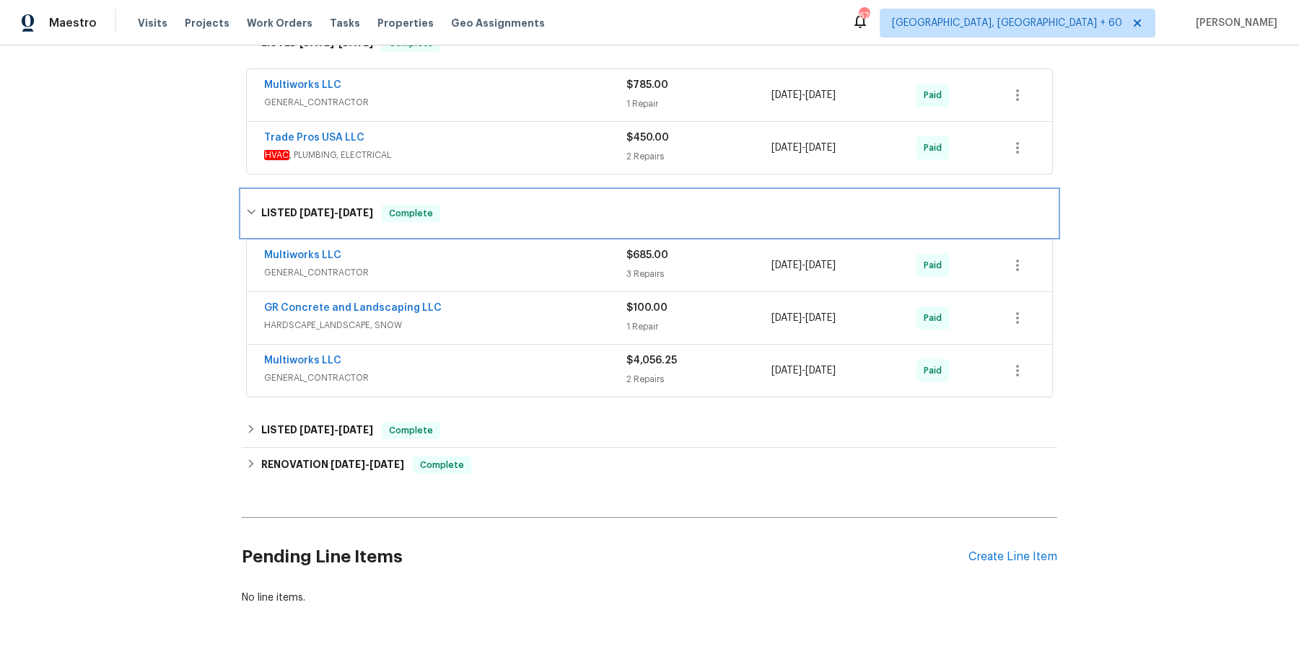
scroll to position [4297, 0]
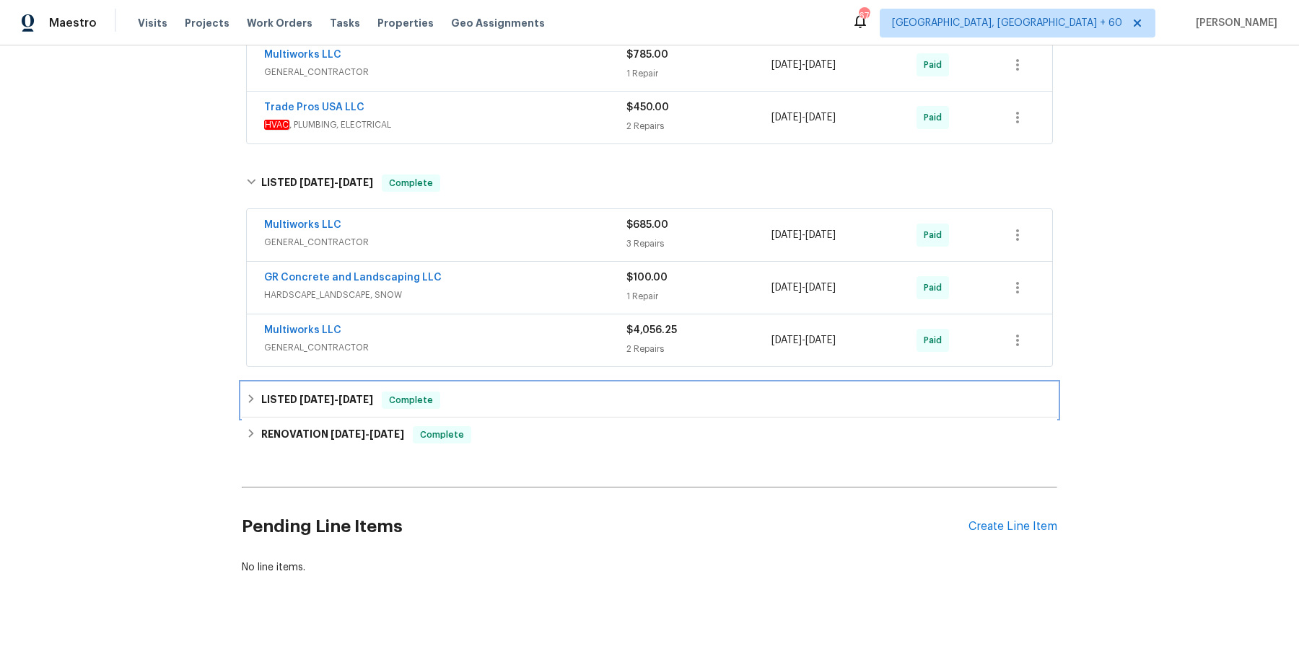
click at [478, 408] on div "LISTED [DATE] - [DATE] Complete" at bounding box center [649, 400] width 815 height 35
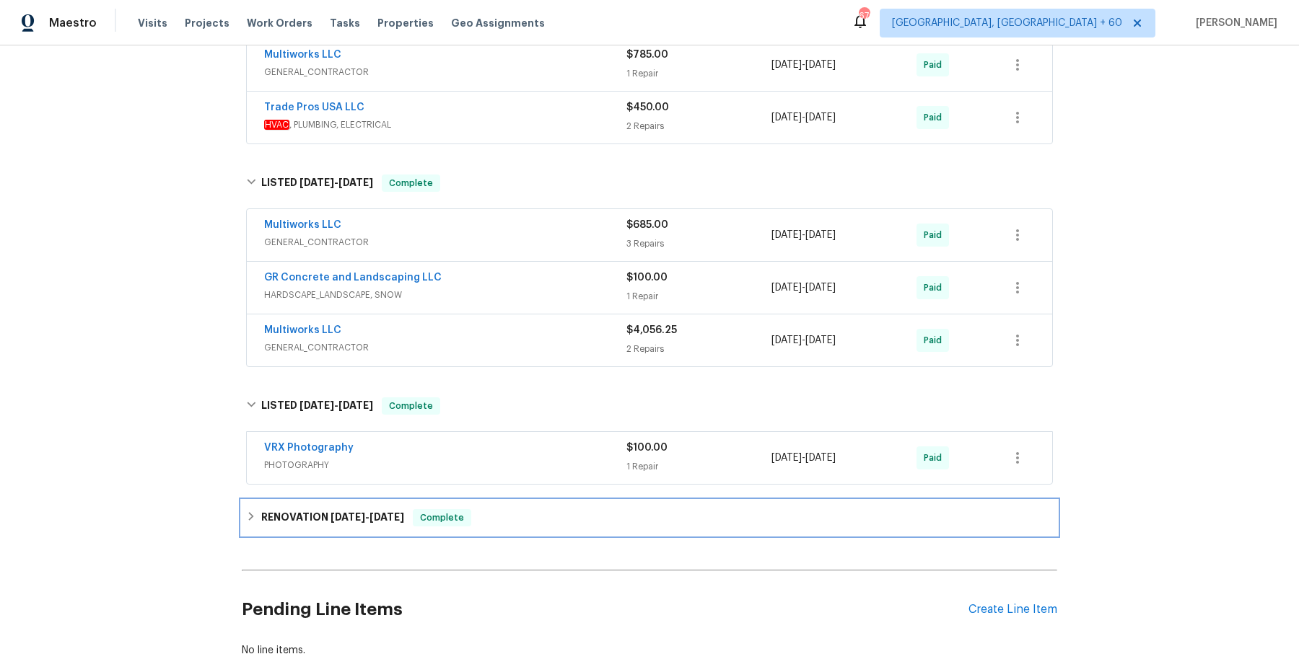
click at [474, 501] on div "RENOVATION [DATE] - [DATE] Complete" at bounding box center [649, 518] width 815 height 35
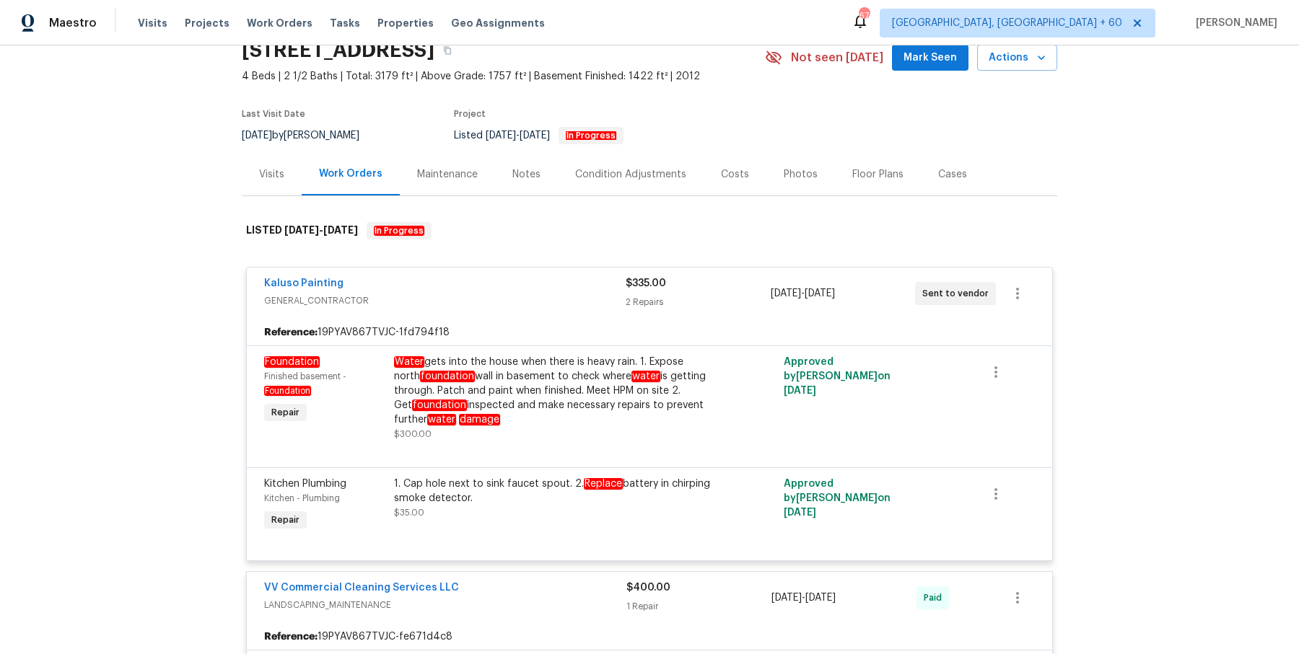
scroll to position [67, 0]
click at [509, 401] on div "Water gets into the house when there is heavy rain. 1. Expose north foundation …" at bounding box center [552, 390] width 316 height 72
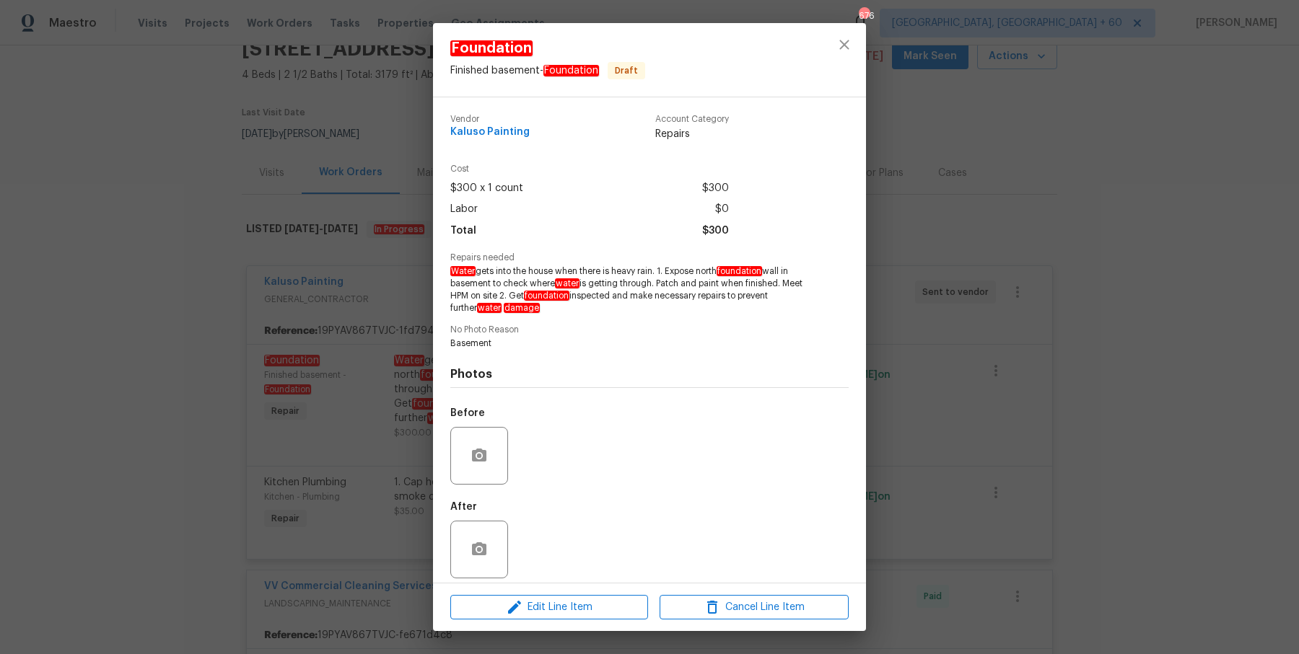
click at [960, 357] on div "Foundation Finished basement - Foundation Draft Vendor Kaluso Painting Account …" at bounding box center [649, 327] width 1299 height 654
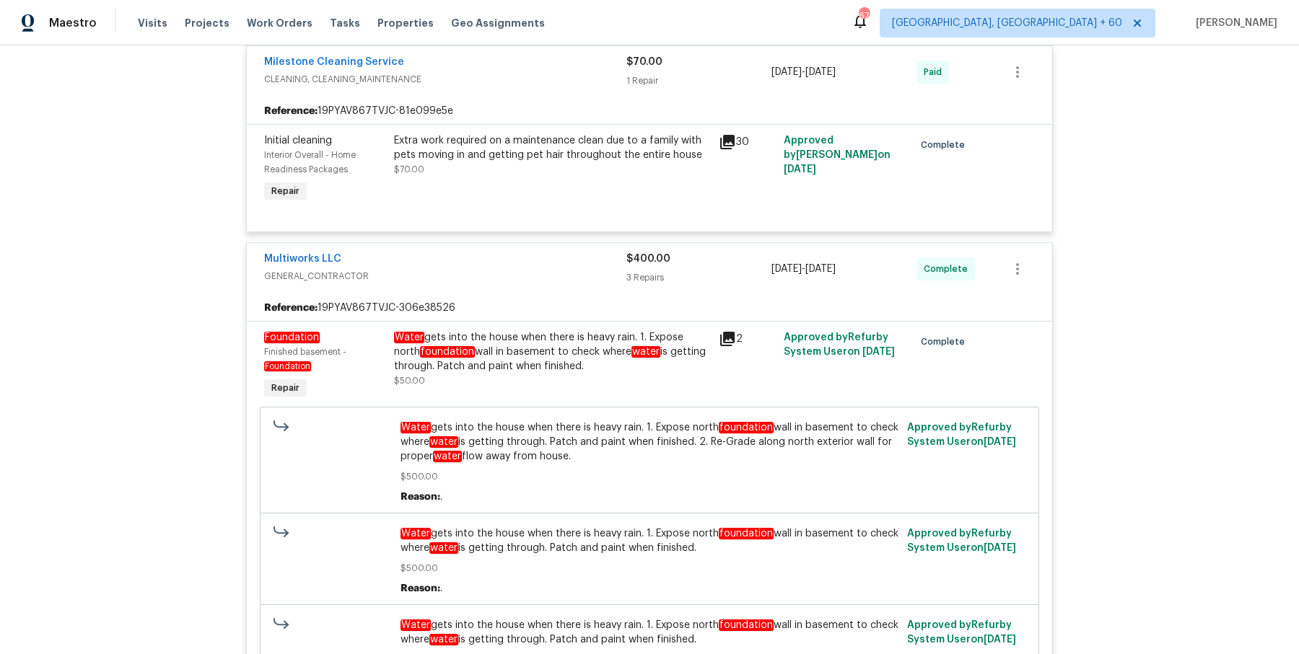
scroll to position [2100, 0]
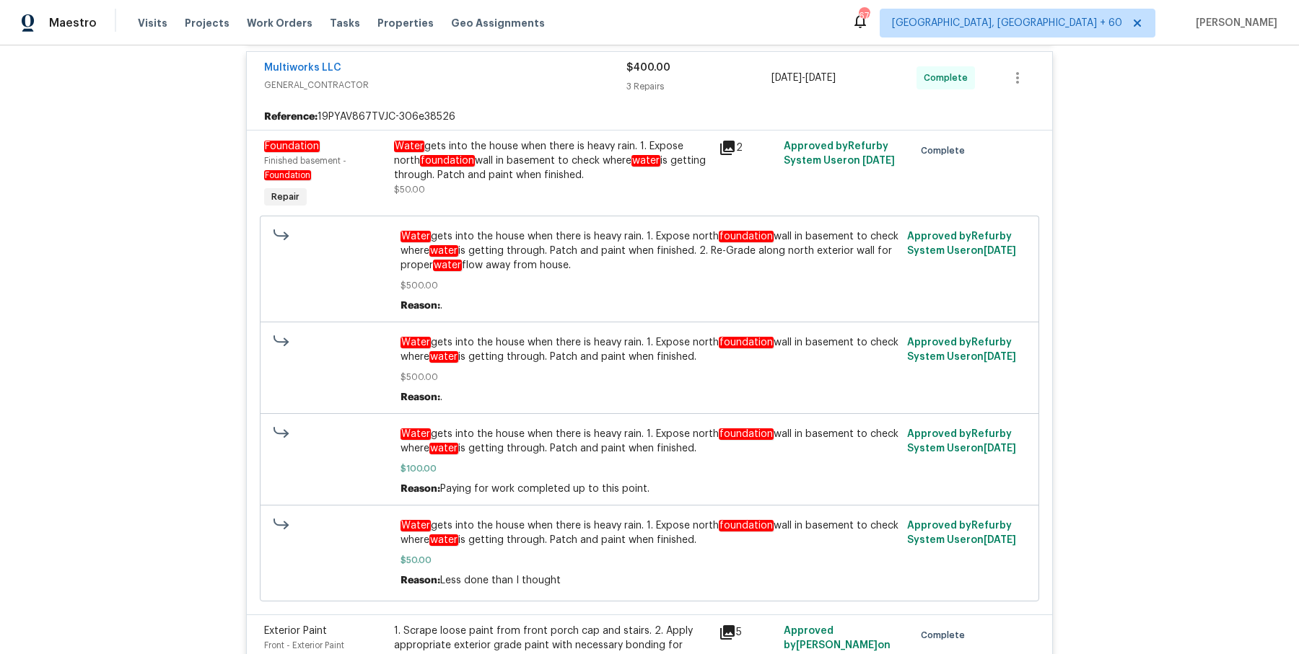
click at [482, 158] on div "Water gets into the house when there is heavy rain. 1. Expose north foundation …" at bounding box center [552, 160] width 316 height 43
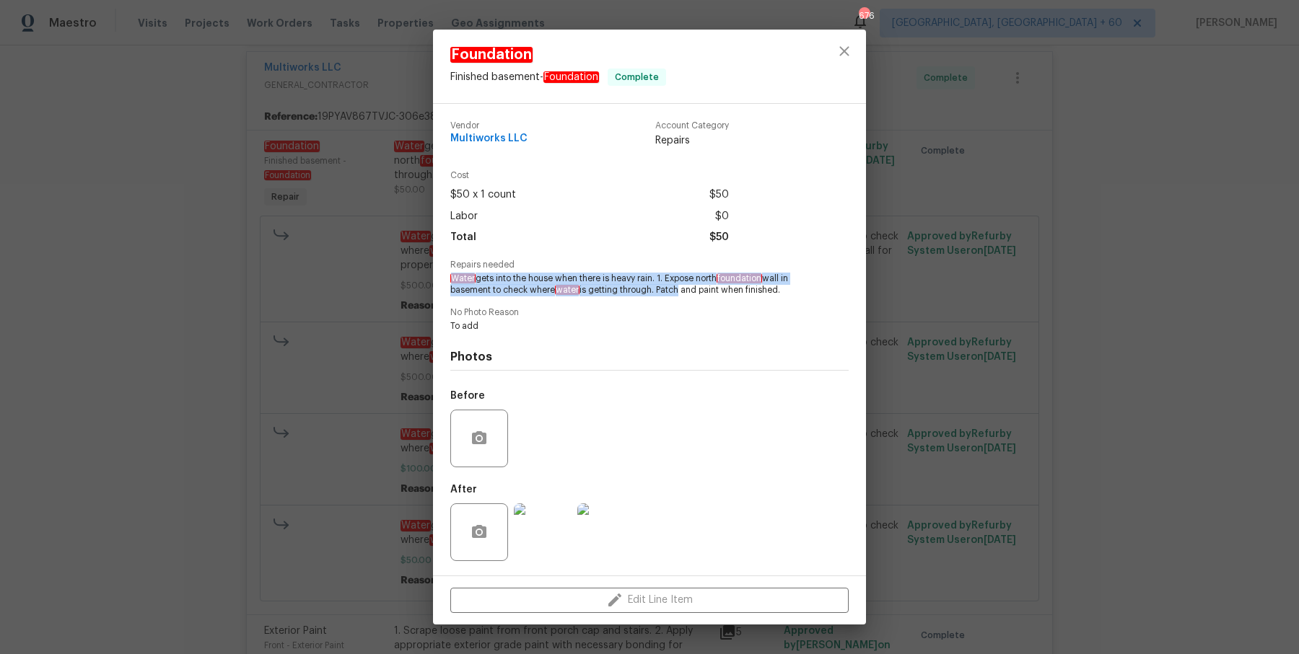
drag, startPoint x: 448, startPoint y: 270, endPoint x: 676, endPoint y: 297, distance: 229.6
click at [676, 297] on div "Vendor Multiworks LLC Account Category Repairs Cost $50 x 1 count $50 Labor $0 …" at bounding box center [649, 340] width 433 height 472
click at [1025, 250] on div "Foundation Finished basement - Foundation Complete Vendor Multiworks LLC Accoun…" at bounding box center [649, 327] width 1299 height 654
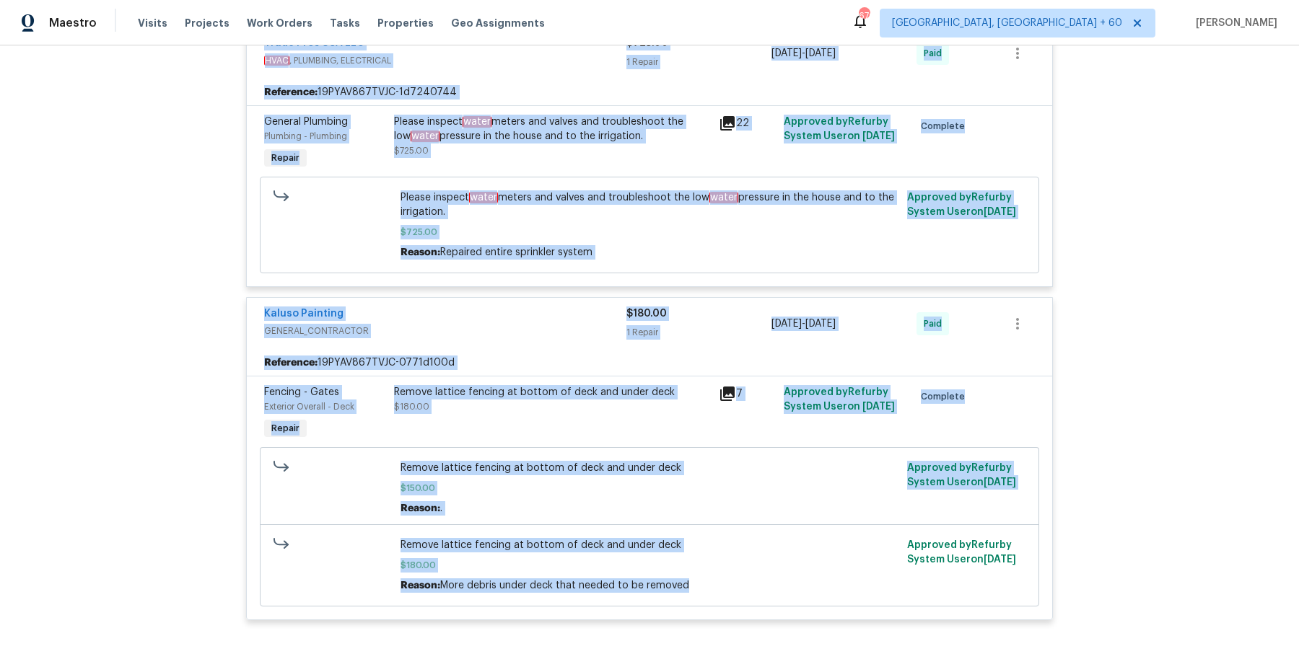
scroll to position [2996, 0]
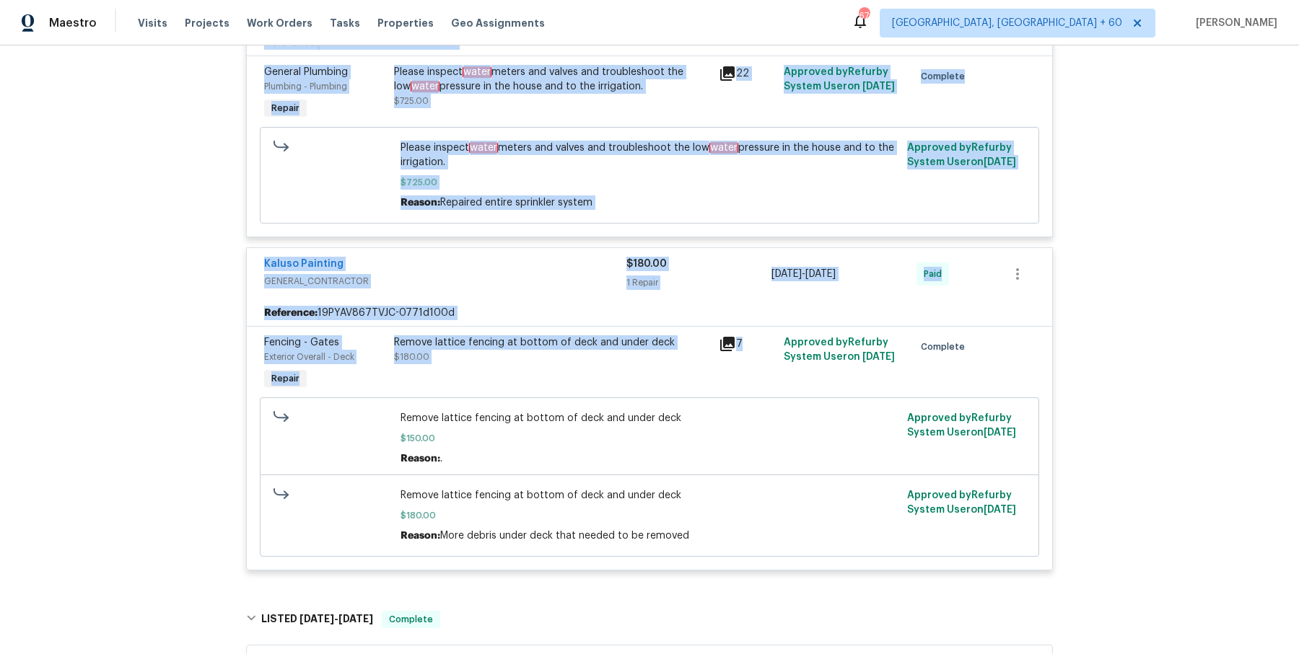
drag, startPoint x: 385, startPoint y: 139, endPoint x: 778, endPoint y: 364, distance: 453.1
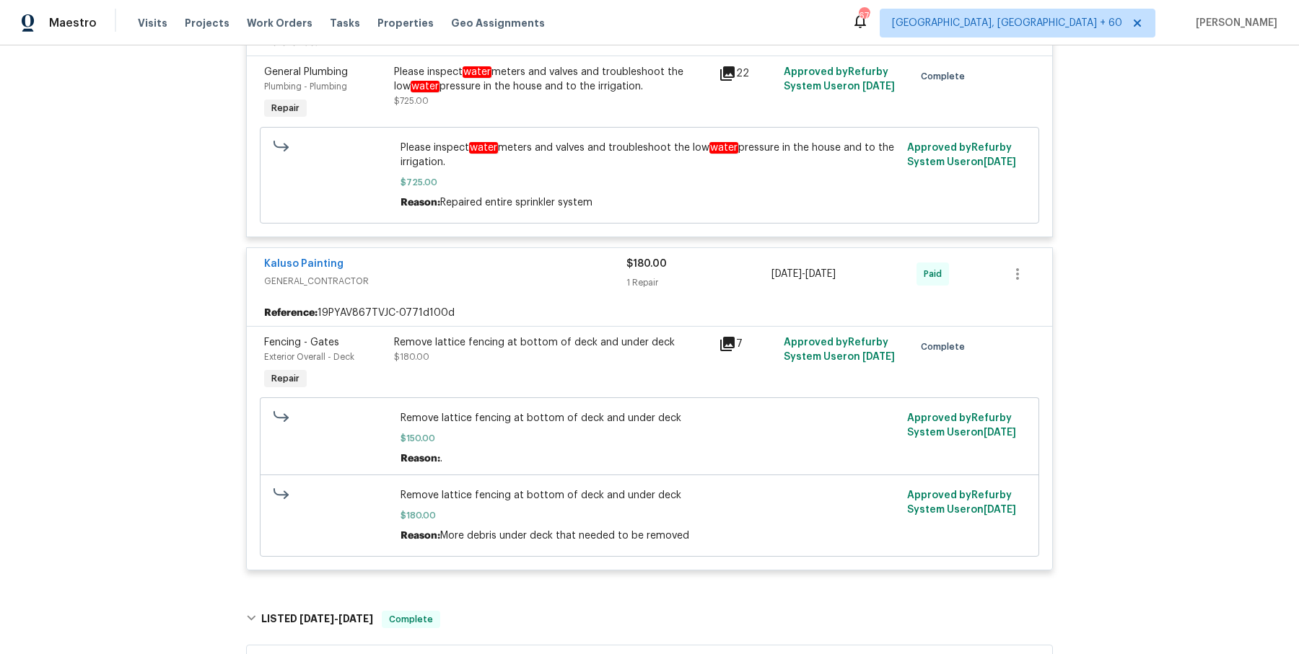
click at [786, 538] on div "Reason: More debris under deck that needed to be removed" at bounding box center [649, 536] width 499 height 14
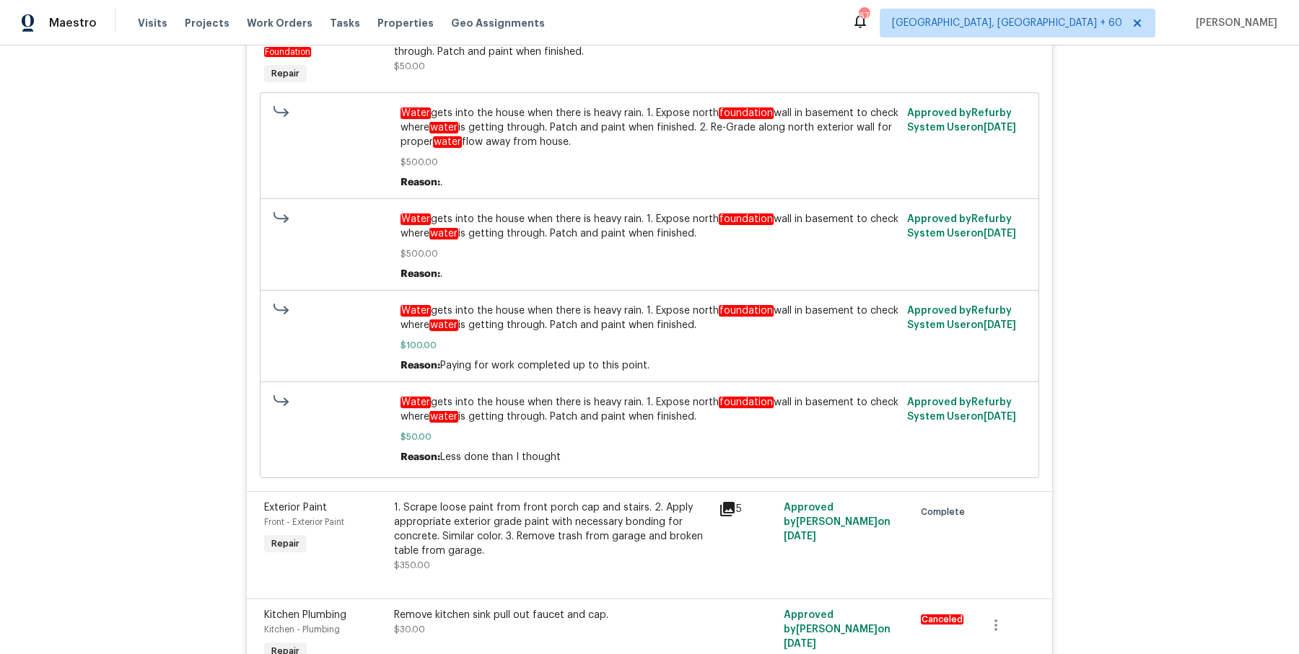
scroll to position [2053, 0]
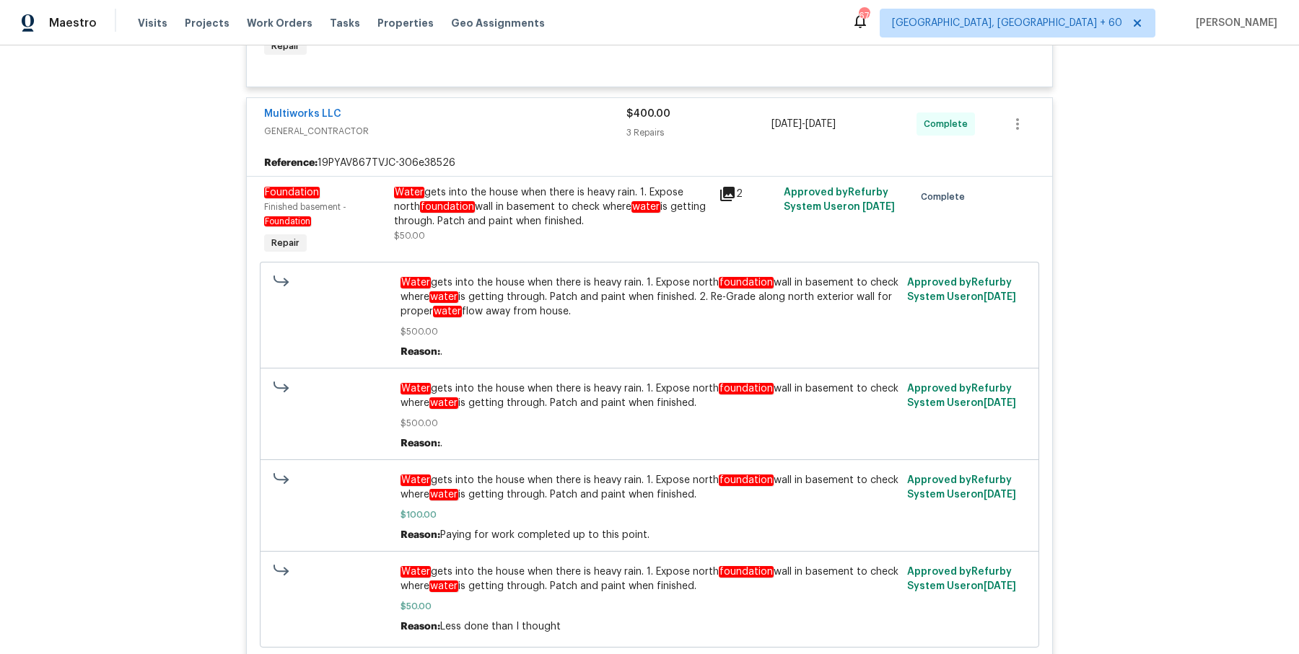
click at [413, 190] on em "Water" at bounding box center [409, 193] width 30 height 12
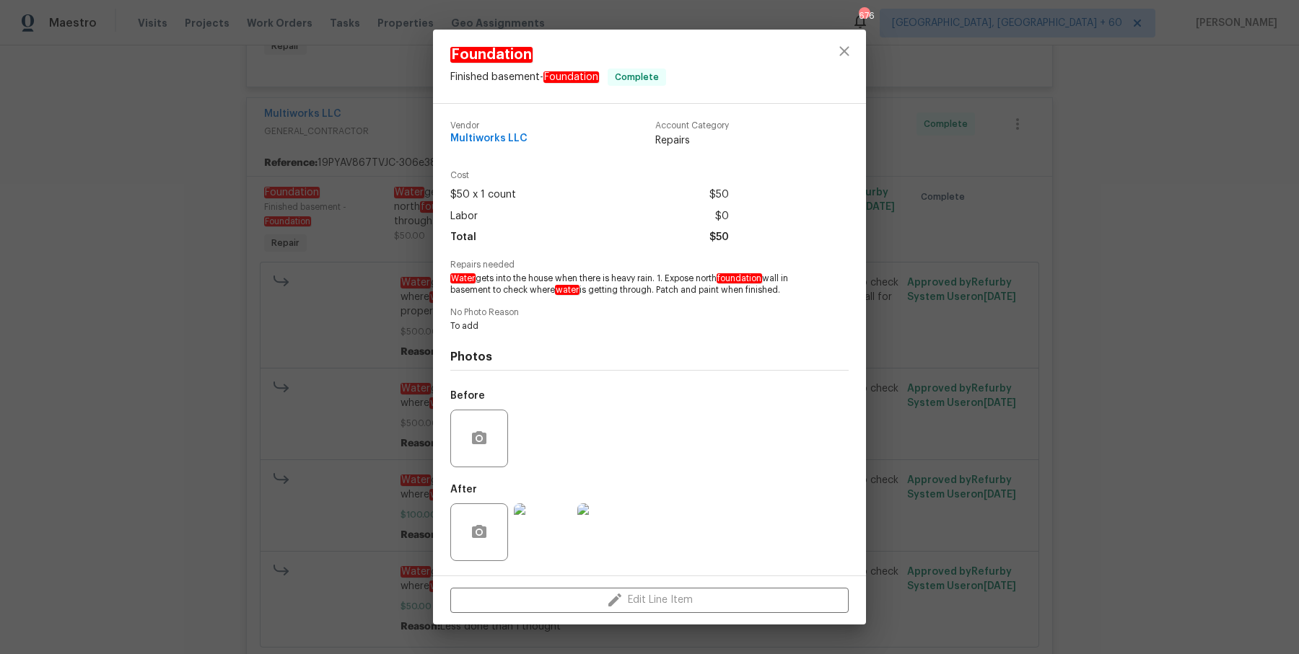
click at [970, 226] on div "Foundation Finished basement - Foundation Complete Vendor Multiworks LLC Accoun…" at bounding box center [649, 327] width 1299 height 654
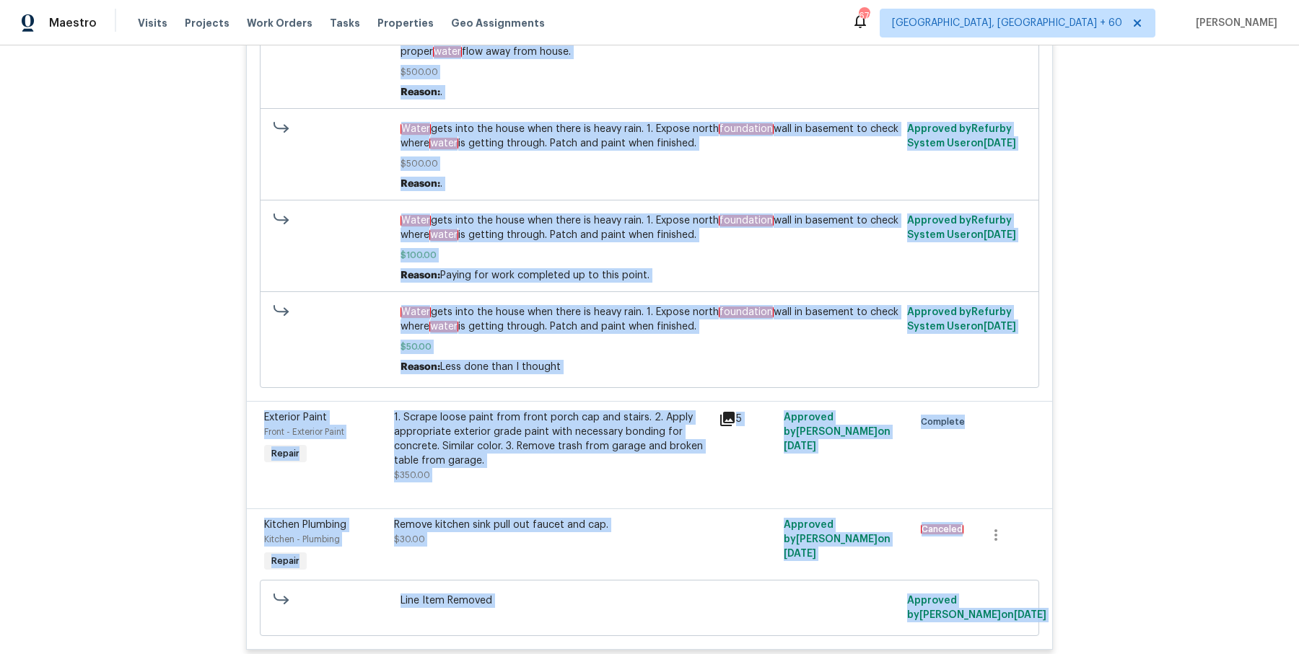
scroll to position [2391, 0]
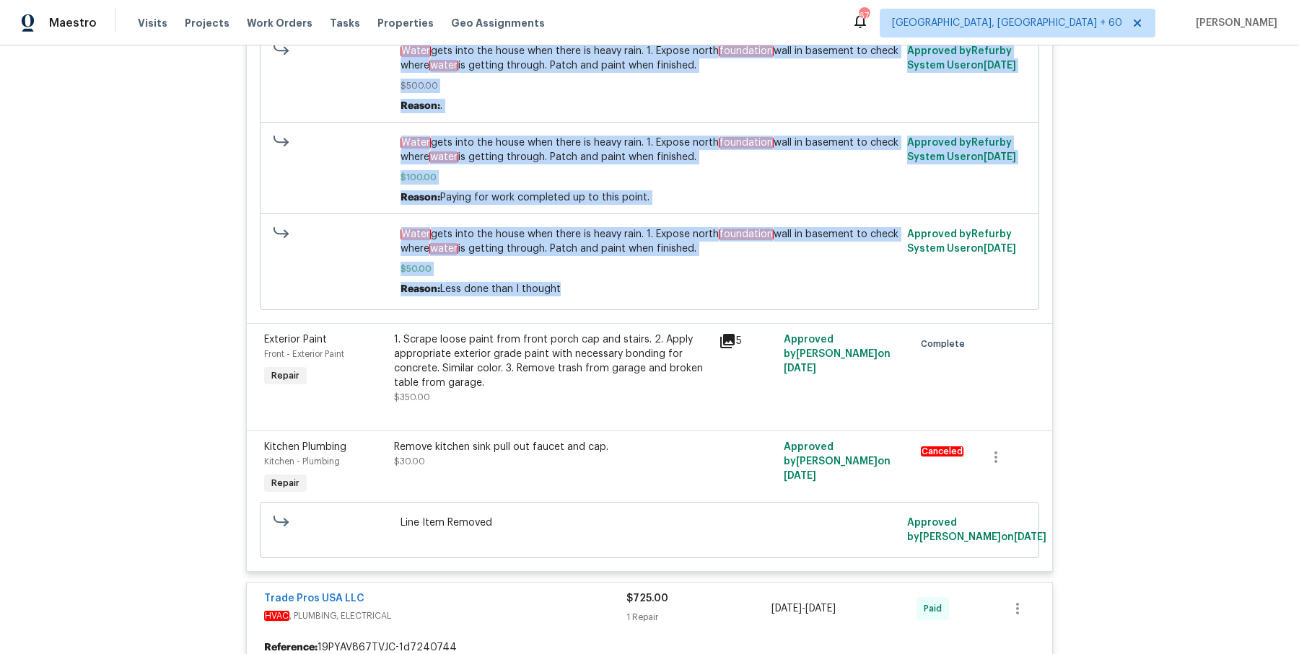
drag, startPoint x: 393, startPoint y: 185, endPoint x: 720, endPoint y: 302, distance: 346.9
click at [720, 302] on div "Foundation Finished basement - Foundation Repair Water gets into the house when…" at bounding box center [649, 80] width 805 height 485
copy div "Water gets into the house when there is heavy rain. 1. Expose north foundation …"
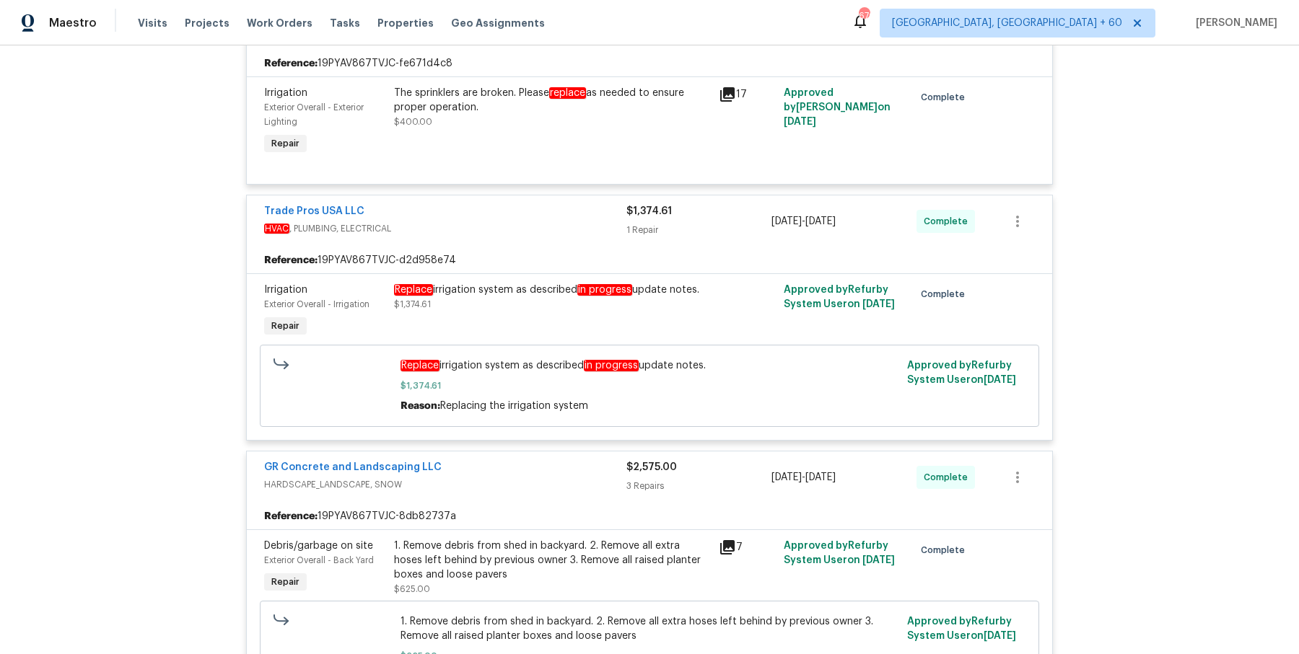
scroll to position [0, 0]
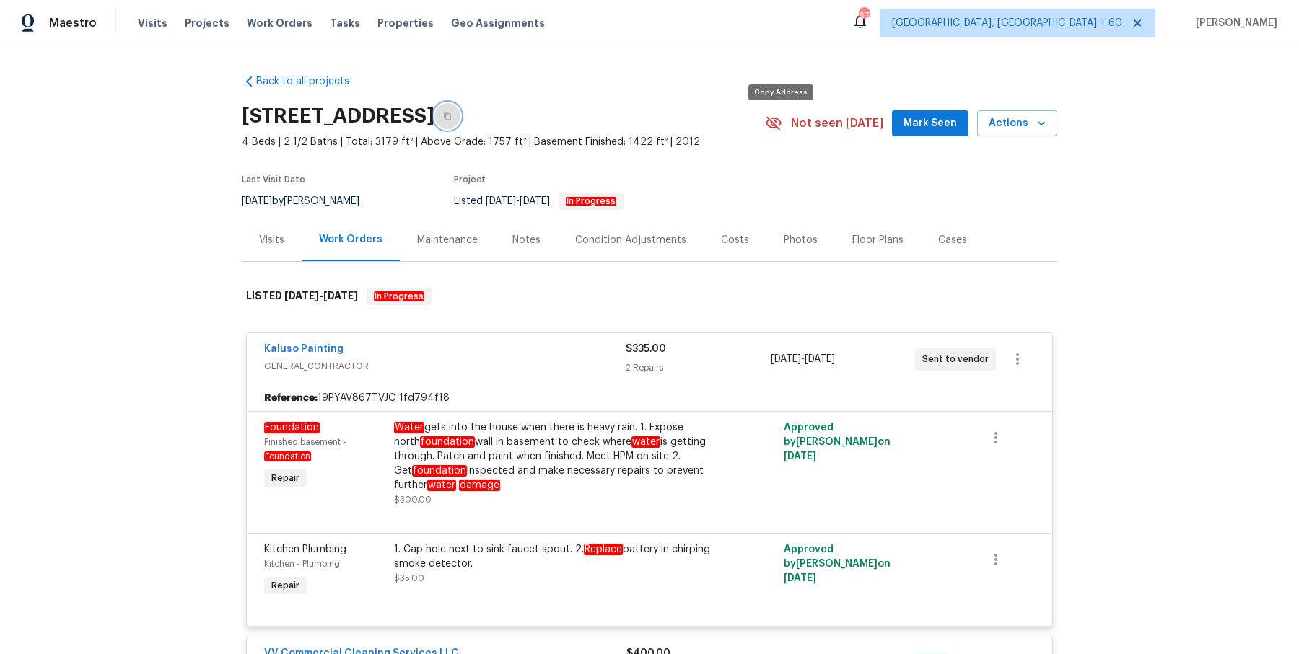
click at [460, 129] on button "button" at bounding box center [447, 116] width 26 height 26
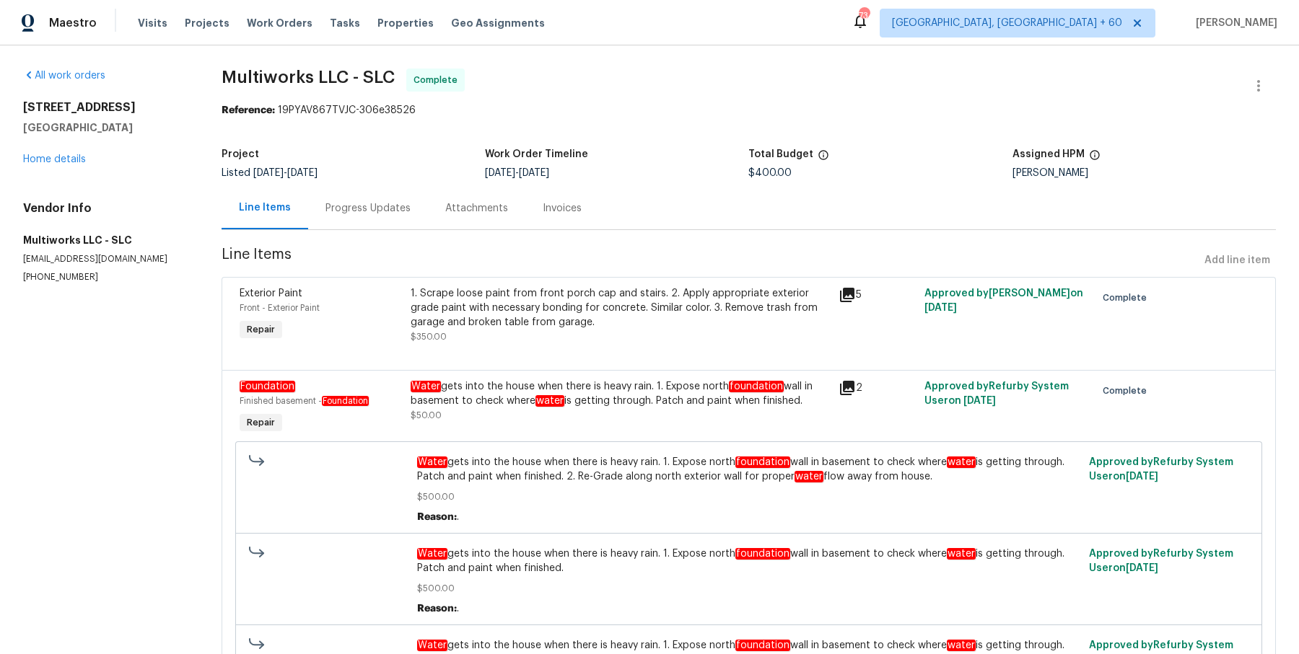
click at [360, 199] on div "Progress Updates" at bounding box center [368, 208] width 120 height 43
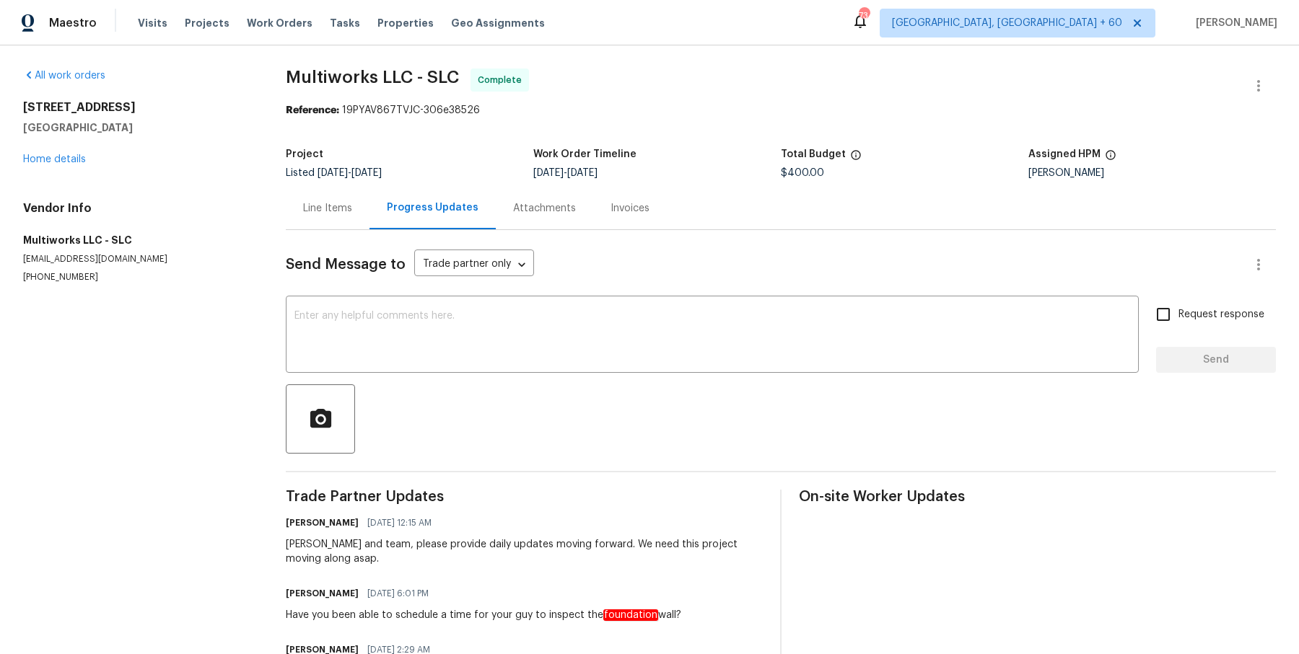
scroll to position [120, 0]
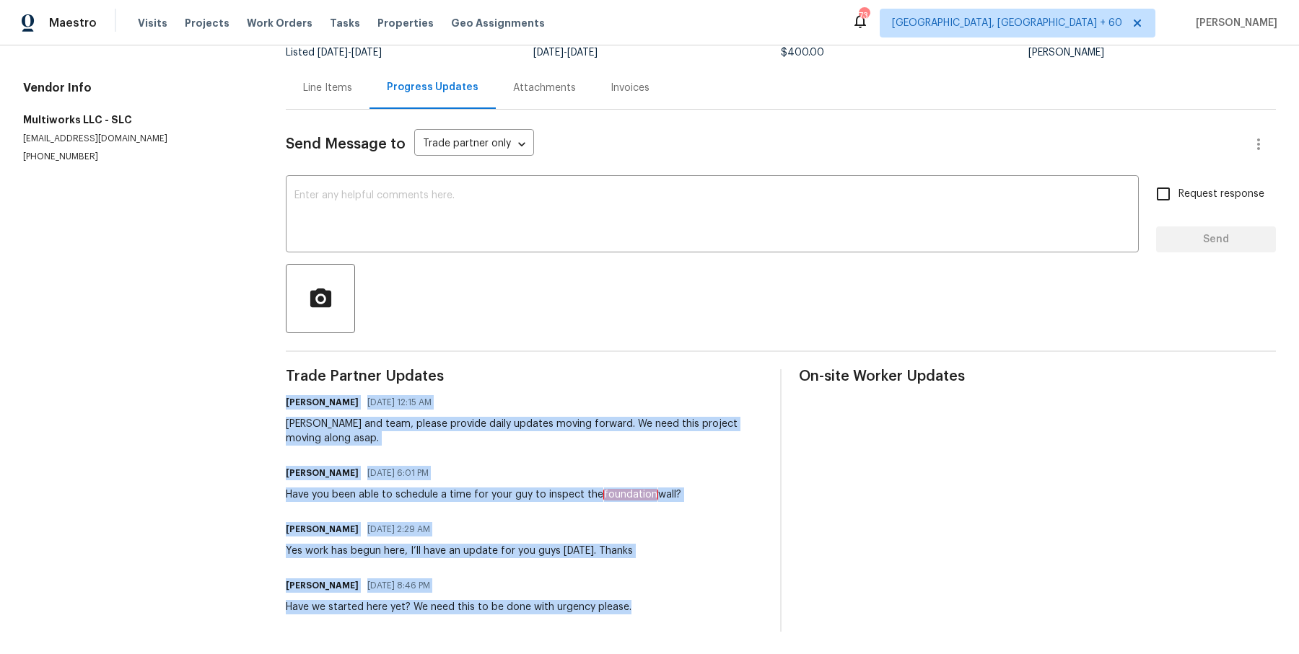
drag, startPoint x: 284, startPoint y: 391, endPoint x: 573, endPoint y: 675, distance: 405.1
click at [573, 654] on html "Maestro Visits Projects Work Orders Tasks Properties Geo Assignments 734 Albuqu…" at bounding box center [649, 327] width 1299 height 654
copy div "Jeremy Hutchings 10/04/2025 12:15 AM Ulysses and team, please provide daily upd…"
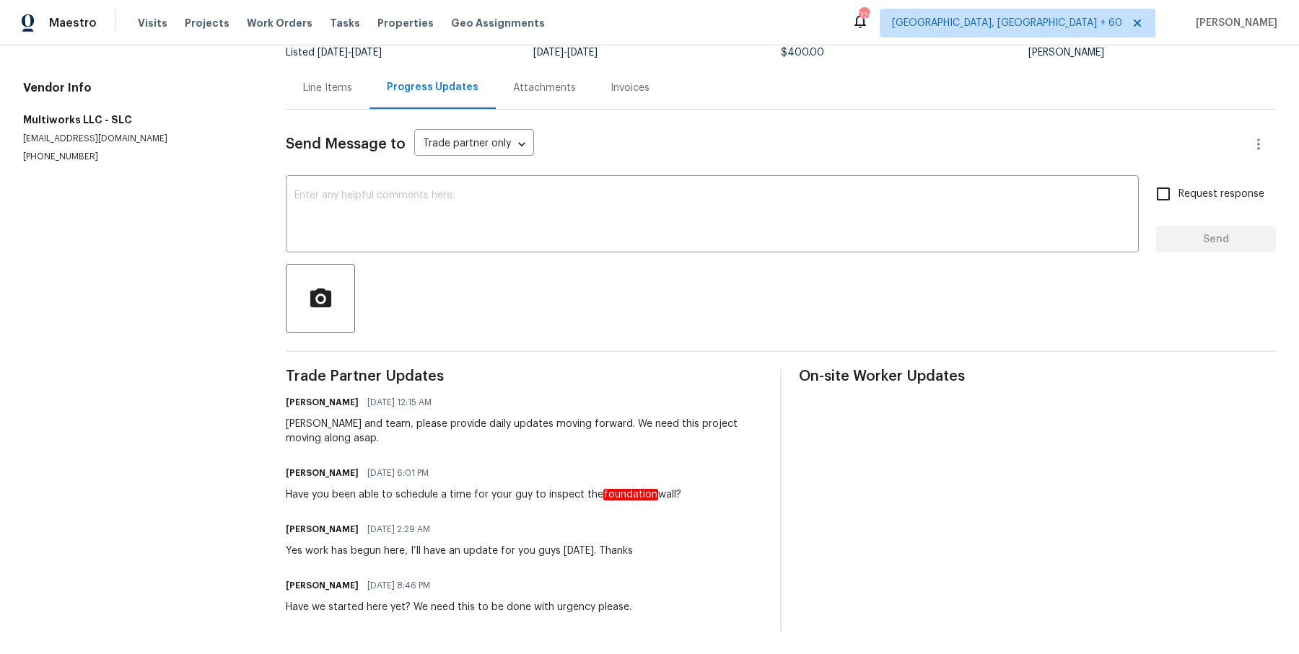
click at [283, 31] on div "Visits Projects Work Orders Tasks Properties Geo Assignments" at bounding box center [350, 23] width 424 height 29
click at [283, 25] on span "Work Orders" at bounding box center [280, 23] width 66 height 14
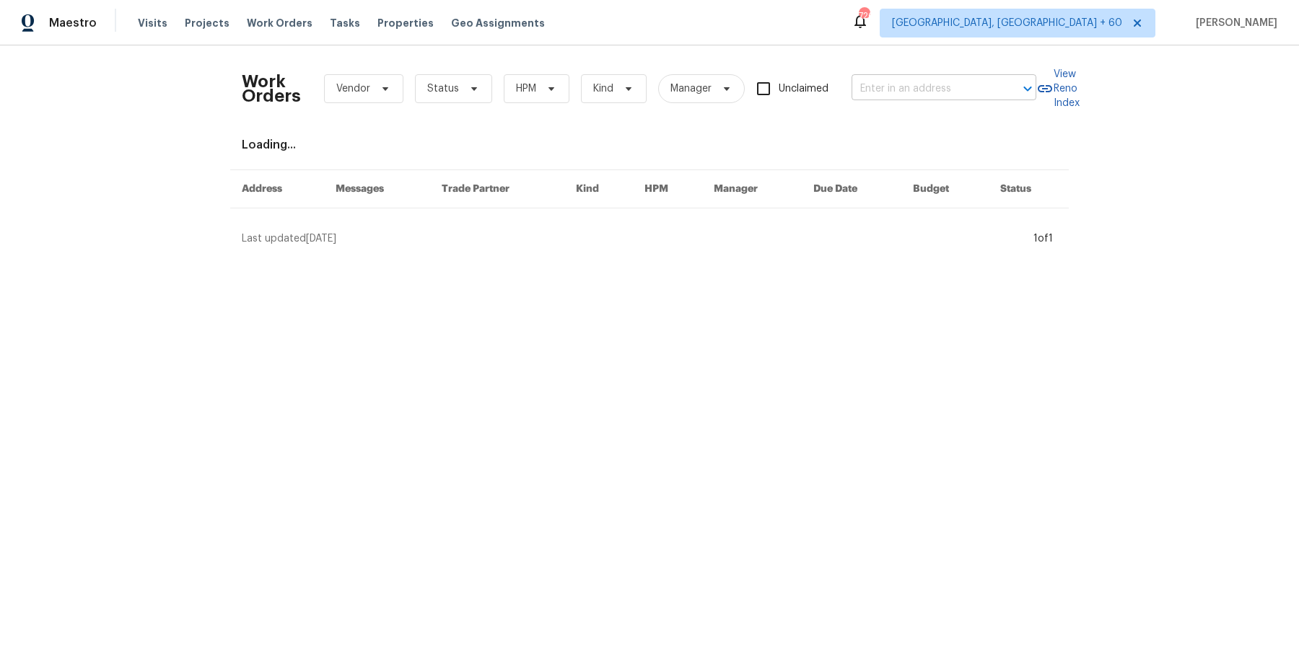
click at [1000, 87] on div at bounding box center [1018, 89] width 38 height 20
paste input "6756 Blackstone Pl Mableton 6, GA 30126"
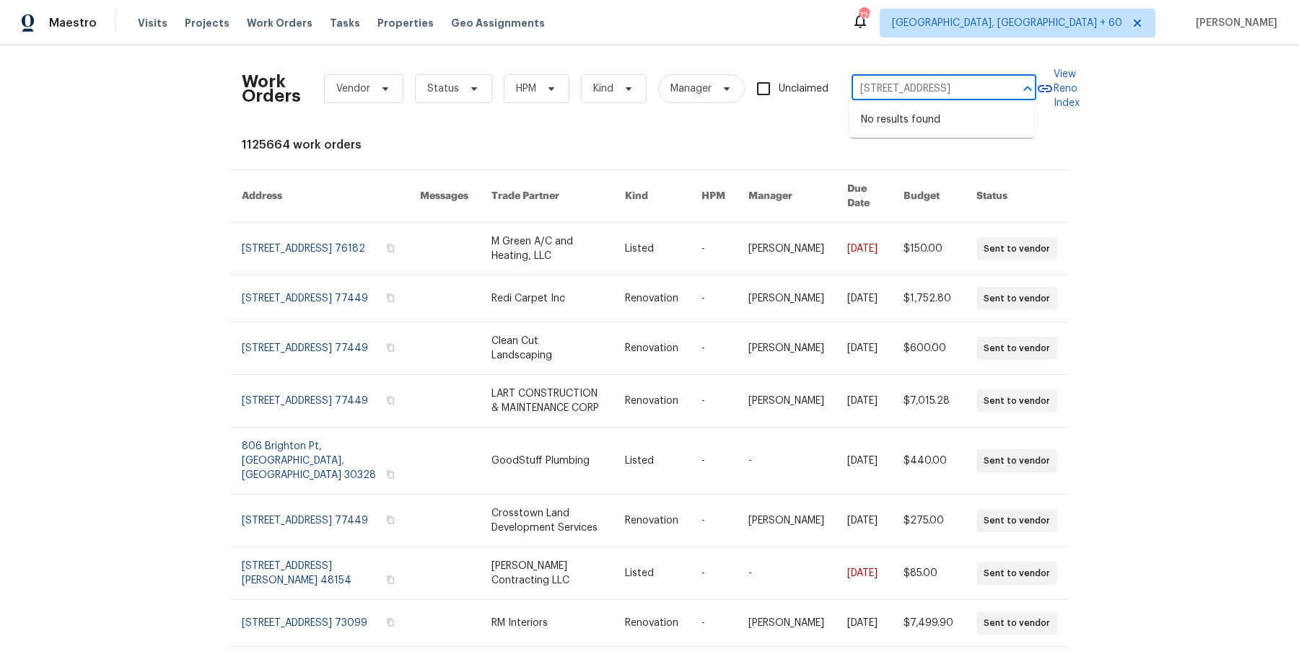
scroll to position [0, 60]
drag, startPoint x: 885, startPoint y: 92, endPoint x: 1015, endPoint y: 93, distance: 130.6
click at [1015, 93] on div "6756 Blackstone Pl Mableton 6, GA 30126 ​" at bounding box center [943, 89] width 185 height 22
type input "6756 Blackstone"
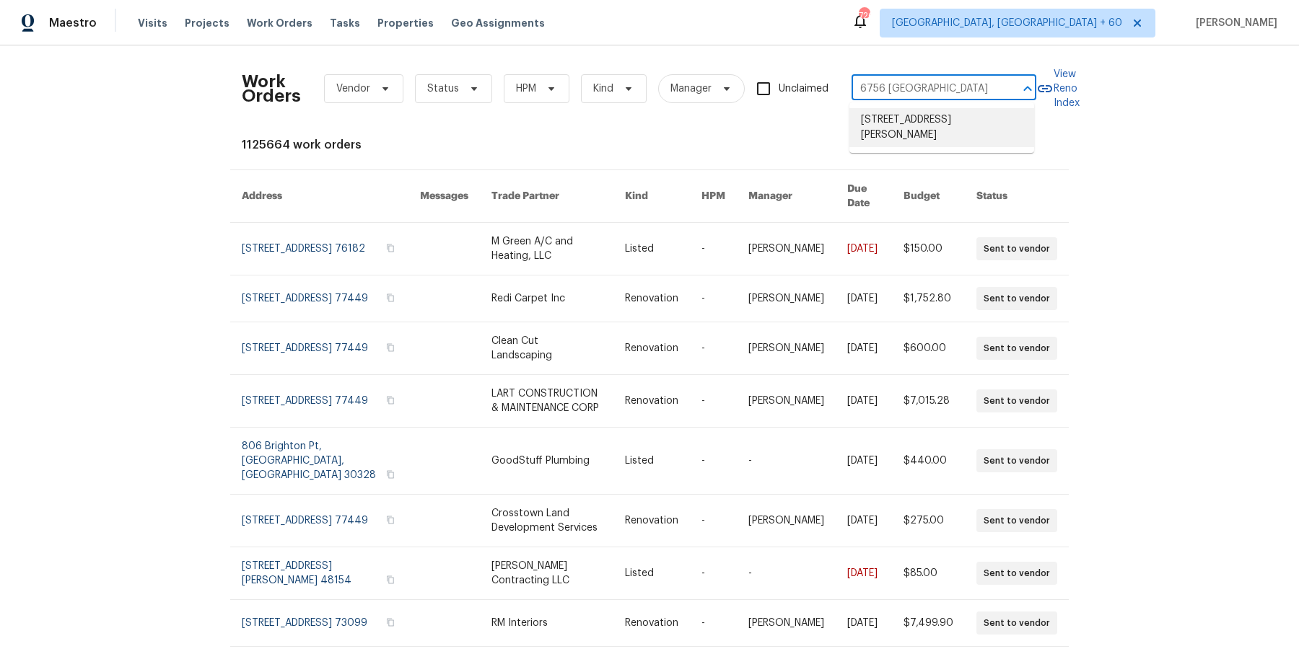
click at [966, 126] on li "6756 Blackstone Pl # 6, Mableton, GA 30126" at bounding box center [941, 127] width 185 height 39
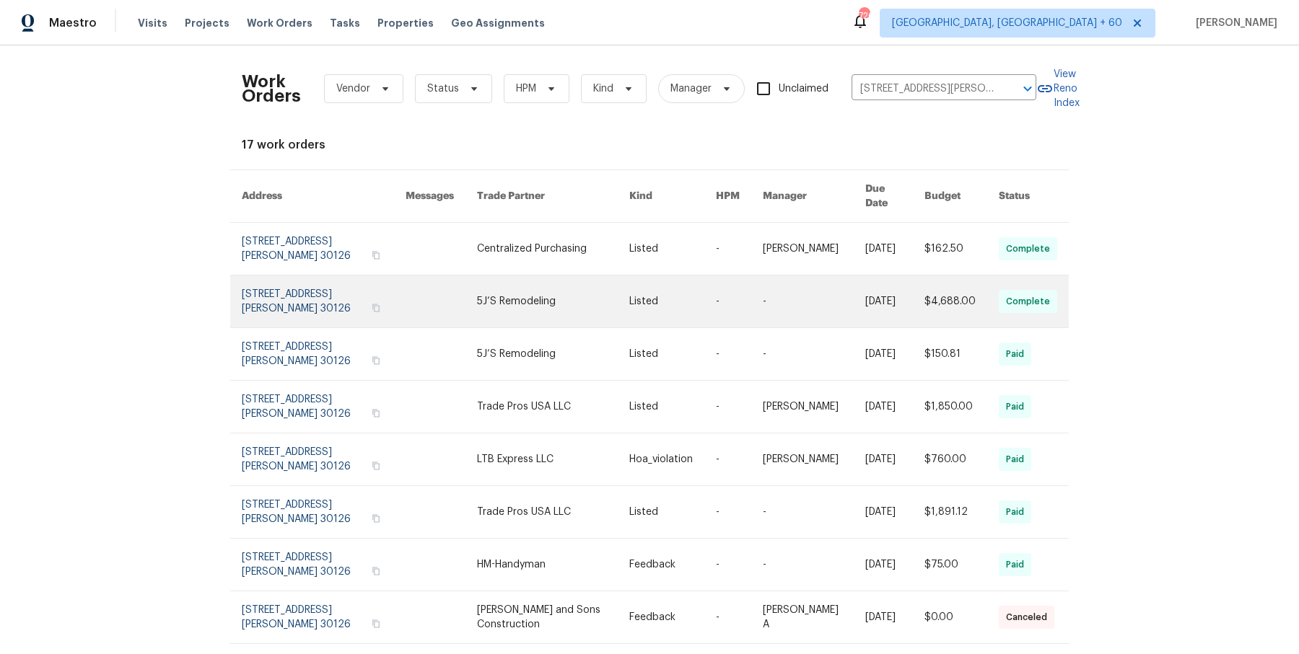
click at [634, 276] on link at bounding box center [672, 302] width 87 height 52
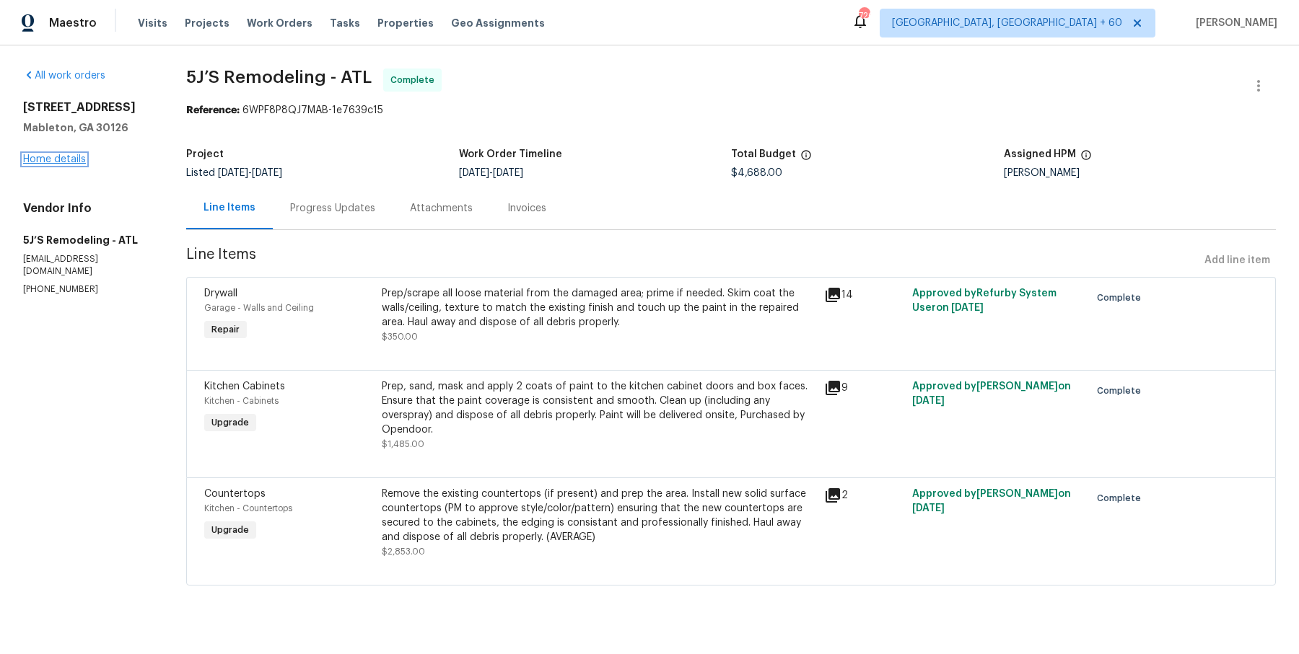
click at [76, 162] on link "Home details" at bounding box center [54, 159] width 63 height 10
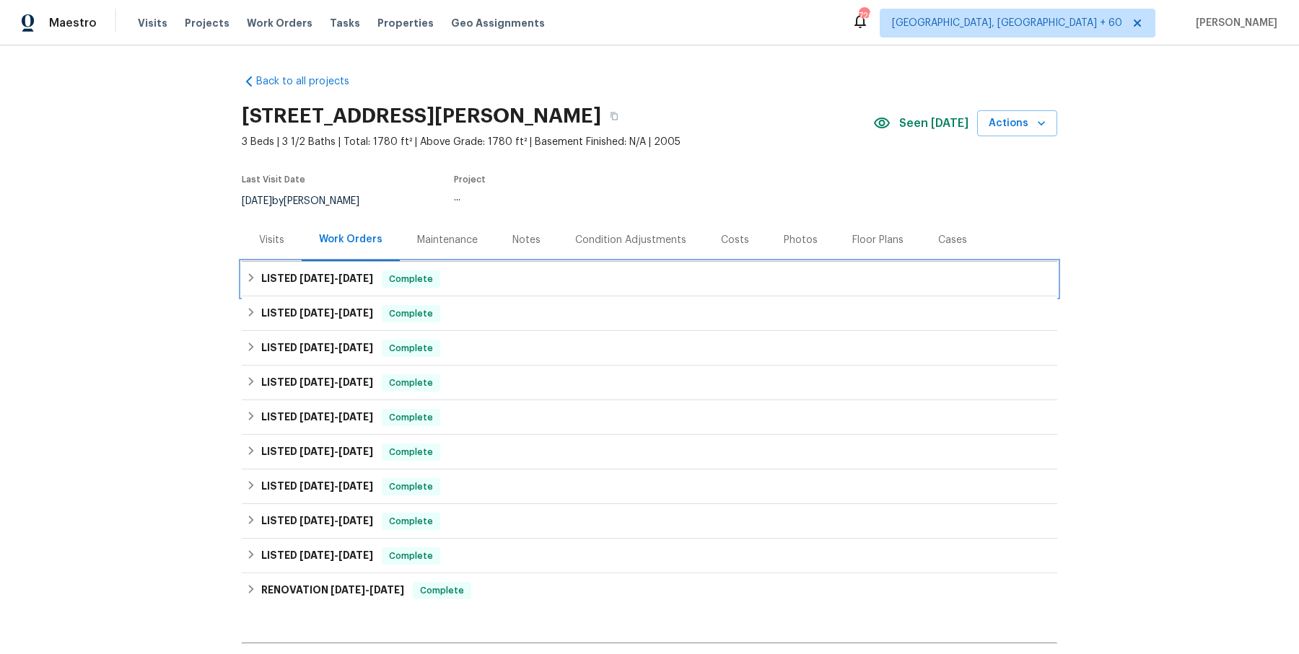
click at [375, 291] on div "LISTED 9/30/25 - 10/8/25 Complete" at bounding box center [649, 279] width 815 height 35
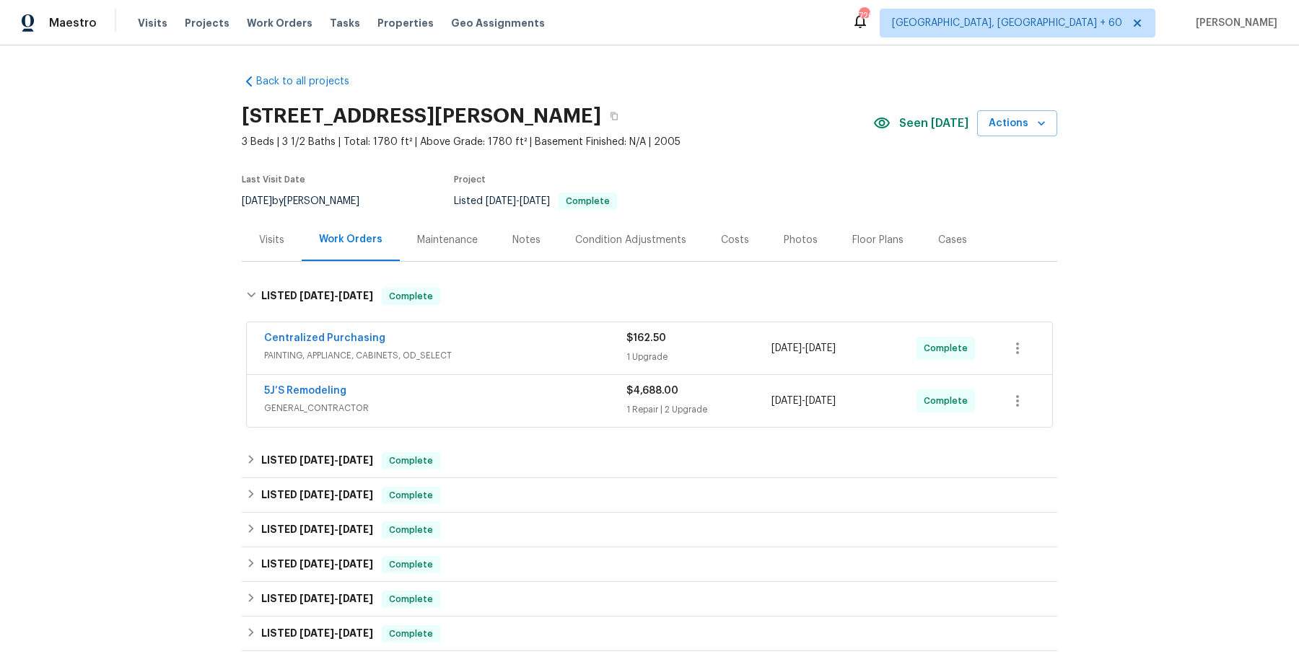
click at [468, 338] on div "Centralized Purchasing" at bounding box center [445, 339] width 362 height 17
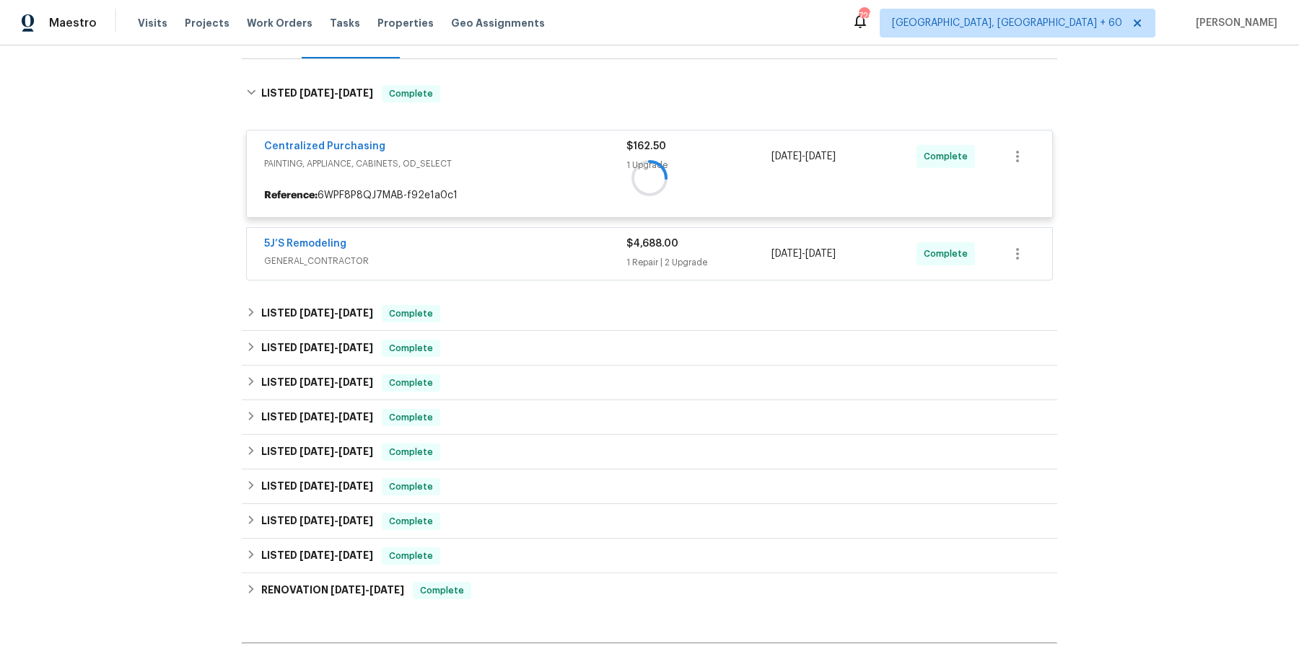
scroll to position [211, 0]
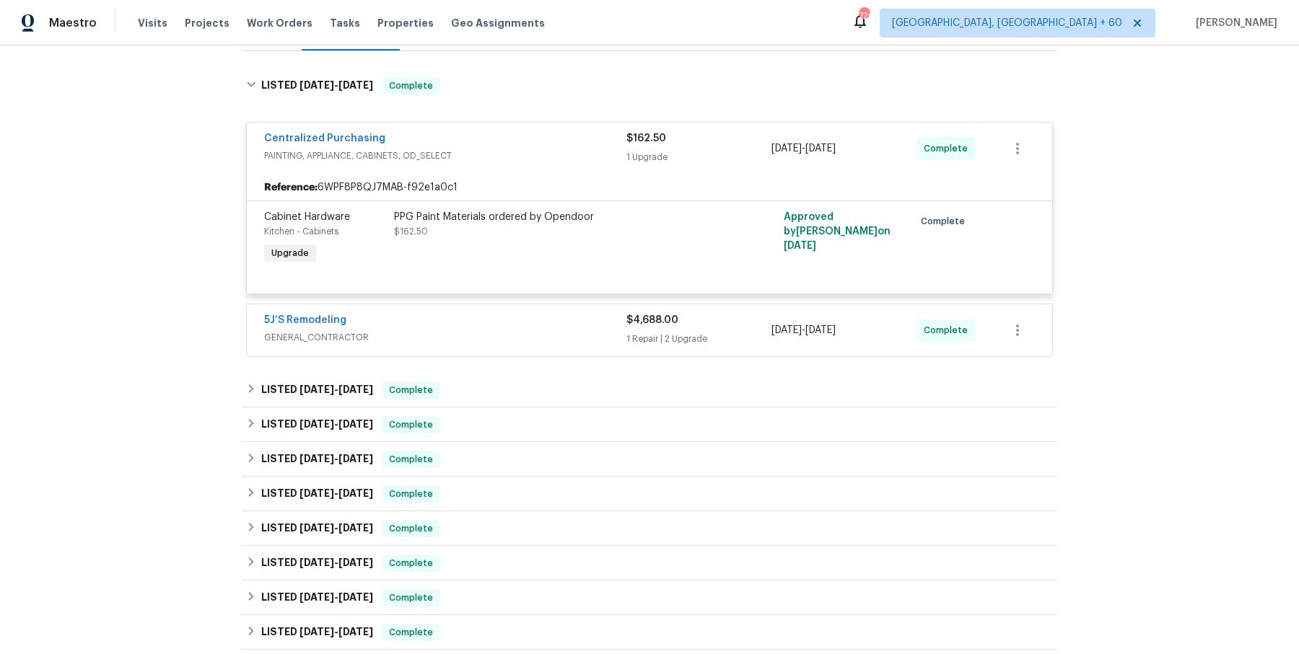
click at [491, 338] on span "GENERAL_CONTRACTOR" at bounding box center [445, 337] width 362 height 14
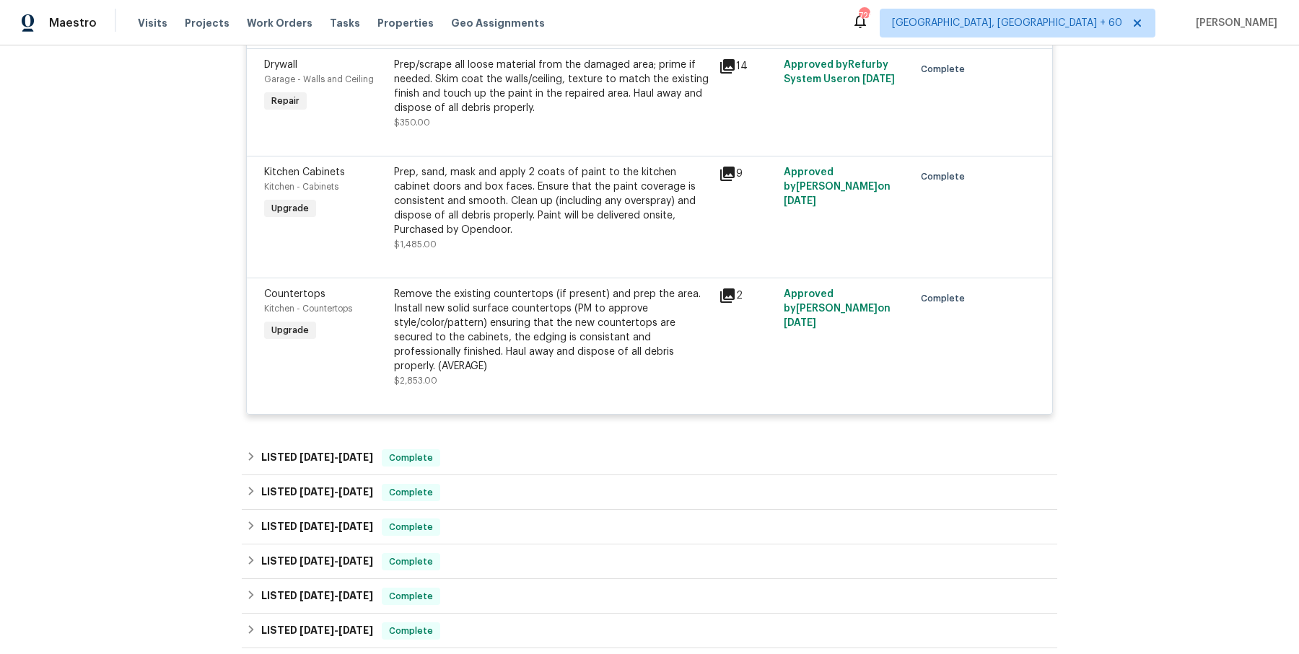
scroll to position [552, 0]
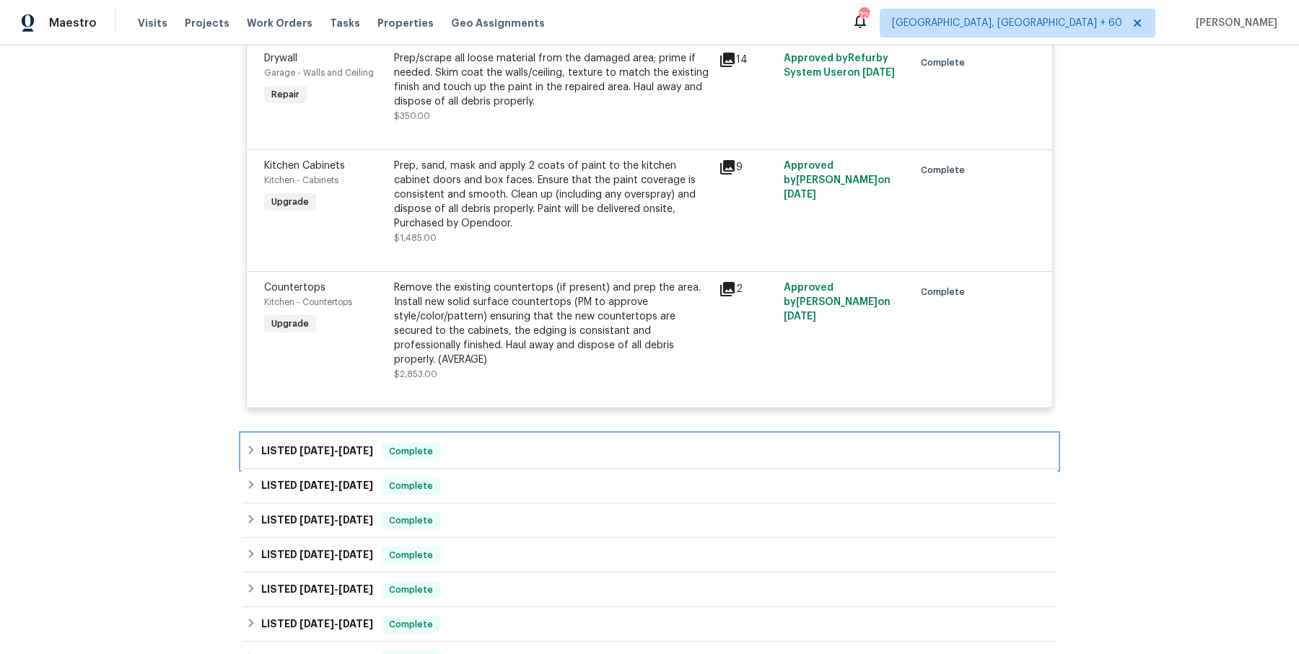
click at [489, 443] on div "LISTED 8/22/25 - 8/25/25 Complete" at bounding box center [649, 451] width 807 height 17
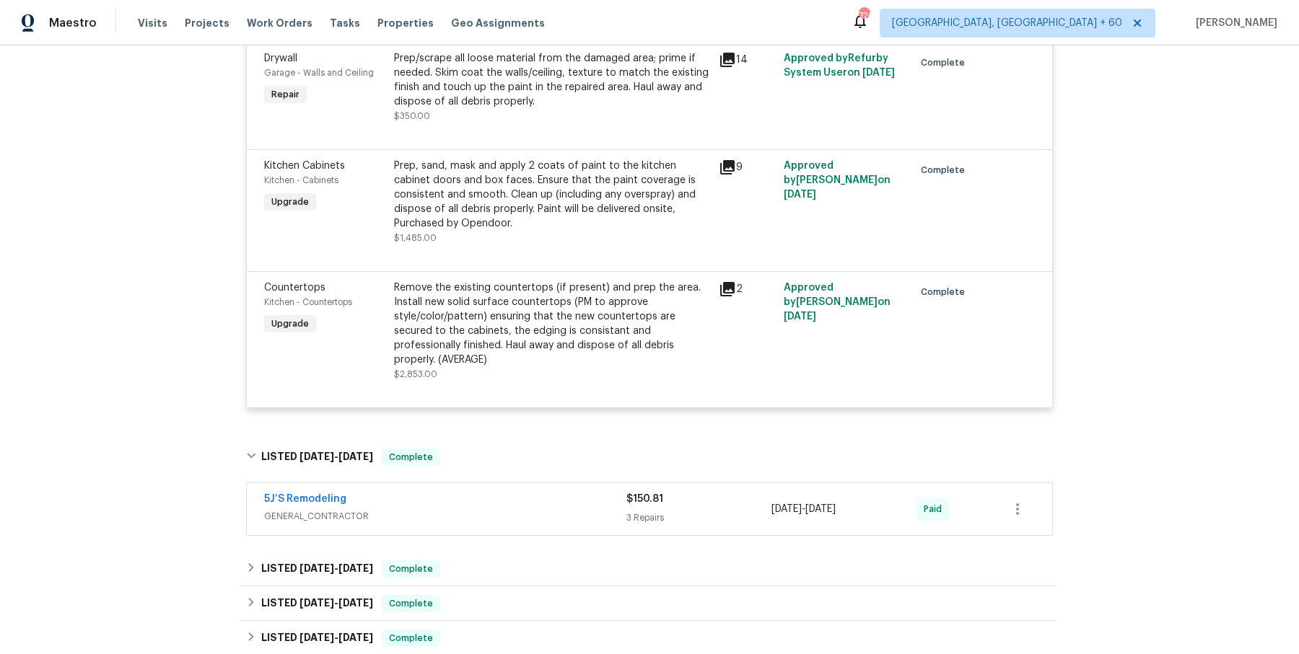
click at [492, 492] on div "5J’S Remodeling" at bounding box center [445, 500] width 362 height 17
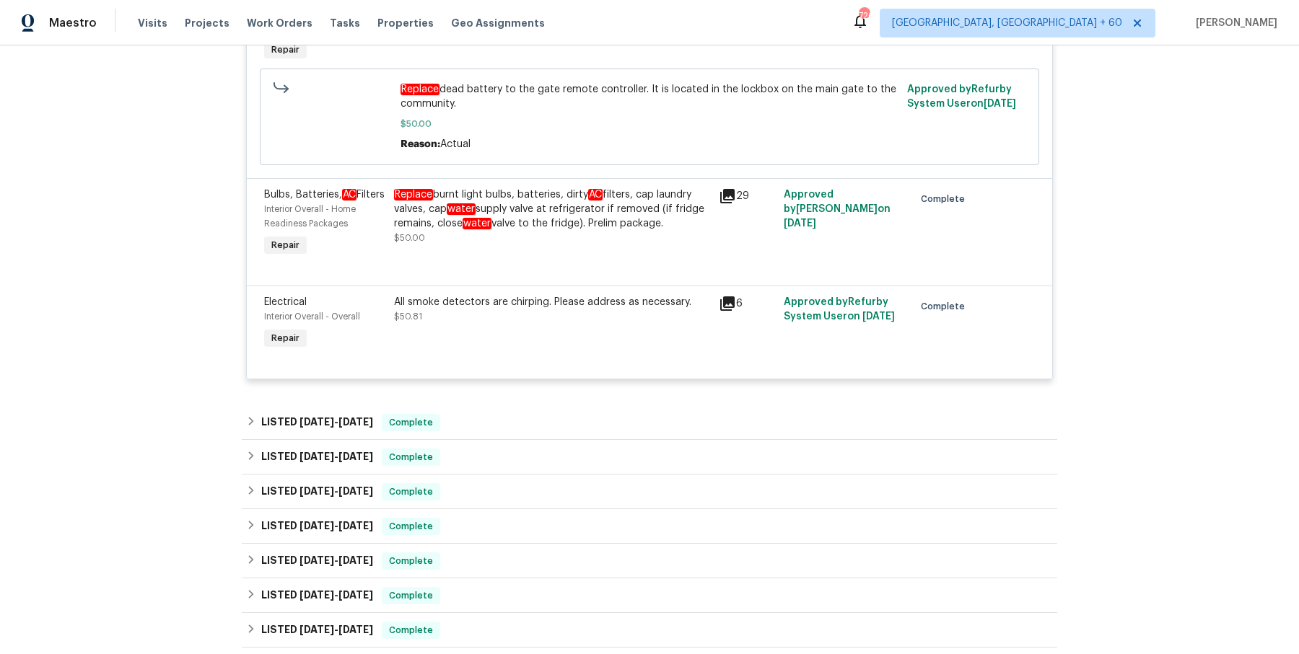
scroll to position [1144, 0]
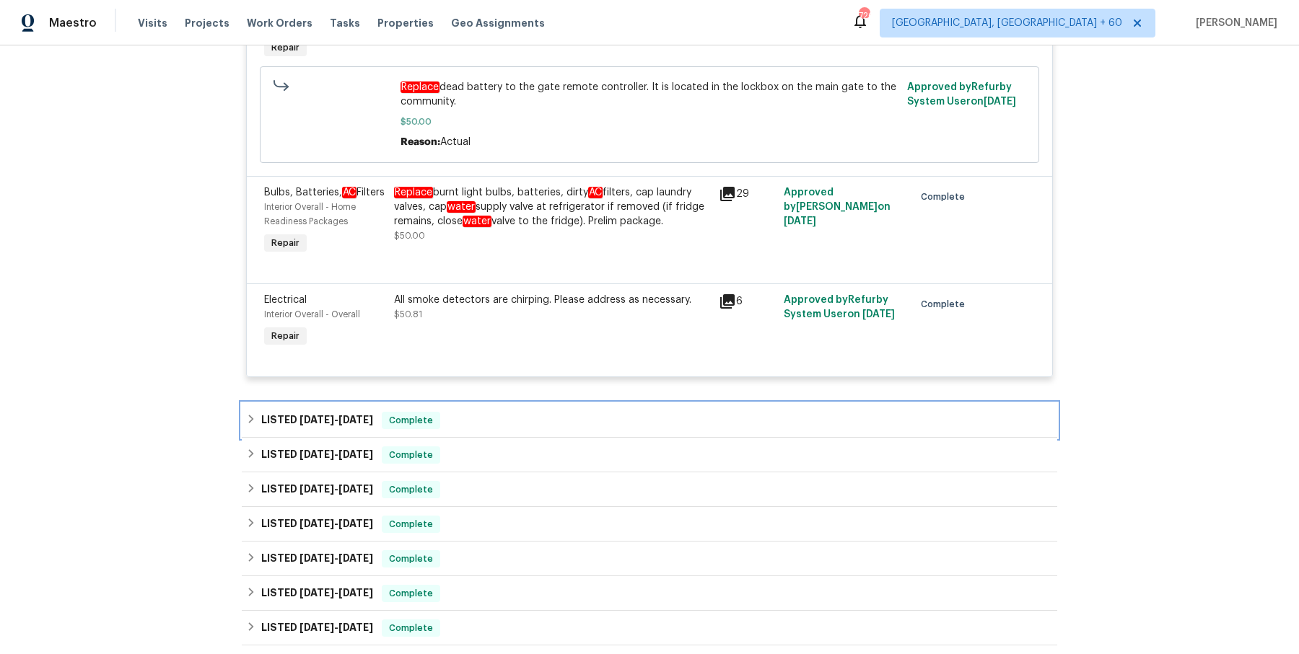
click at [497, 418] on div "LISTED 6/12/25 - 6/17/25 Complete" at bounding box center [649, 420] width 815 height 35
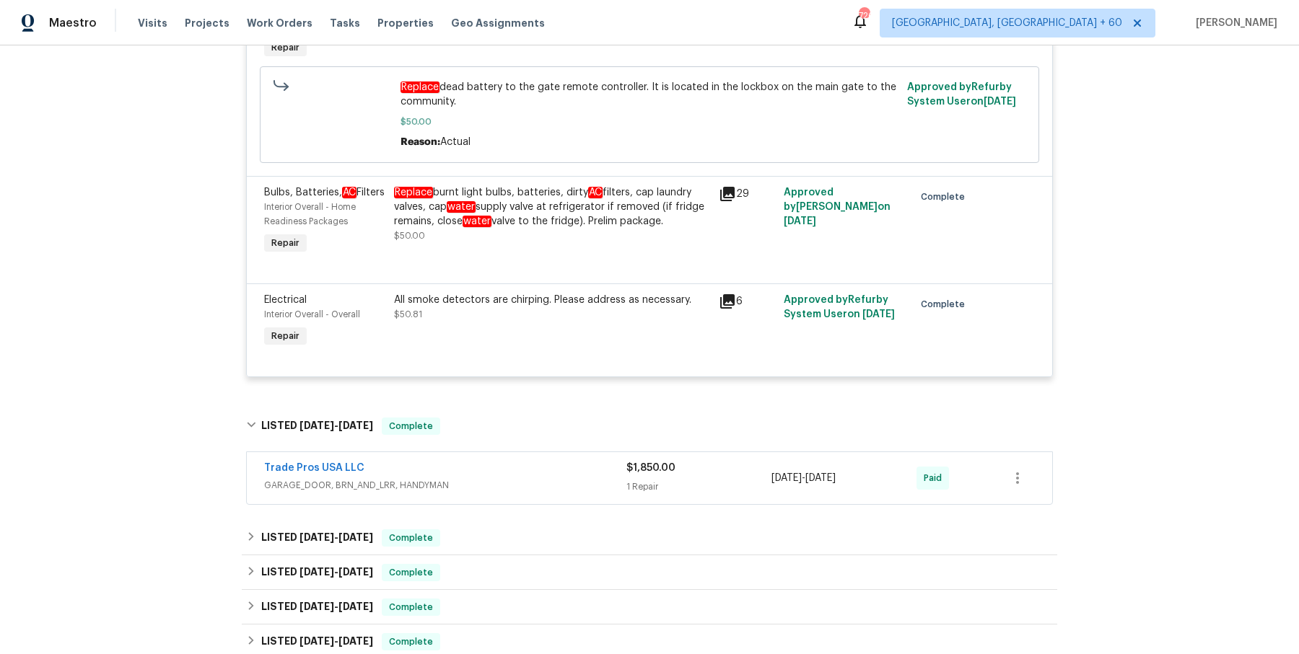
click at [497, 478] on div "Trade Pros USA LLC" at bounding box center [445, 469] width 362 height 17
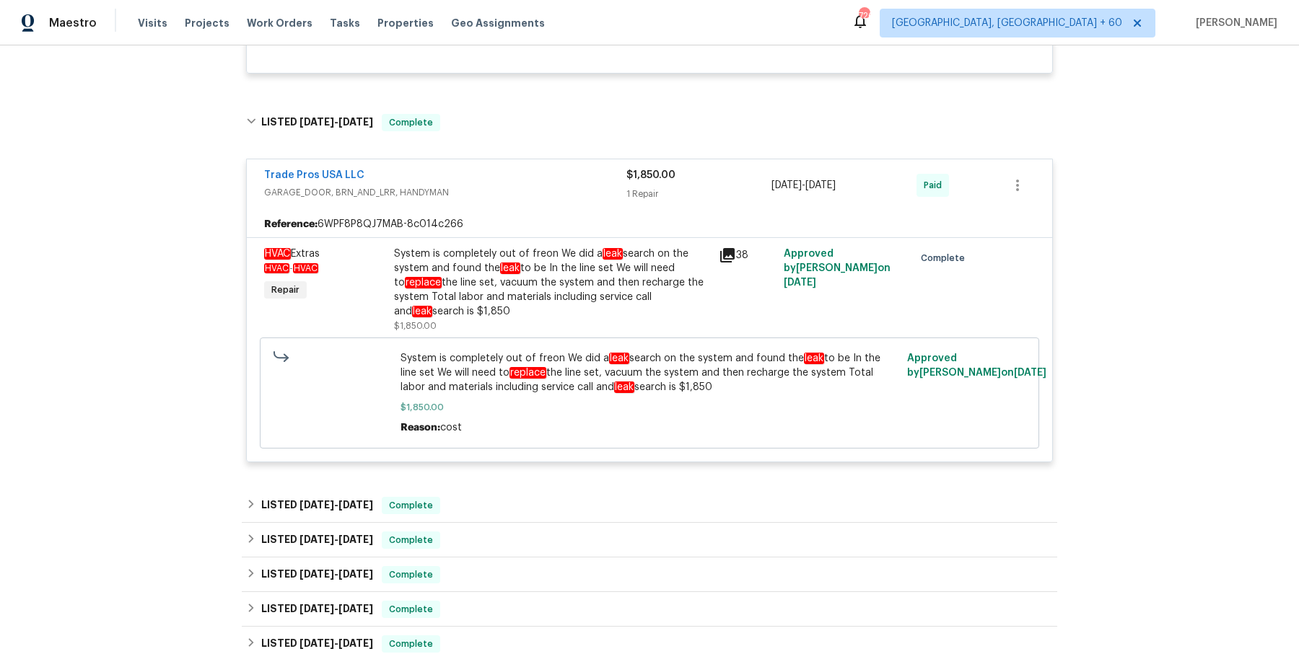
scroll to position [1448, 0]
click at [644, 476] on div "Trade Pros USA LLC GARAGE_DOOR, BRN_AND_LRR, HANDYMAN $1,850.00 1 Repair 6/12/2…" at bounding box center [649, 310] width 815 height 331
click at [634, 506] on div "LISTED 4/29/25 - 5/12/25 Complete" at bounding box center [649, 505] width 815 height 35
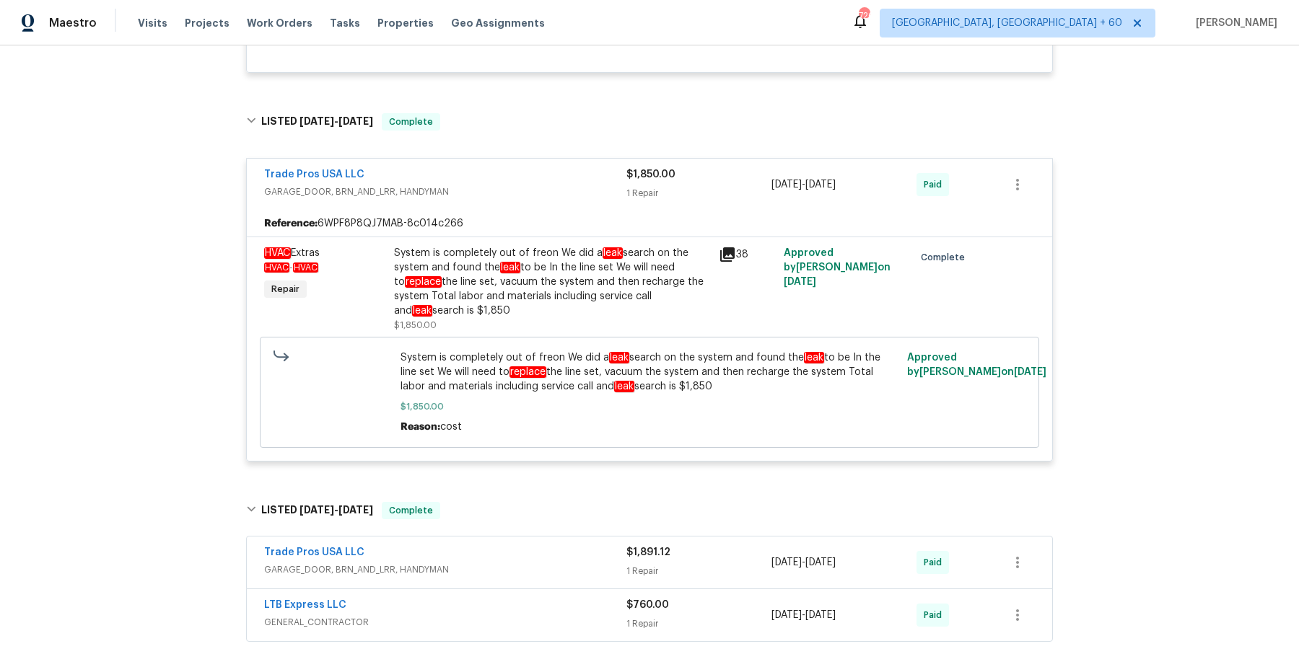
click at [587, 563] on div "Trade Pros USA LLC" at bounding box center [445, 553] width 362 height 17
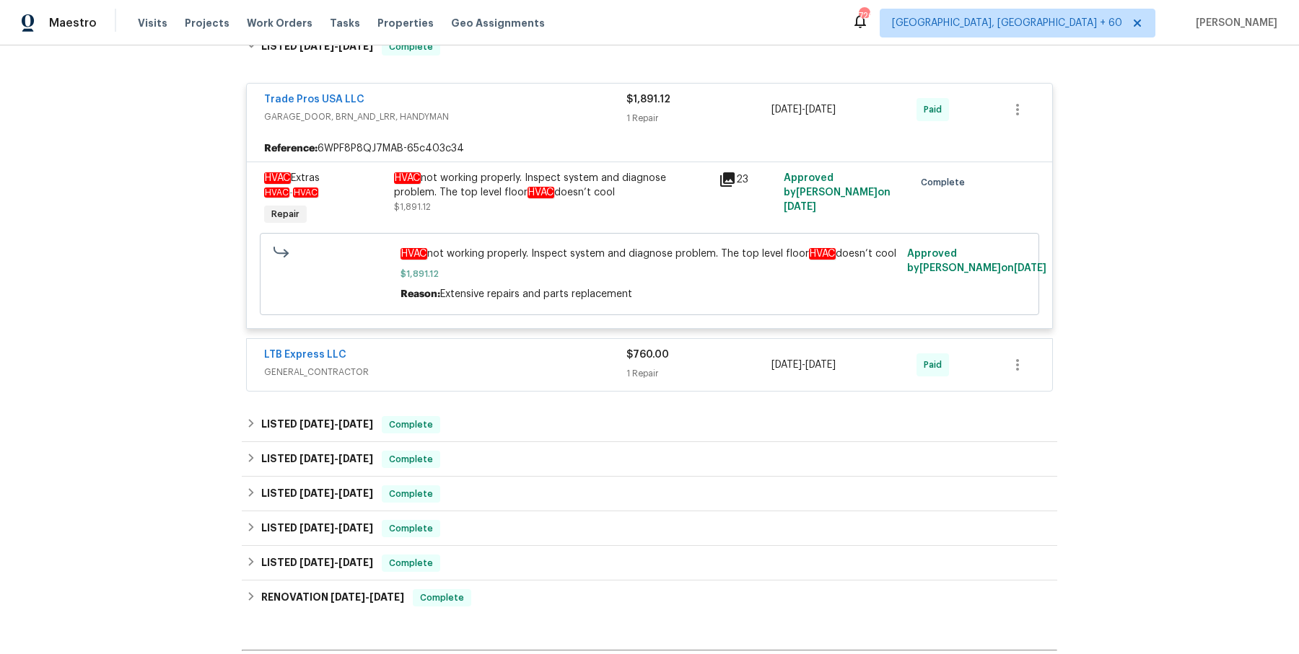
scroll to position [2105, 0]
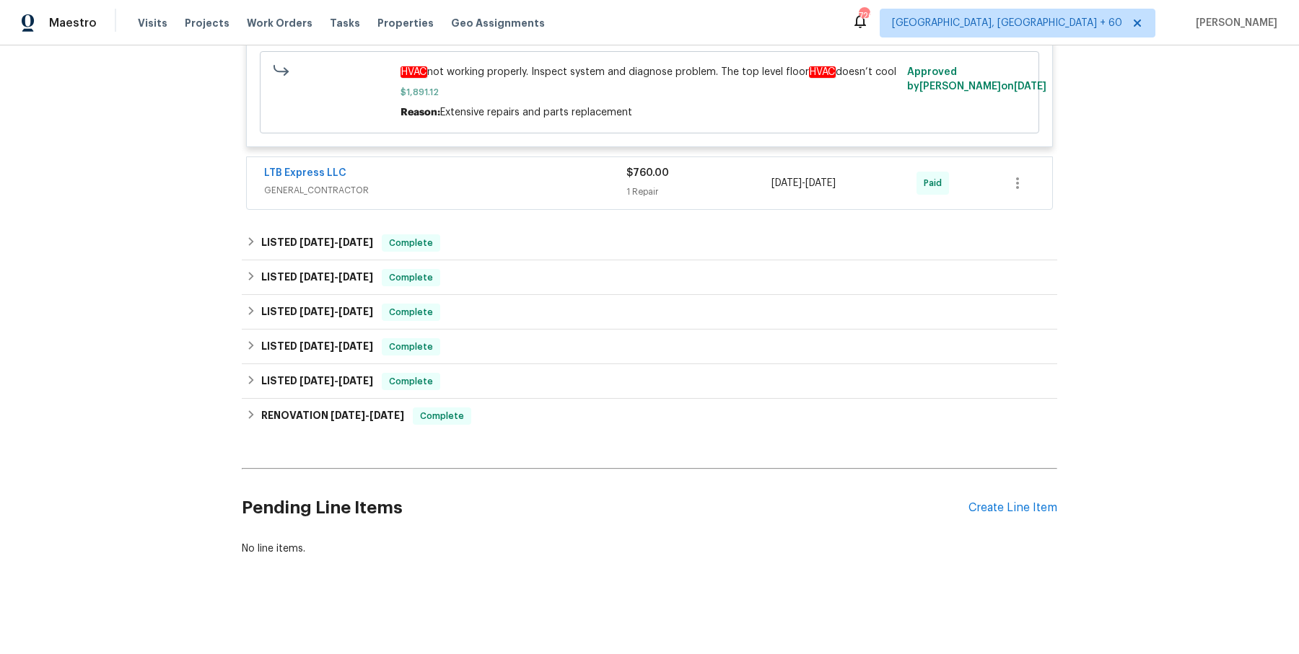
click at [600, 177] on div "LTB Express LLC" at bounding box center [445, 174] width 362 height 17
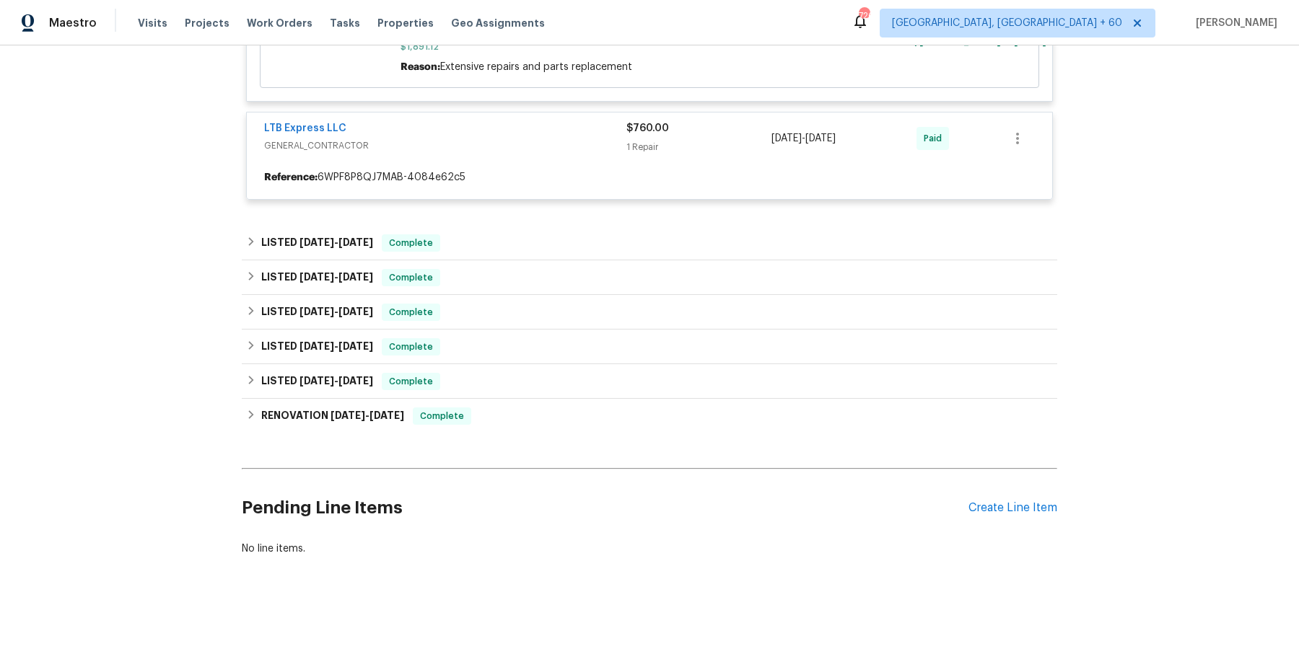
scroll to position [2149, 0]
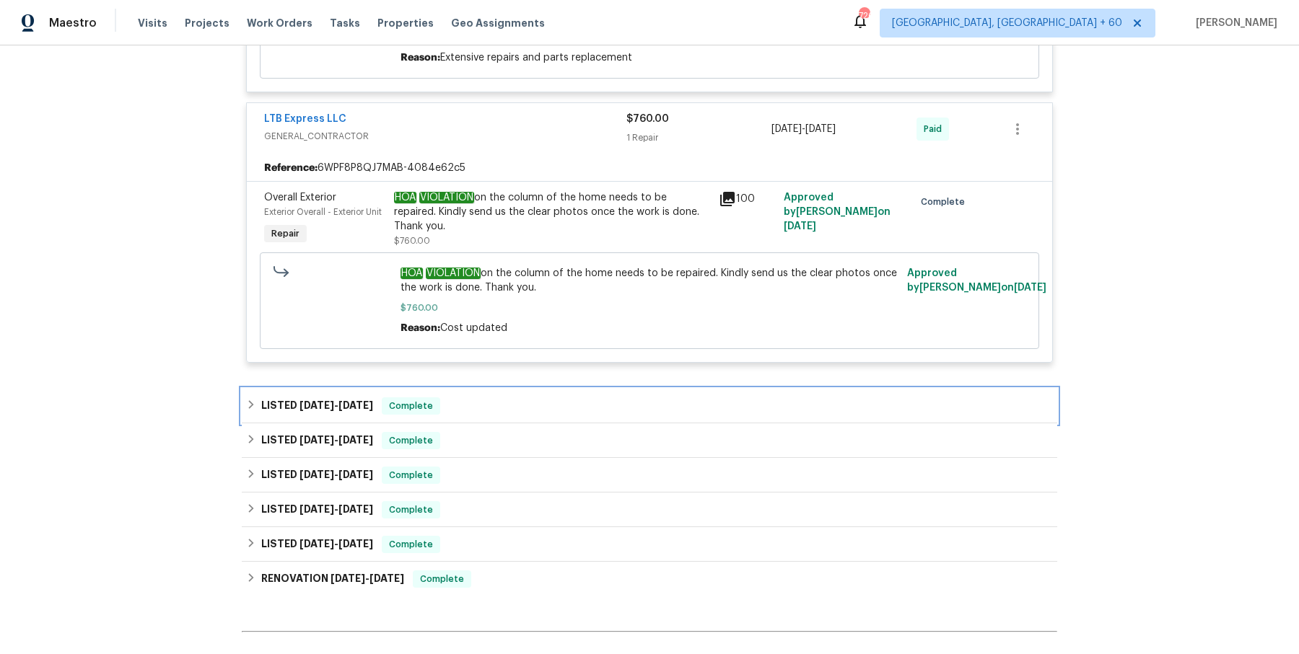
click at [530, 405] on div "LISTED 3/19/25 - 3/21/25 Complete" at bounding box center [649, 406] width 815 height 35
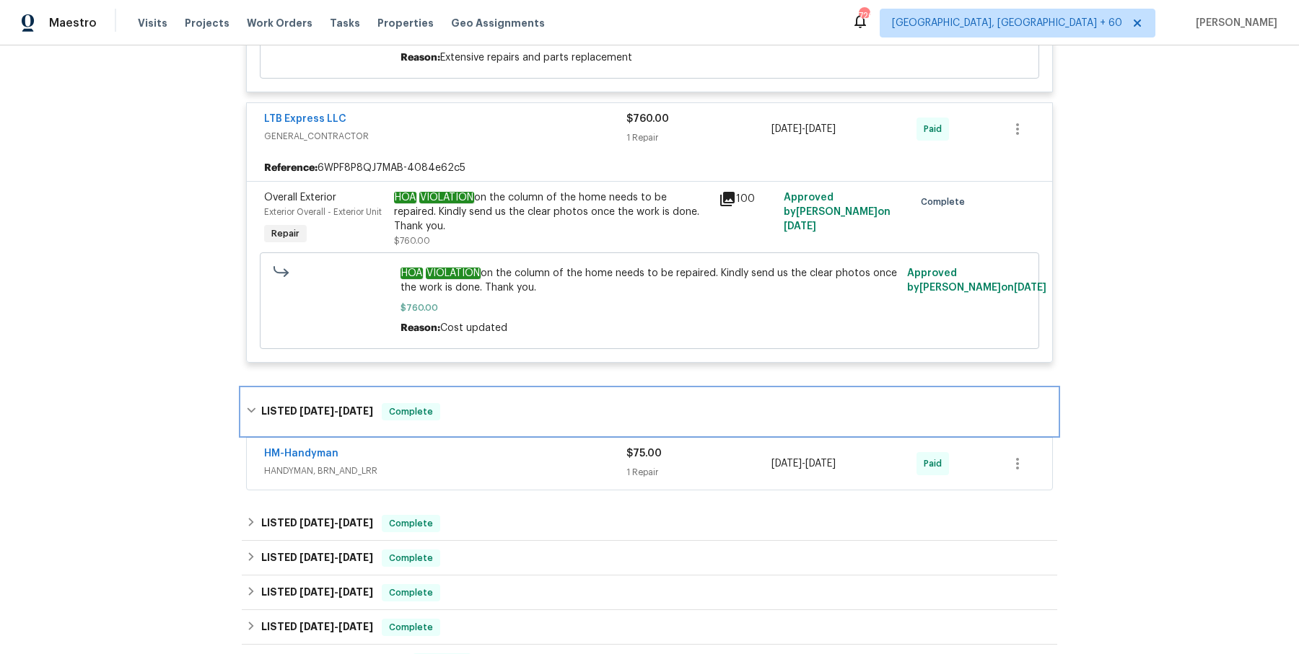
click at [522, 421] on div "LISTED 3/19/25 - 3/21/25 Complete" at bounding box center [649, 411] width 807 height 17
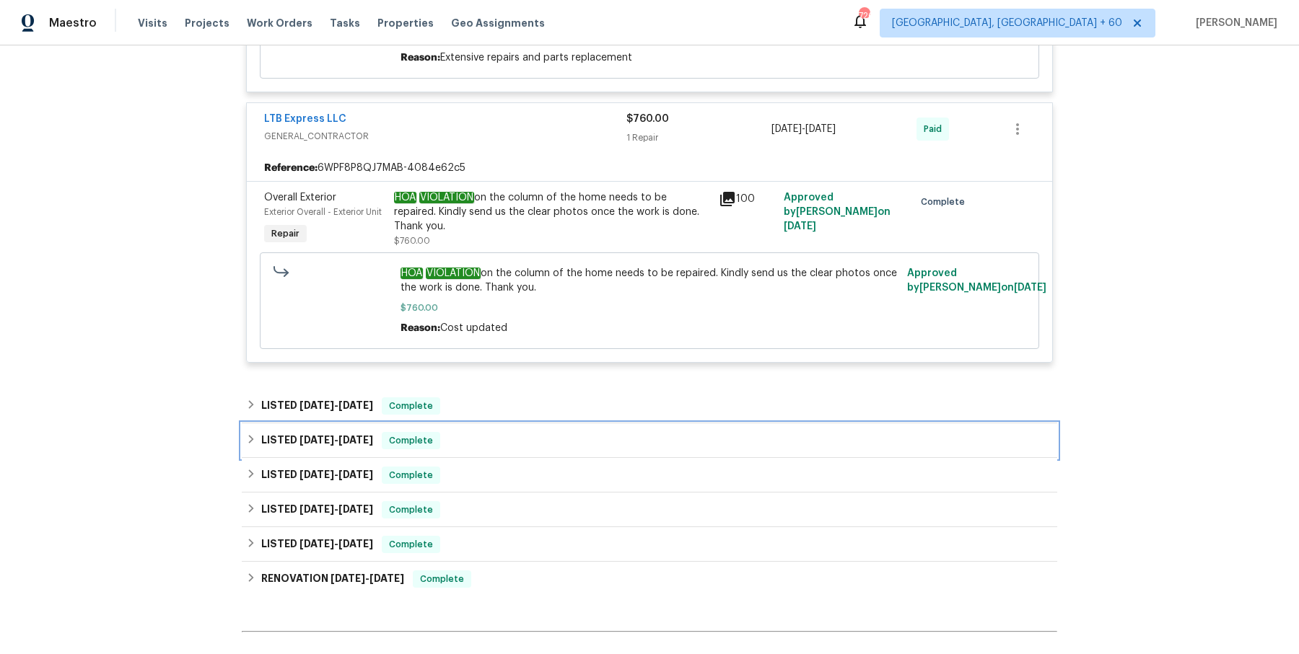
click at [570, 449] on div "LISTED 12/31/24 - 1/3/25 Complete" at bounding box center [649, 440] width 807 height 17
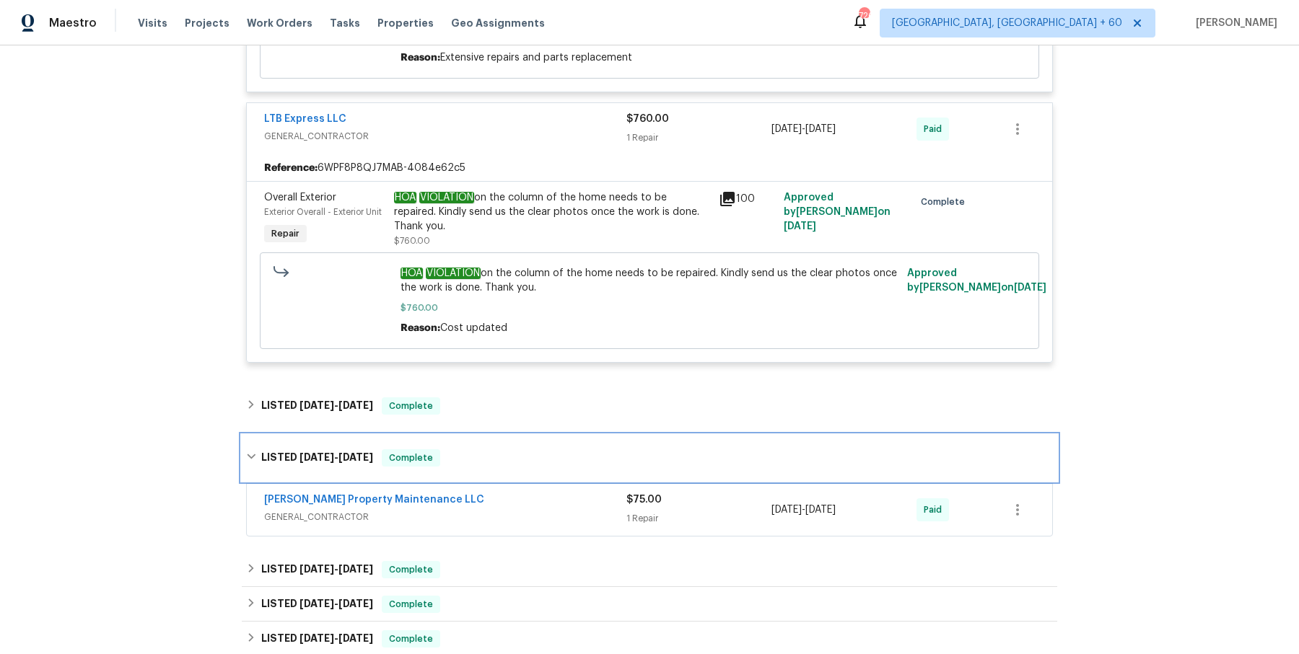
click at [562, 467] on div "LISTED 12/31/24 - 1/3/25 Complete" at bounding box center [649, 457] width 807 height 17
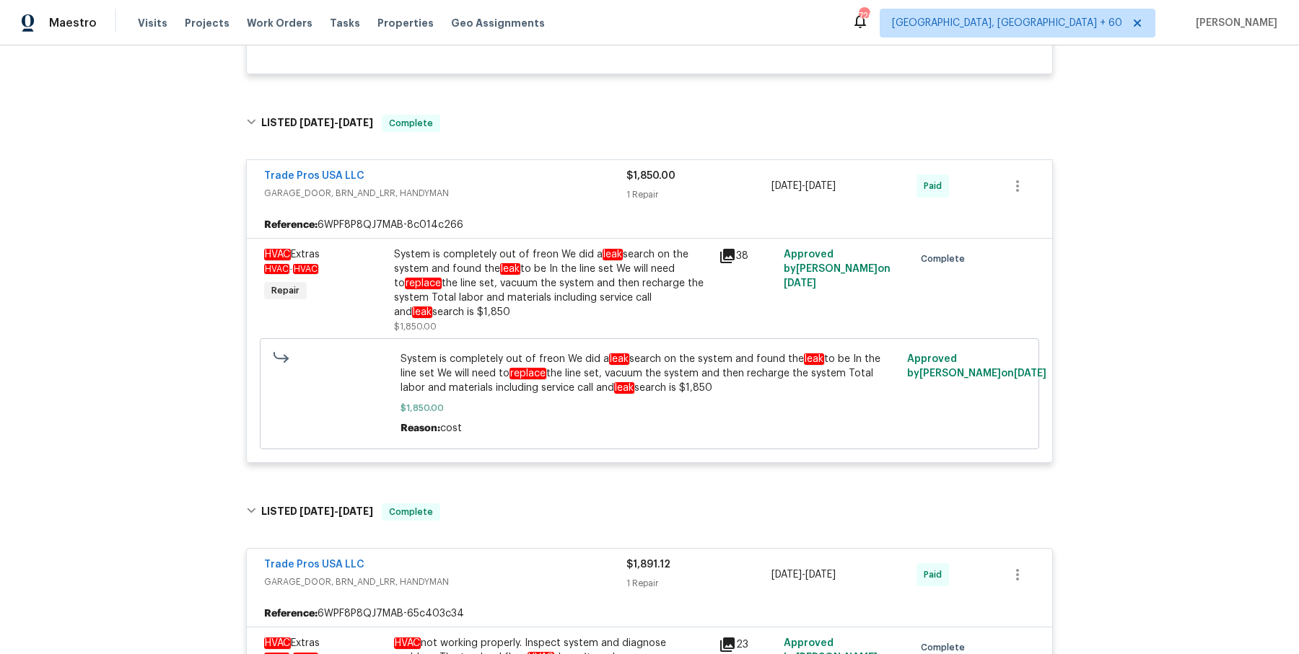
scroll to position [1448, 0]
click at [510, 318] on div "System is completely out of freon We did a leak search on the system and found …" at bounding box center [552, 282] width 316 height 72
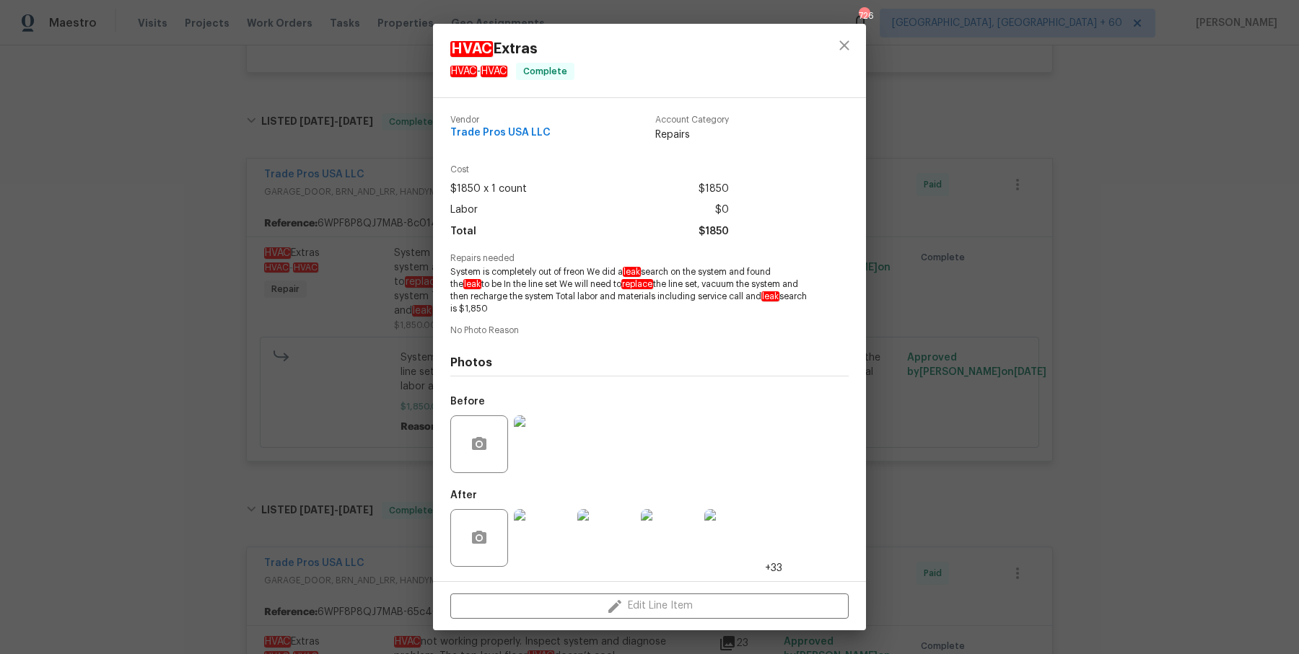
drag, startPoint x: 450, startPoint y: 271, endPoint x: 540, endPoint y: 312, distance: 98.5
click at [540, 312] on span "System is completely out of freon We did a leak search on the system and found …" at bounding box center [629, 290] width 359 height 48
copy span "System is completely out of freon We did a leak search on the system and found …"
click at [395, 317] on div "HVAC Extras HVAC - HVAC Complete Vendor Trade Pros USA LLC Account Category Rep…" at bounding box center [649, 327] width 1299 height 654
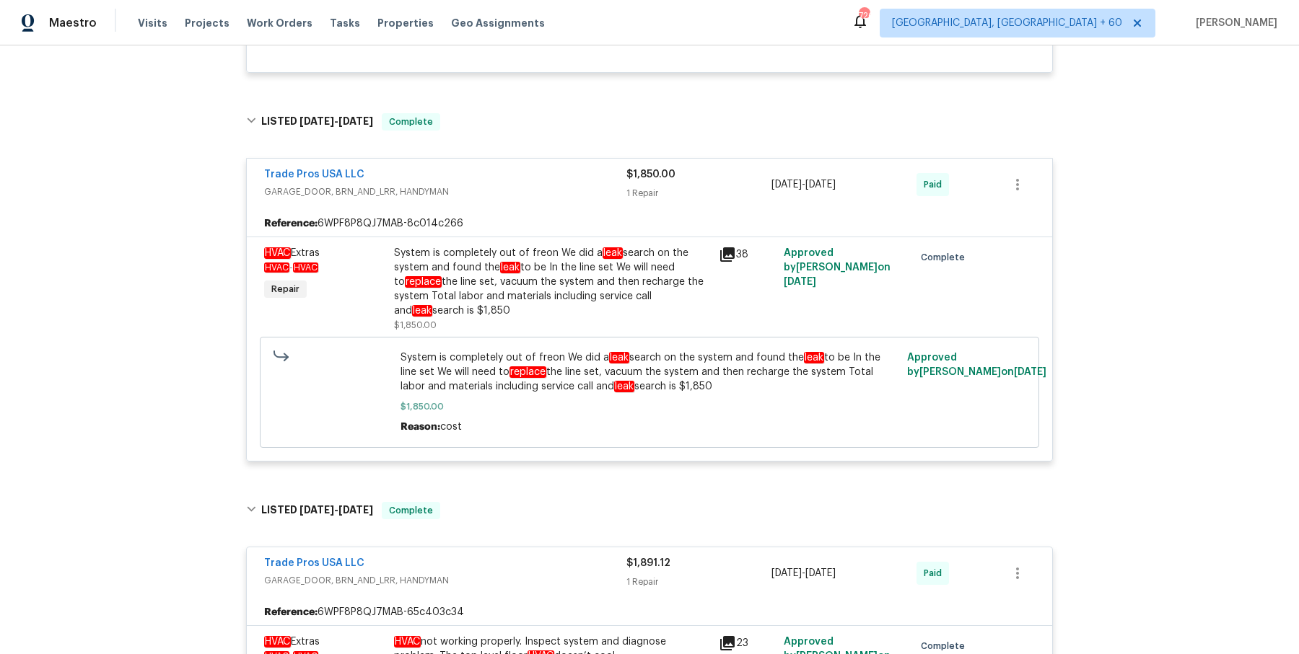
click at [450, 316] on div "System is completely out of freon We did a leak search on the system and found …" at bounding box center [552, 282] width 316 height 72
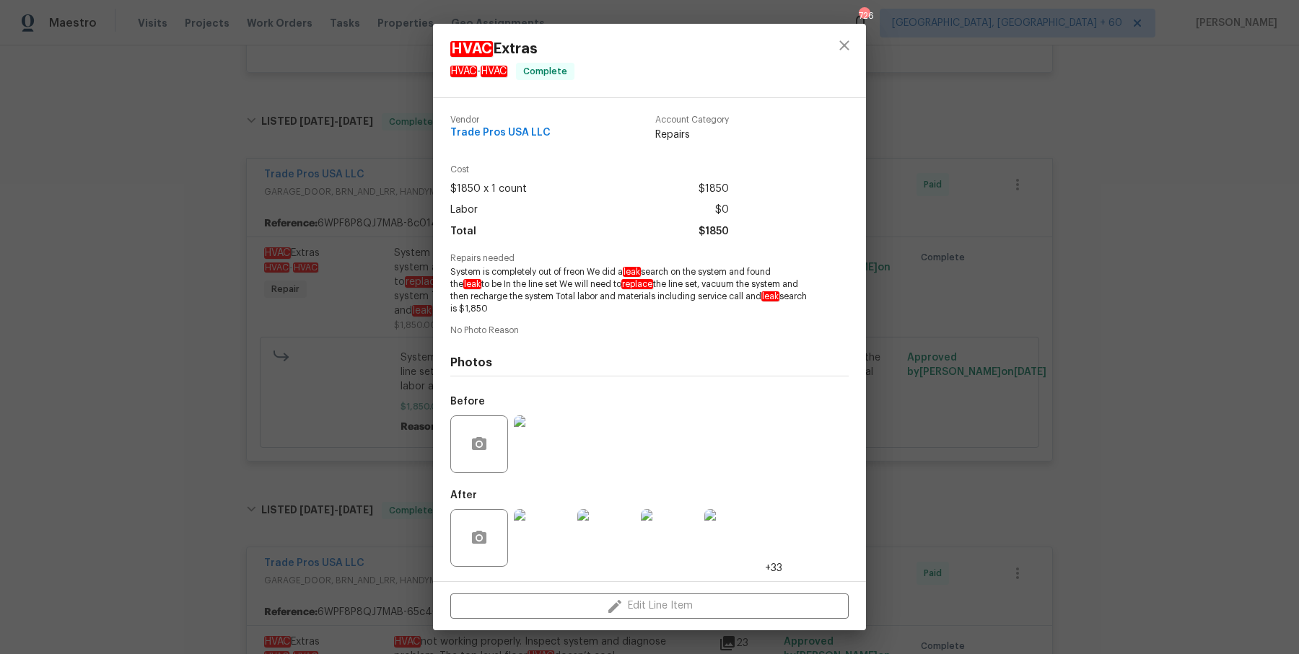
drag, startPoint x: 444, startPoint y: 275, endPoint x: 522, endPoint y: 307, distance: 83.7
click at [522, 307] on div "Vendor Trade Pros USA LLC Account Category Repairs Cost $1850 x 1 count $1850 L…" at bounding box center [649, 339] width 433 height 483
copy span "System is completely out of freon We did a leak search on the system and found …"
click at [385, 252] on div "HVAC Extras HVAC - HVAC Complete Vendor Trade Pros USA LLC Account Category Rep…" at bounding box center [649, 327] width 1299 height 654
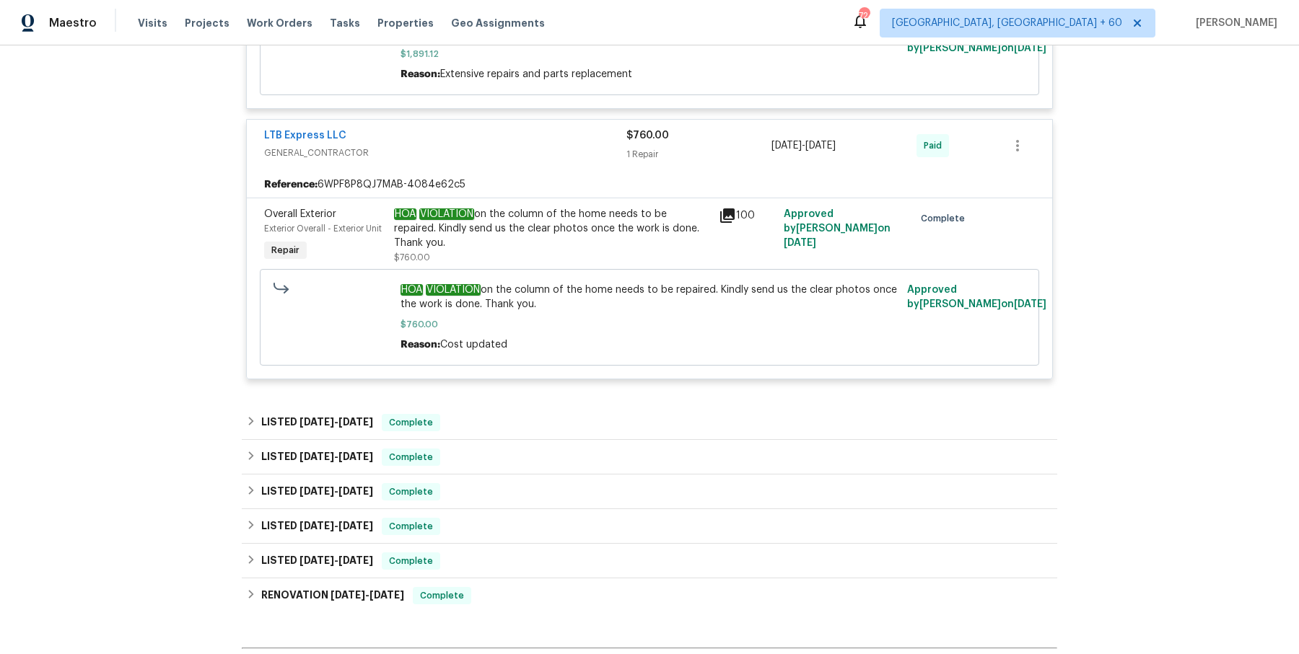
scroll to position [2154, 0]
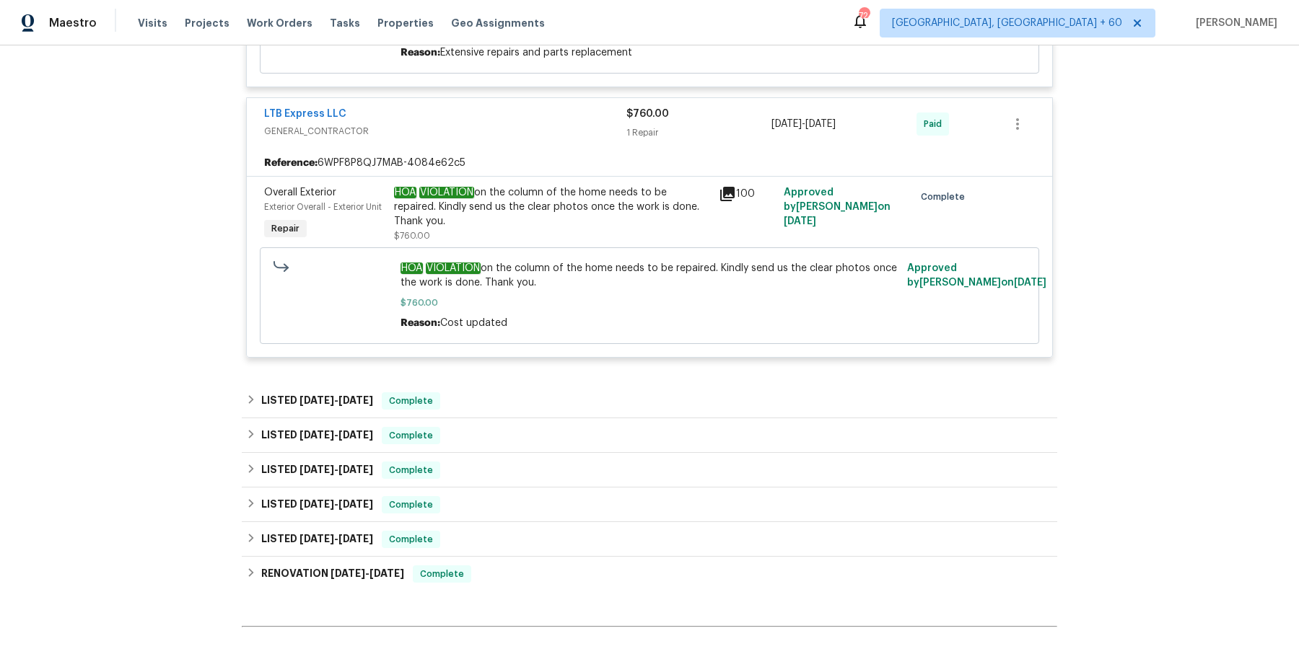
click at [532, 410] on div "LISTED 3/19/25 - 3/21/25 Complete" at bounding box center [649, 400] width 807 height 17
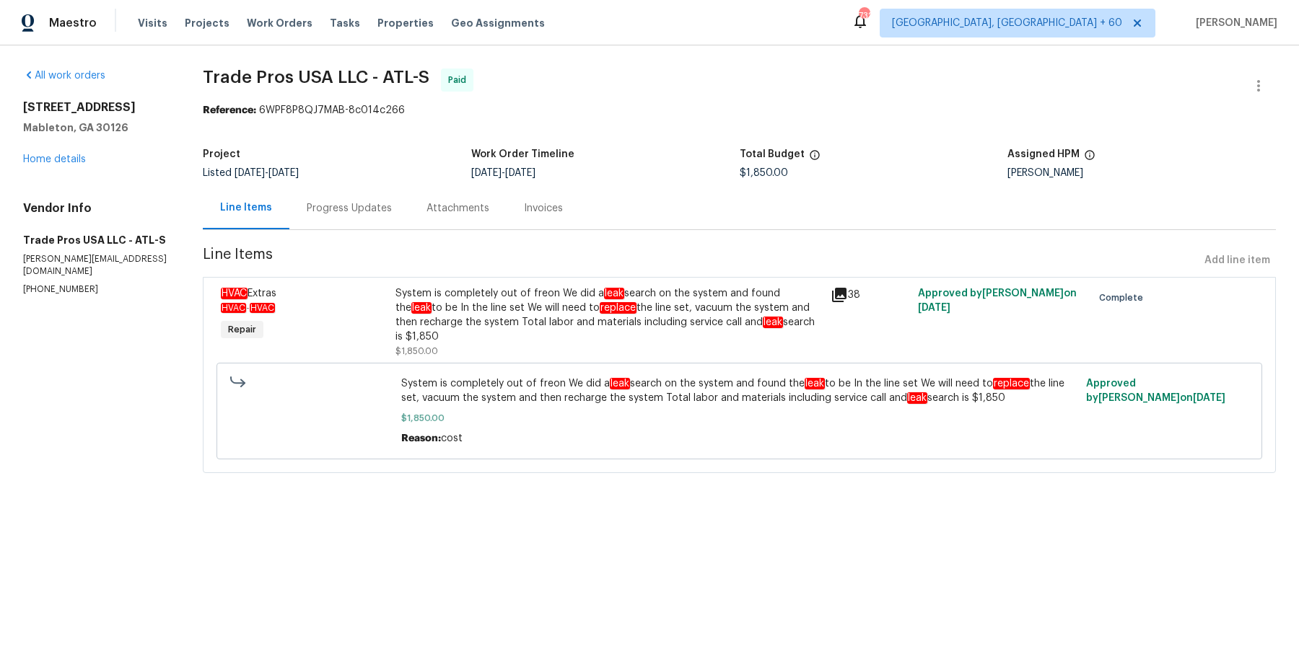
click at [356, 208] on div "Progress Updates" at bounding box center [349, 208] width 85 height 14
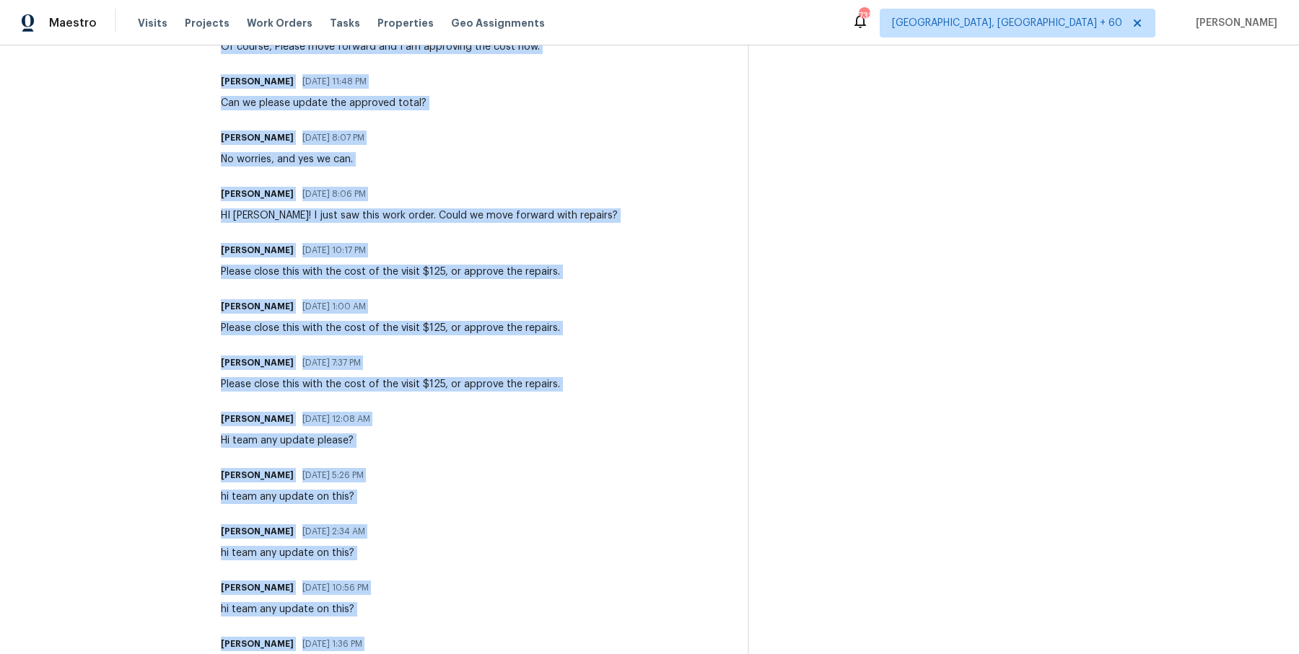
scroll to position [1203, 0]
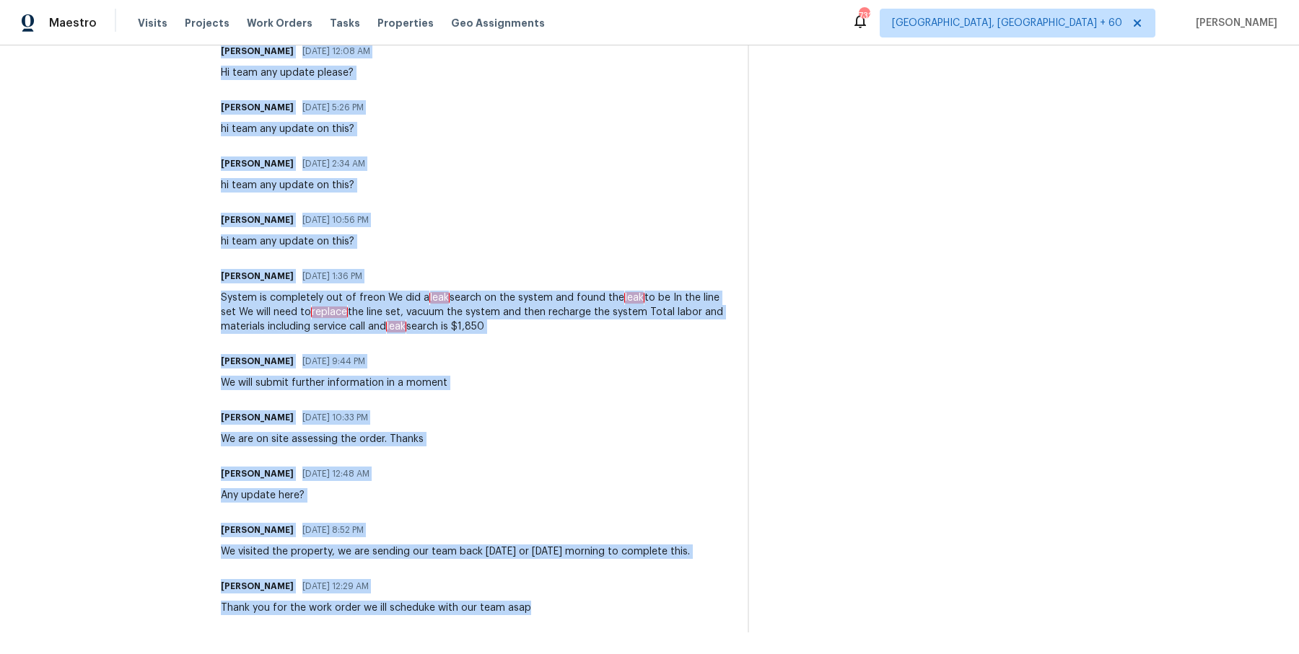
drag, startPoint x: 220, startPoint y: 258, endPoint x: 542, endPoint y: 676, distance: 527.9
click at [542, 654] on html "Maestro Visits Projects Work Orders Tasks Properties Geo Assignments [STREET_AD…" at bounding box center [649, 327] width 1299 height 654
copy div "[PERSON_NAME] [DATE] 10:27 PM Response Requested Please move to Invoiceable so …"
click at [356, 304] on div "System is completely out of freon We did a leak search on the system and found …" at bounding box center [475, 312] width 509 height 43
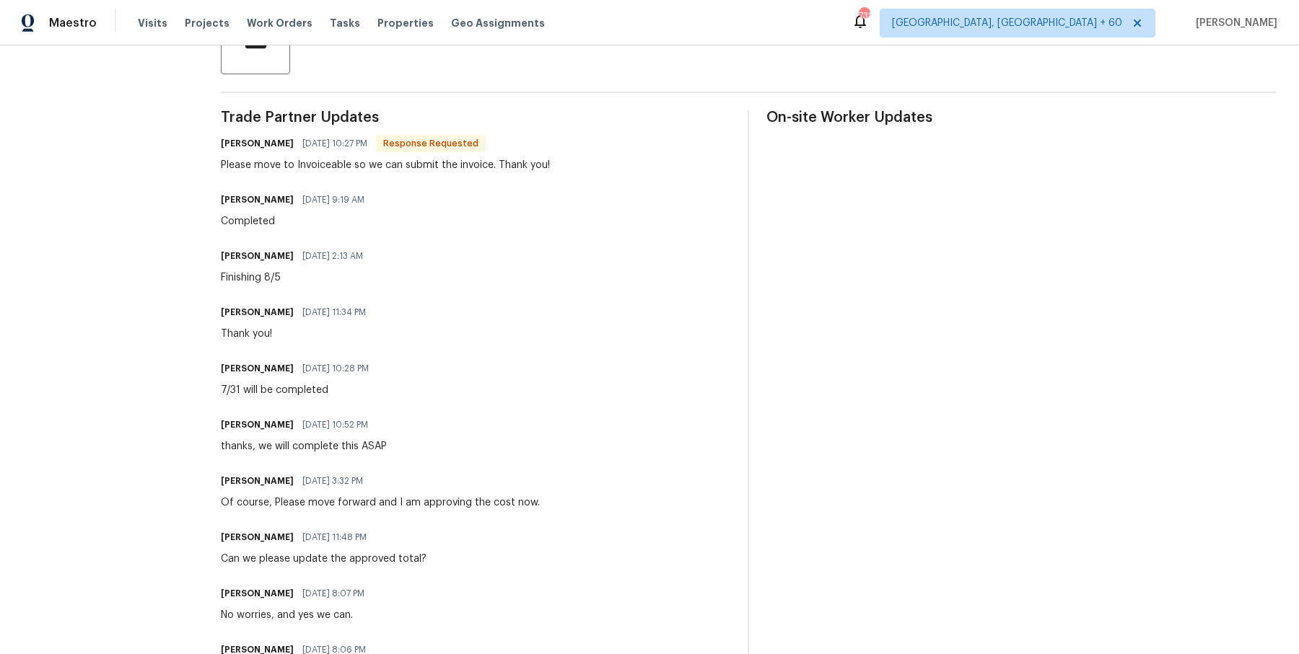
scroll to position [0, 0]
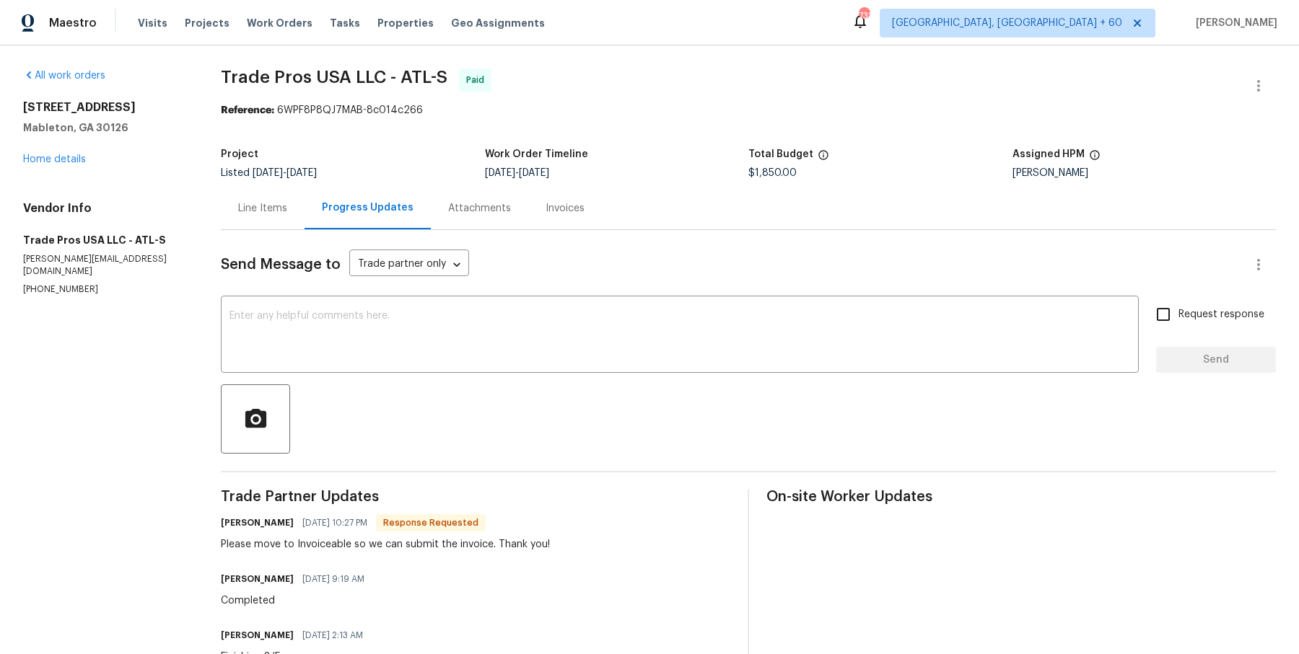
click at [273, 178] on div "Project Listed [DATE] - [DATE] Work Order Timeline [DATE] - [DATE] Total Budget…" at bounding box center [748, 164] width 1055 height 46
click at [275, 222] on div "Line Items" at bounding box center [263, 208] width 84 height 43
